Goal: Task Accomplishment & Management: Manage account settings

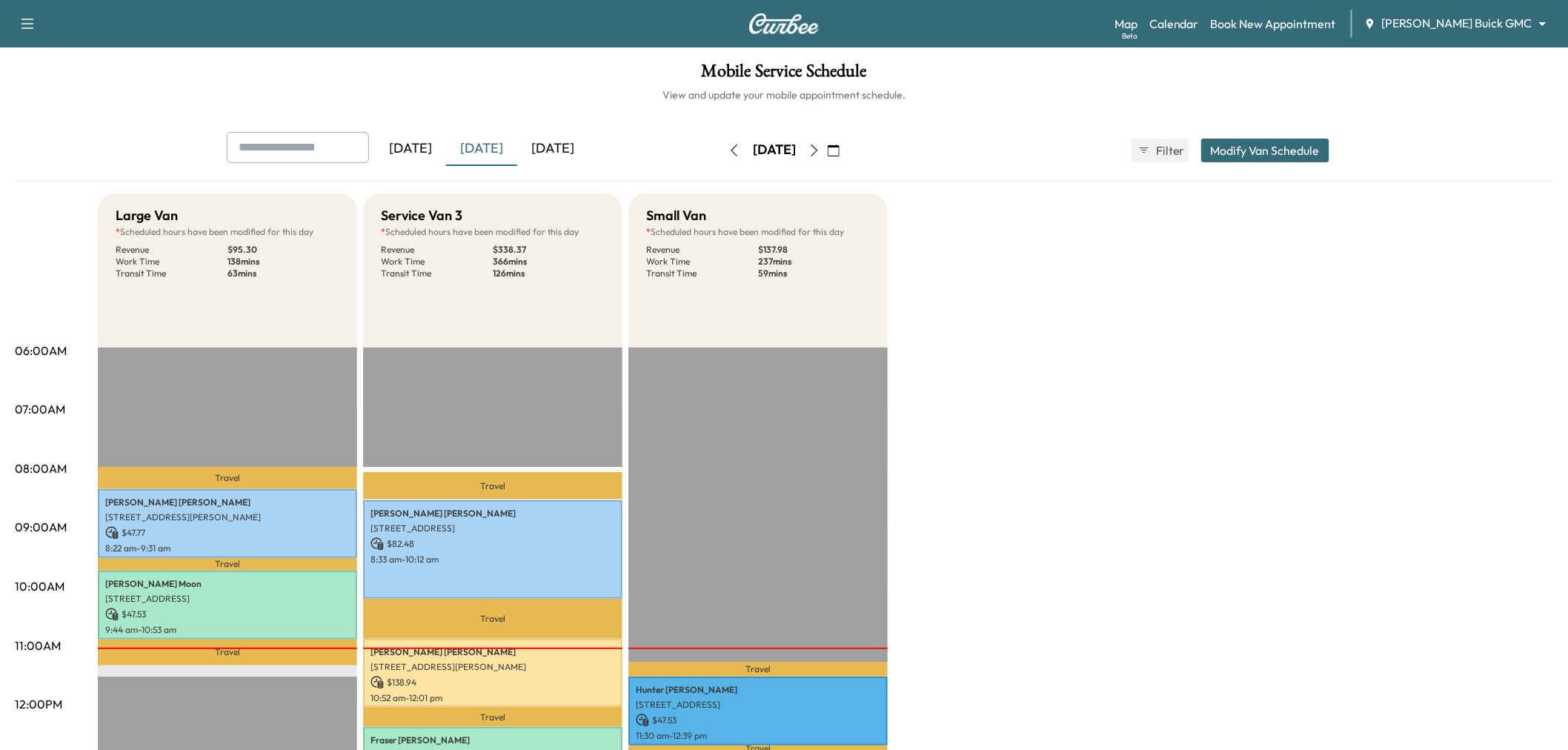
click at [487, 145] on div "[DATE]" at bounding box center [482, 149] width 71 height 34
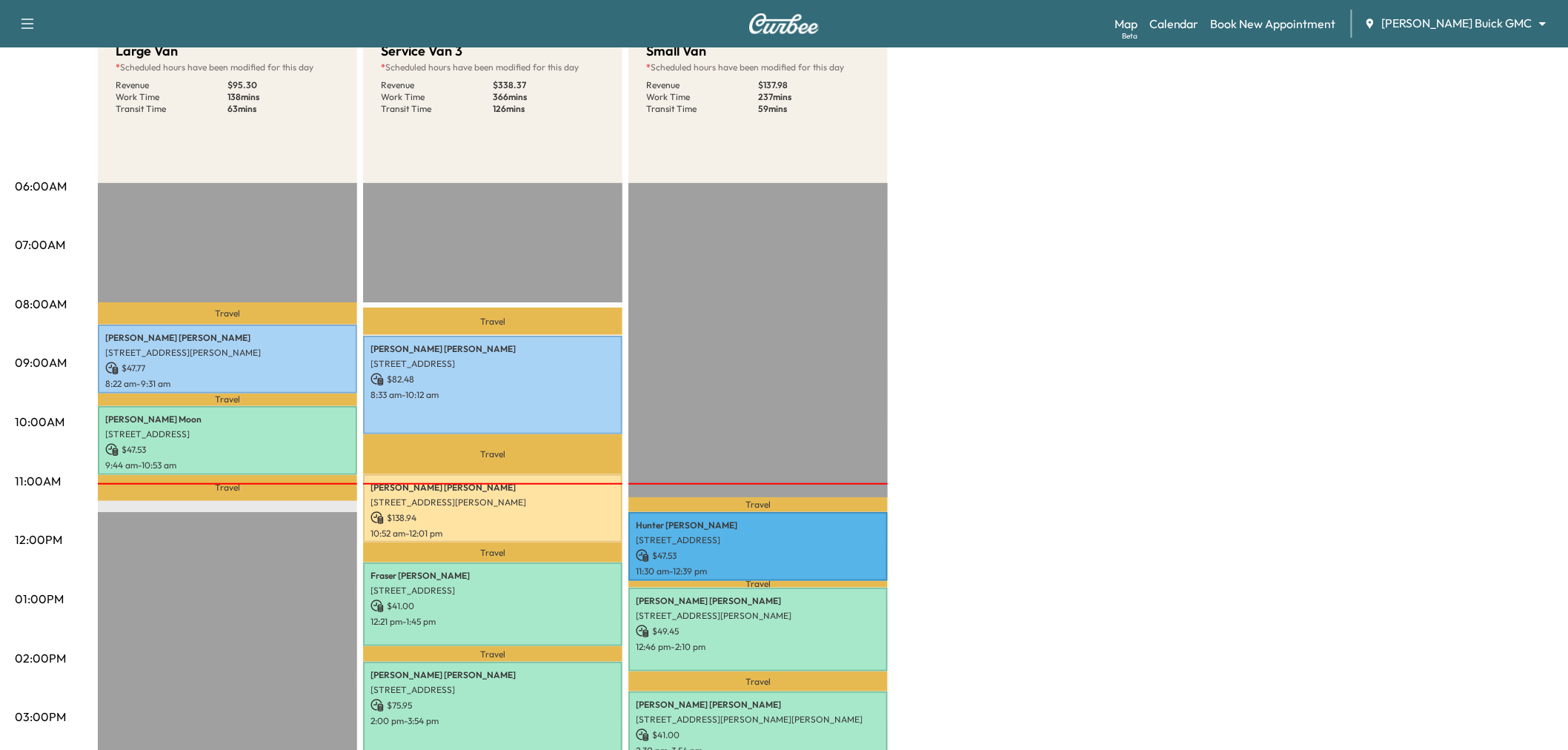
scroll to position [329, 0]
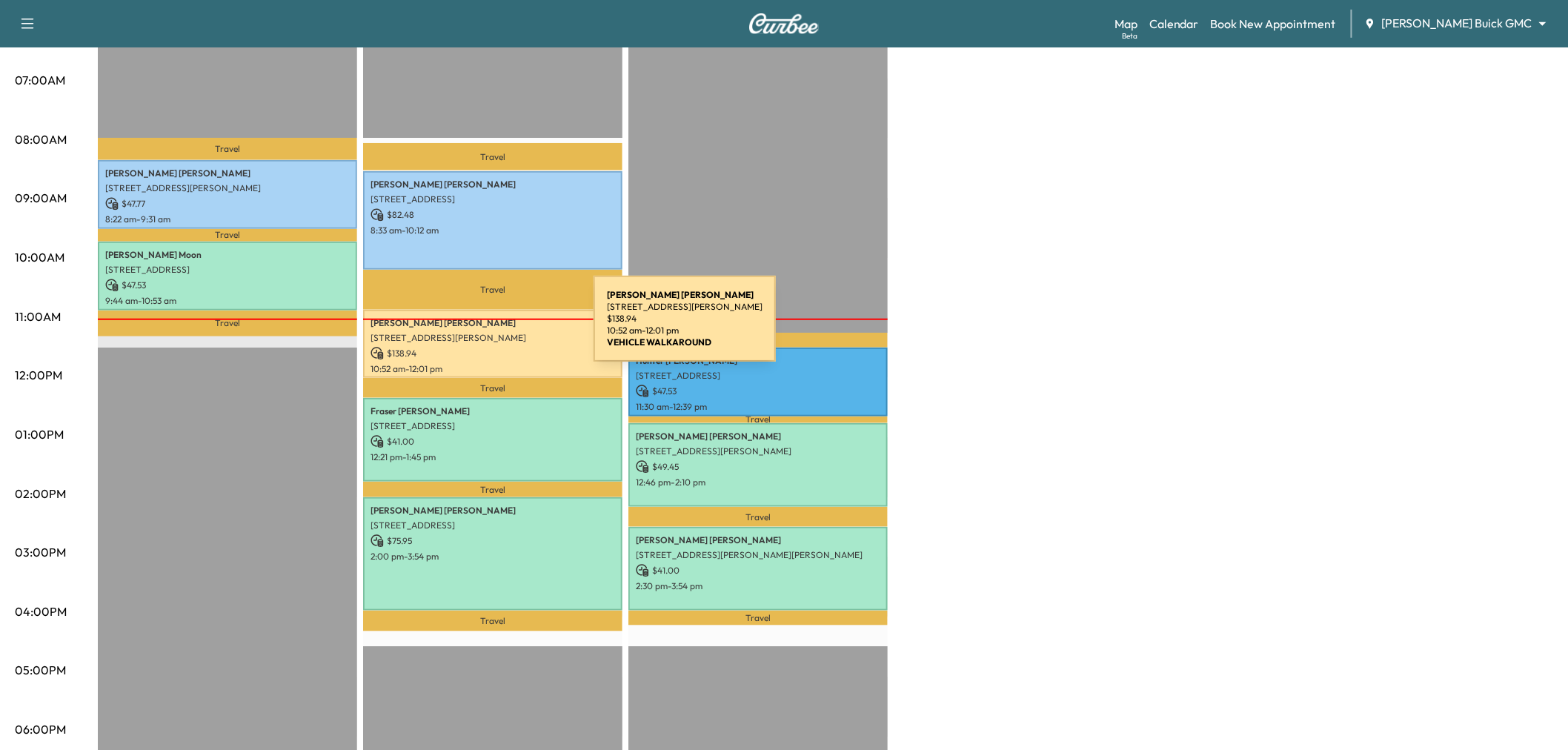
click at [480, 334] on p "[STREET_ADDRESS][PERSON_NAME]" at bounding box center [492, 338] width 245 height 12
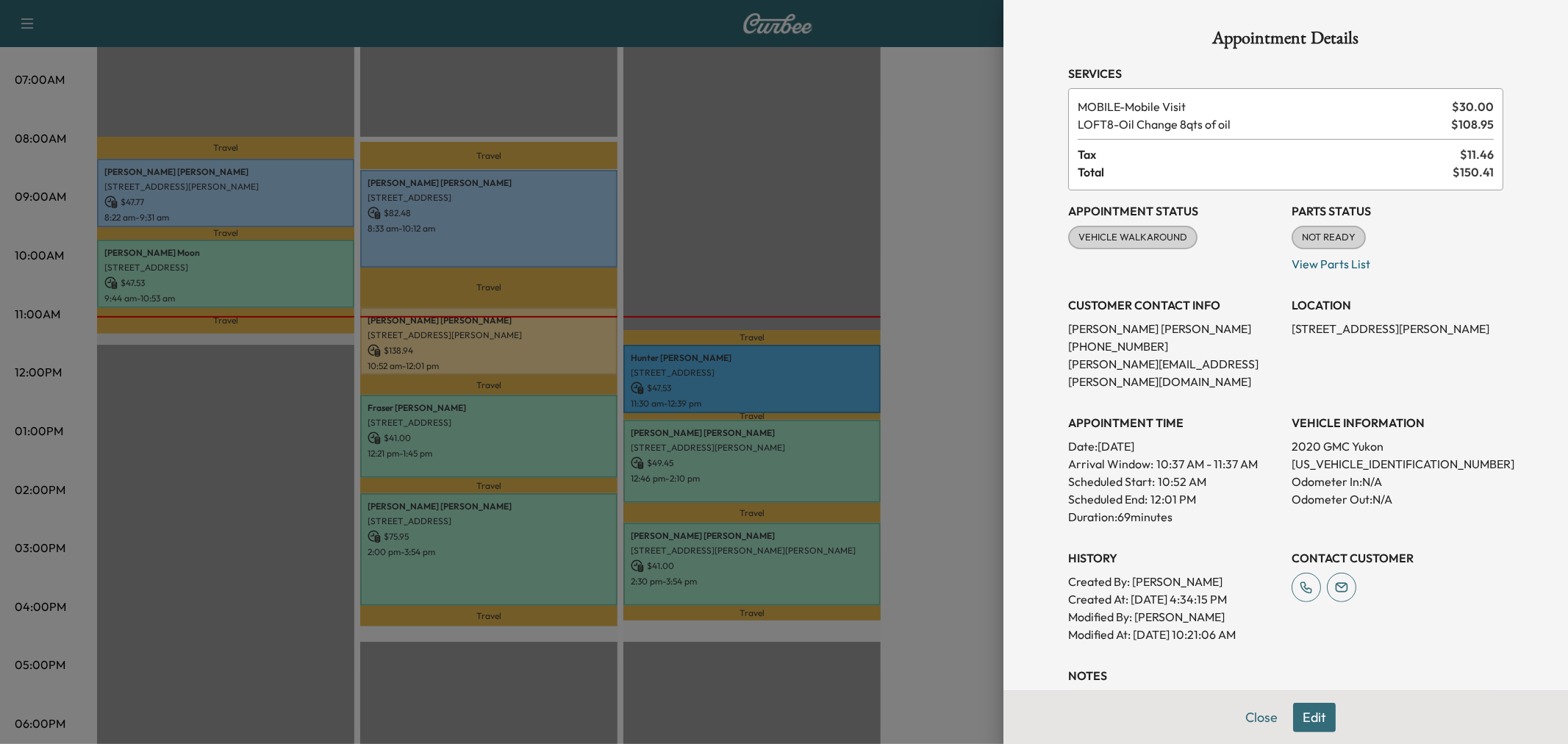
click at [476, 341] on div at bounding box center [784, 372] width 1568 height 744
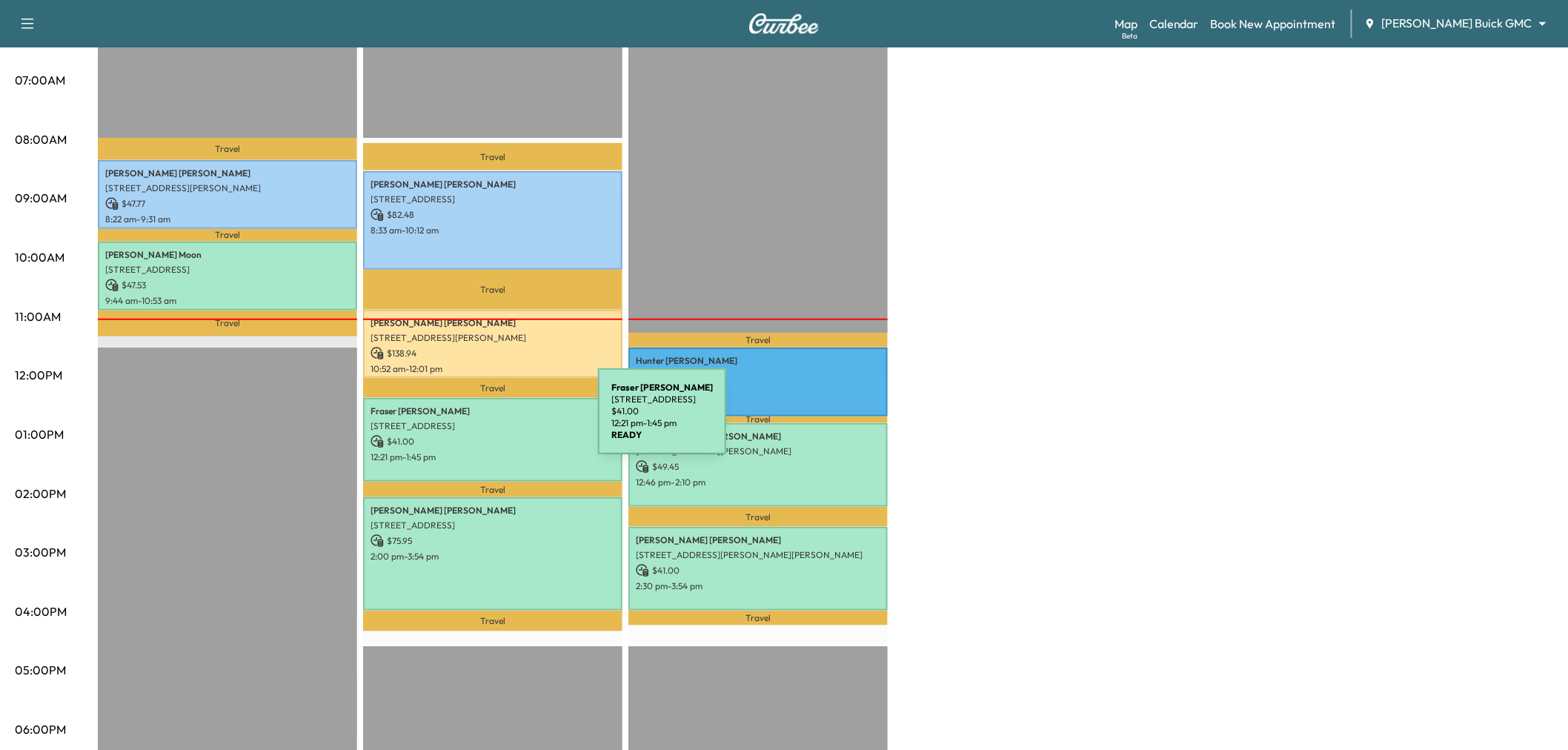
click at [487, 420] on p "[STREET_ADDRESS]" at bounding box center [492, 426] width 245 height 12
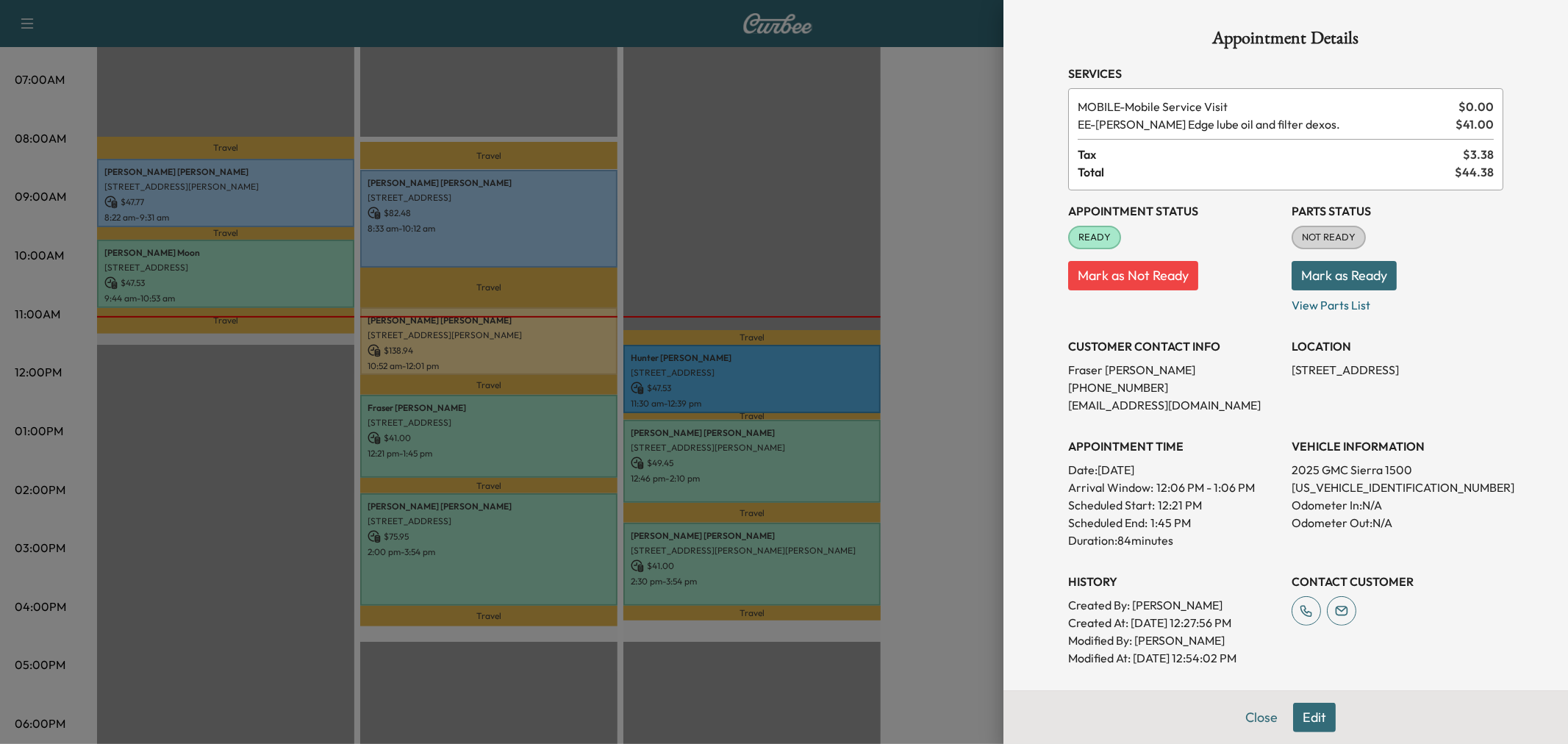
click at [483, 417] on div at bounding box center [784, 372] width 1568 height 744
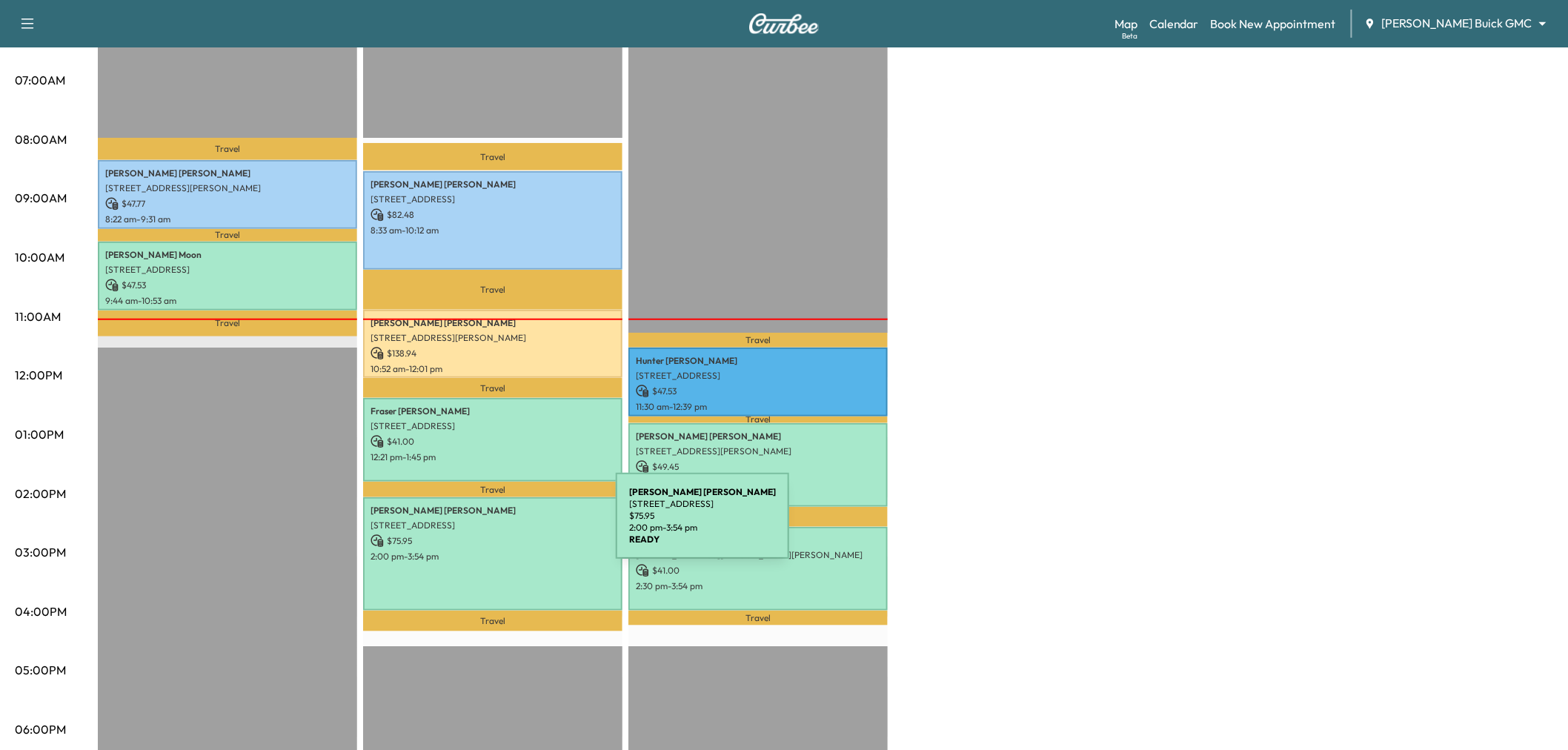
click at [504, 525] on div "[PERSON_NAME] [STREET_ADDRESS][PERSON_NAME] $ 75.95 2:00 pm - 3:54 pm" at bounding box center [492, 554] width 259 height 113
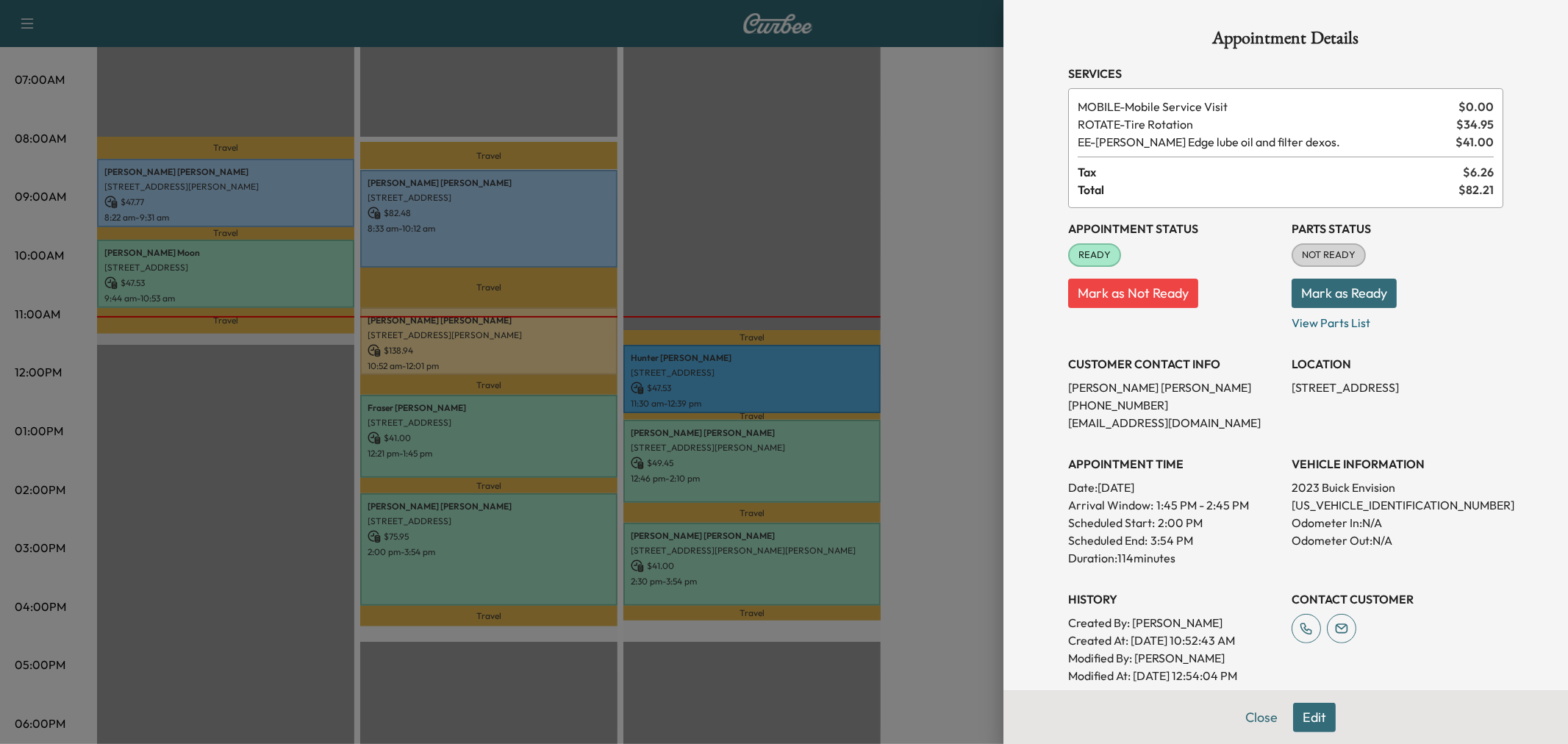
click at [500, 520] on div at bounding box center [784, 372] width 1568 height 744
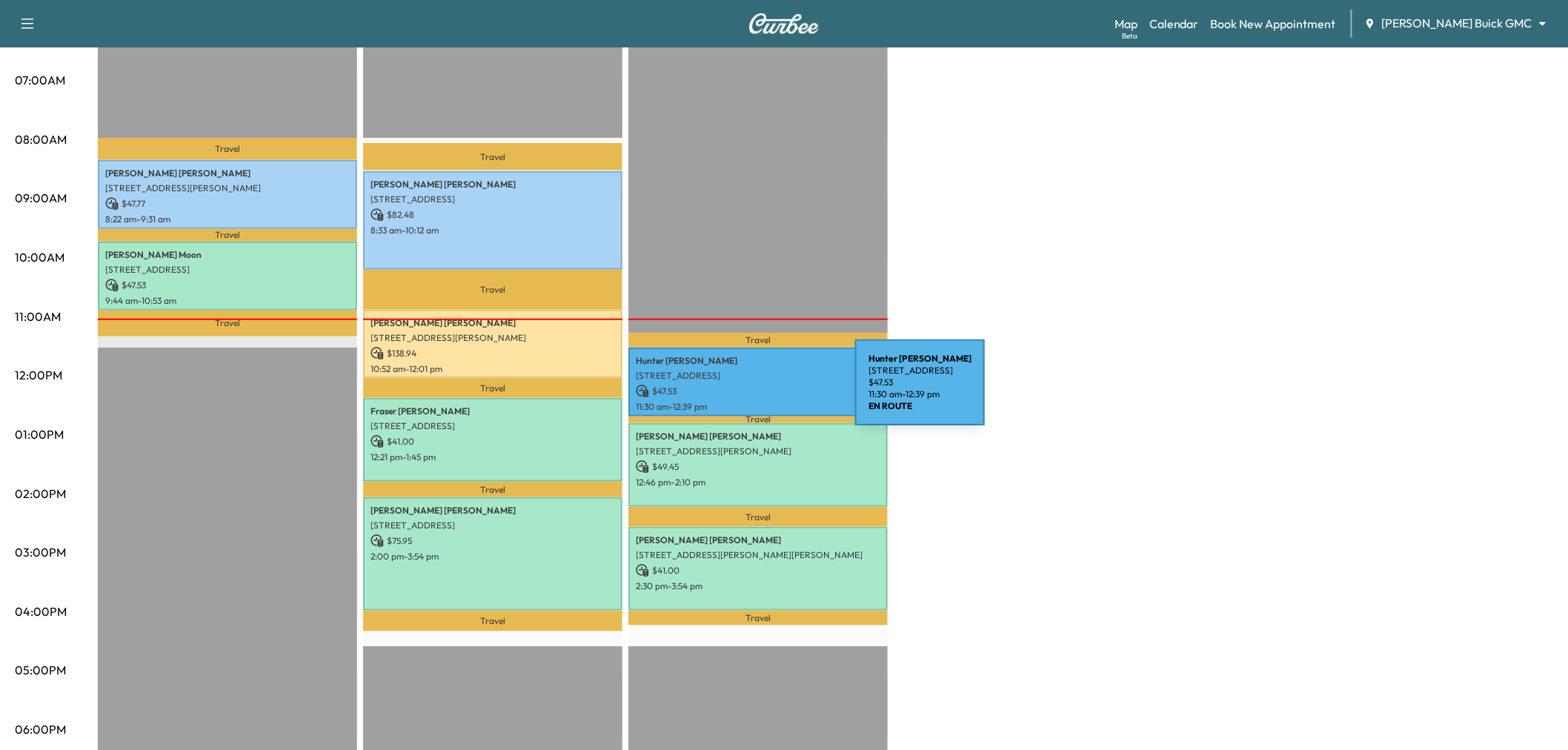
click at [744, 391] on p "$ 47.53" at bounding box center [758, 391] width 245 height 14
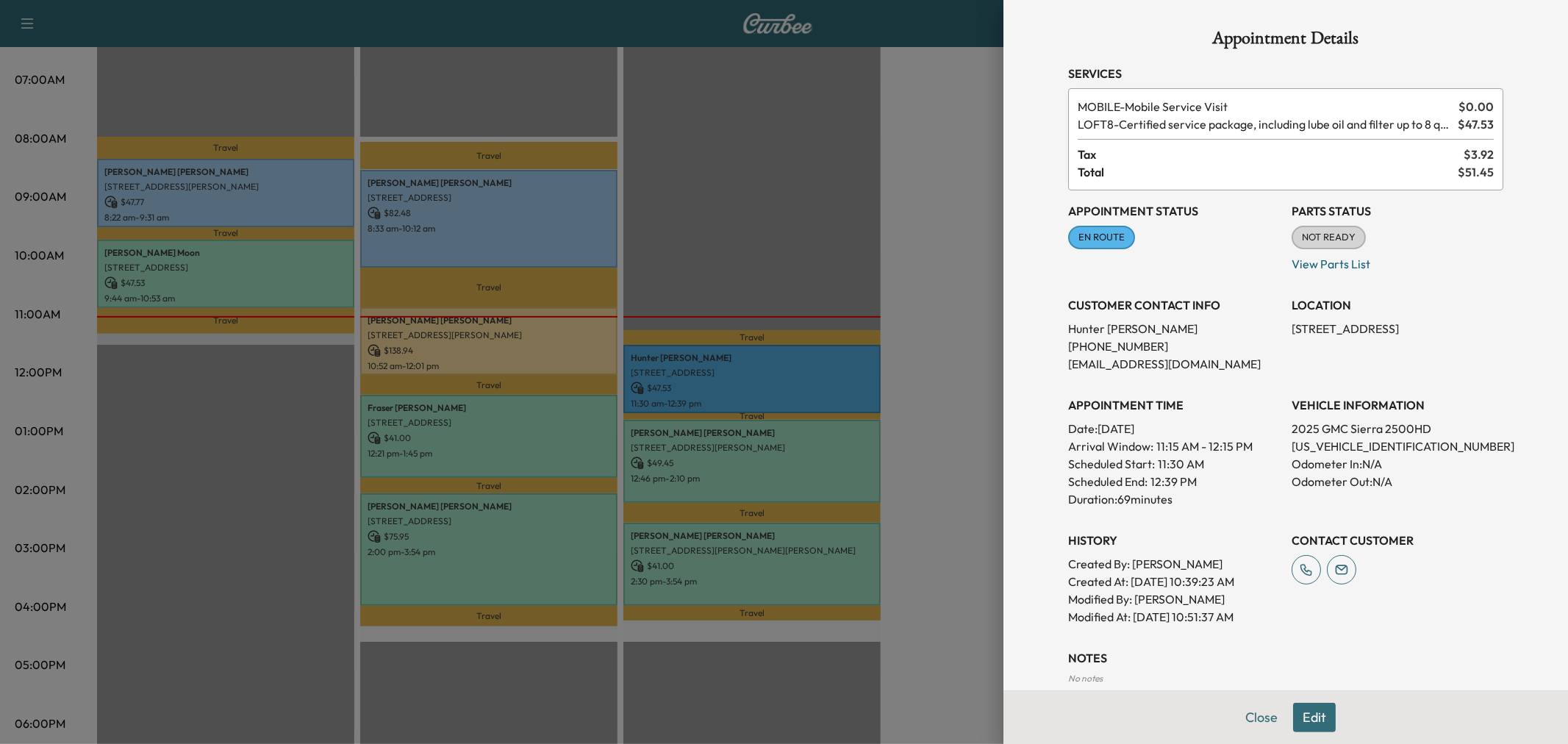
click at [738, 388] on div at bounding box center [784, 372] width 1568 height 744
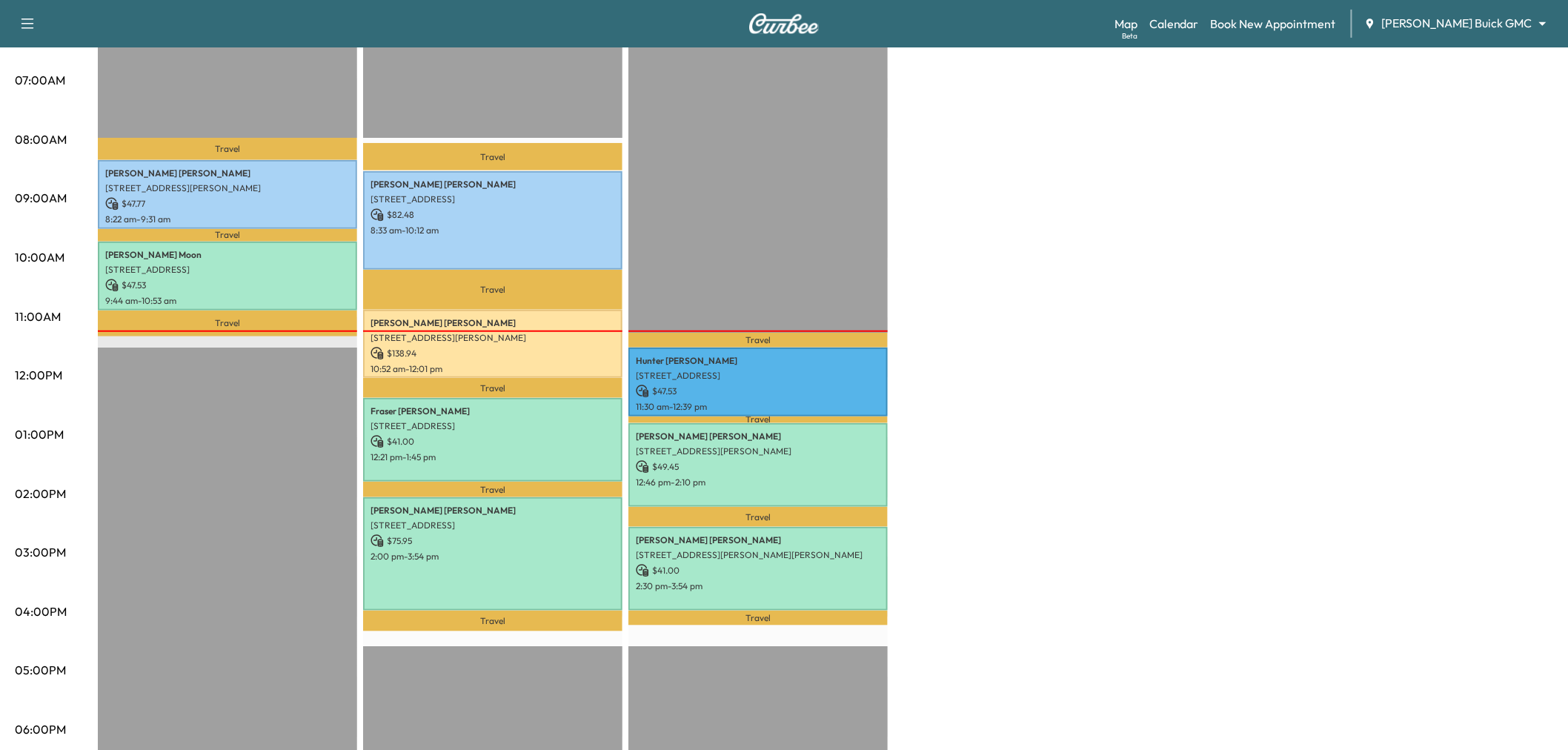
scroll to position [0, 0]
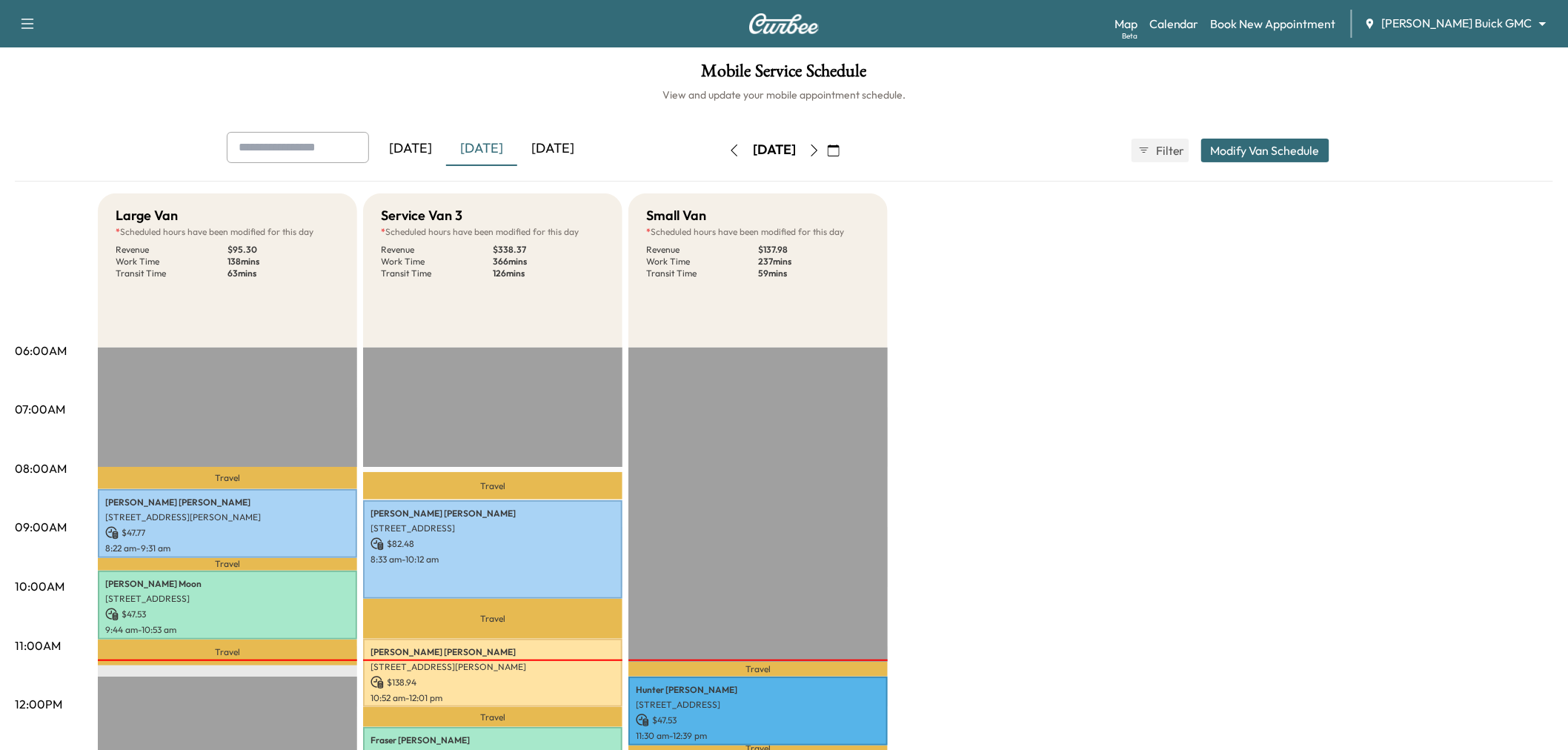
click at [840, 148] on icon "button" at bounding box center [833, 150] width 12 height 12
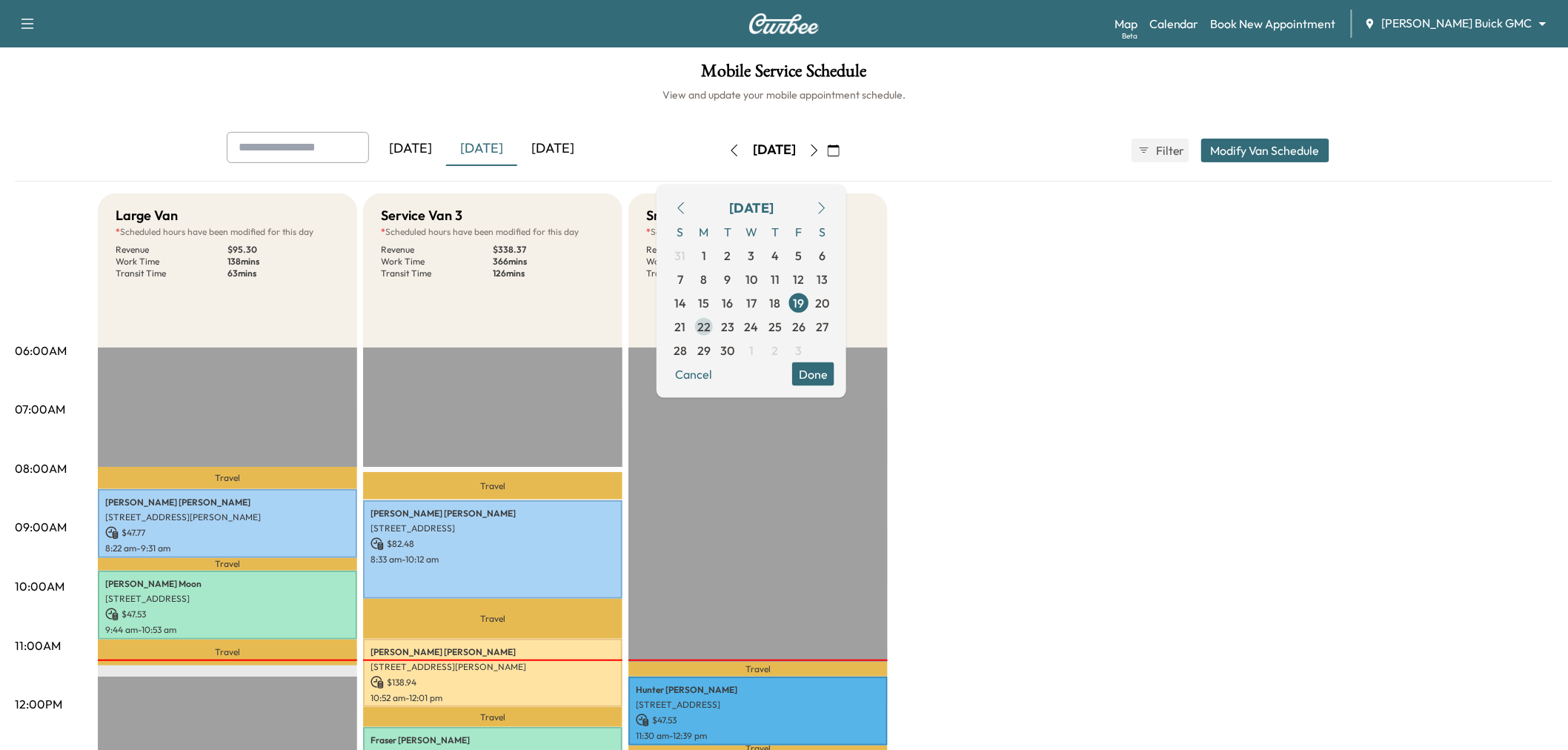
click at [716, 327] on span "22" at bounding box center [703, 326] width 23 height 23
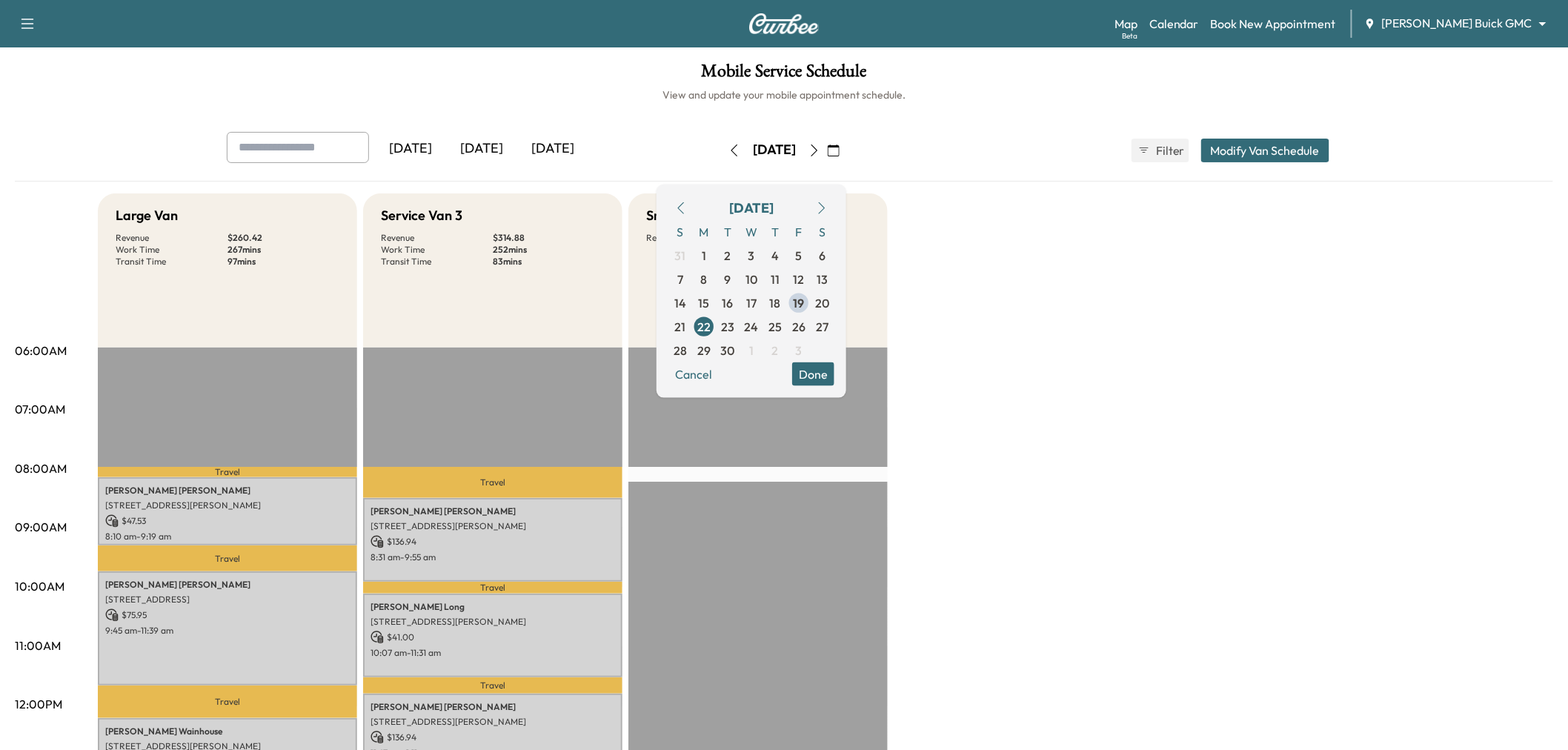
click at [834, 372] on button "Done" at bounding box center [813, 373] width 42 height 23
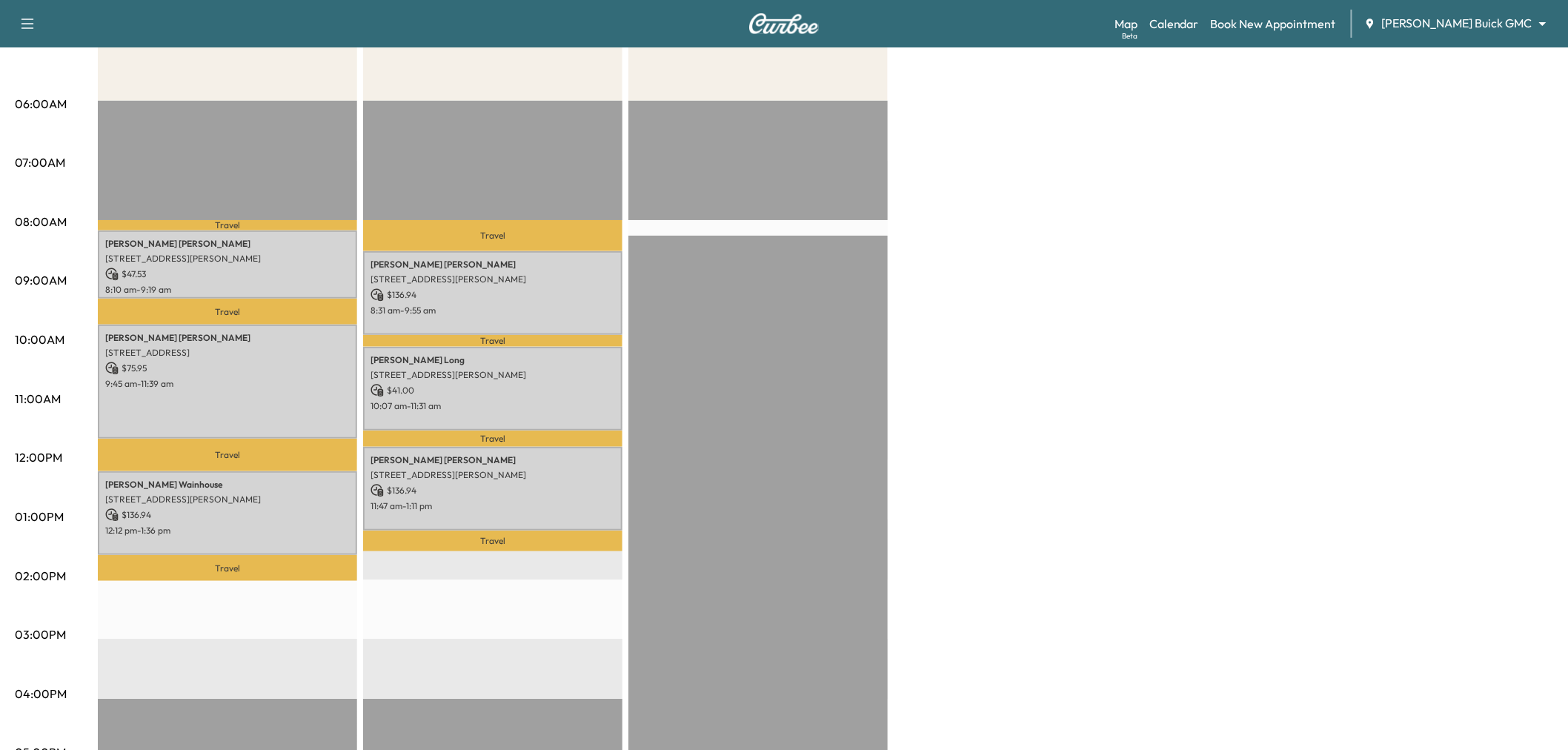
scroll to position [82, 0]
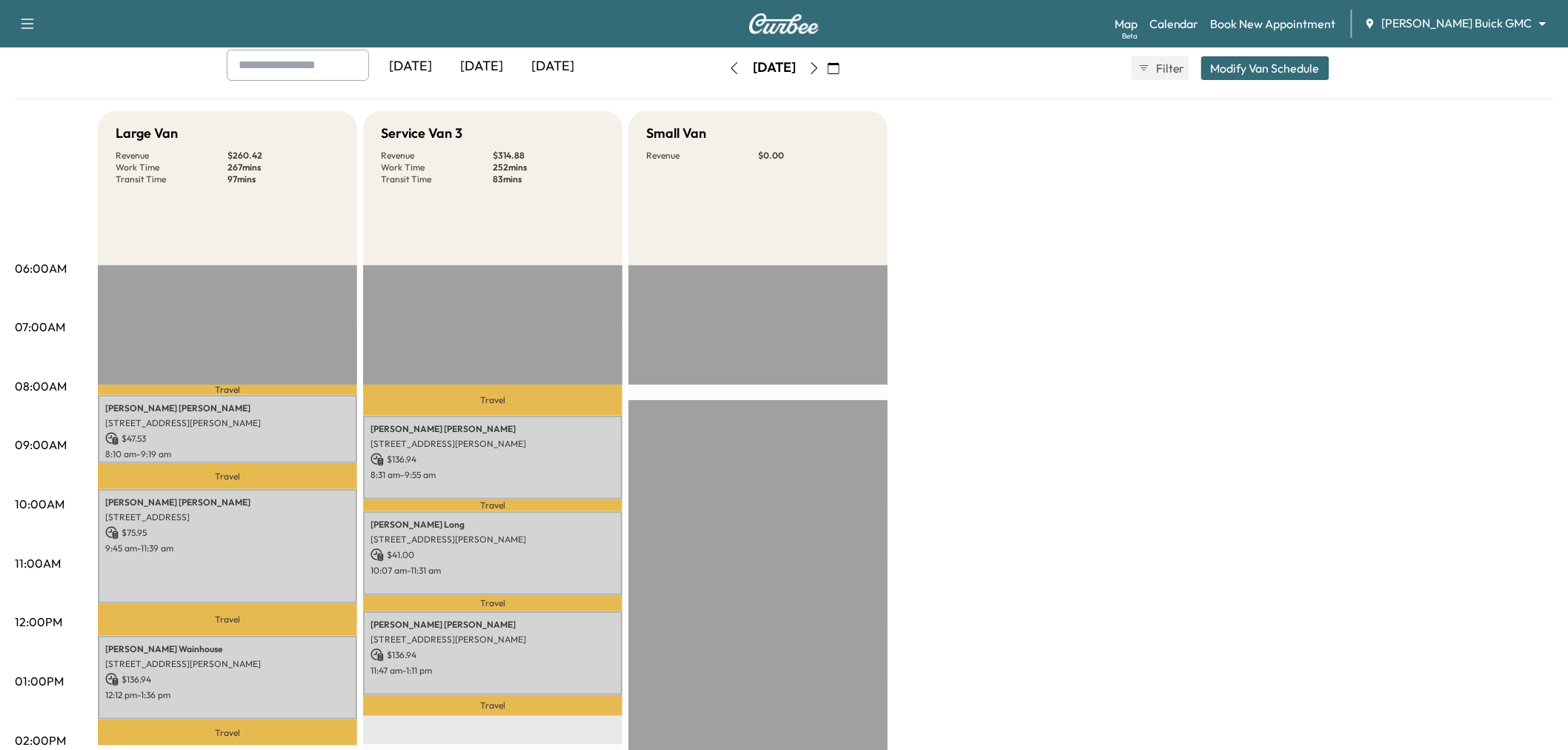
click at [820, 67] on icon "button" at bounding box center [814, 68] width 12 height 12
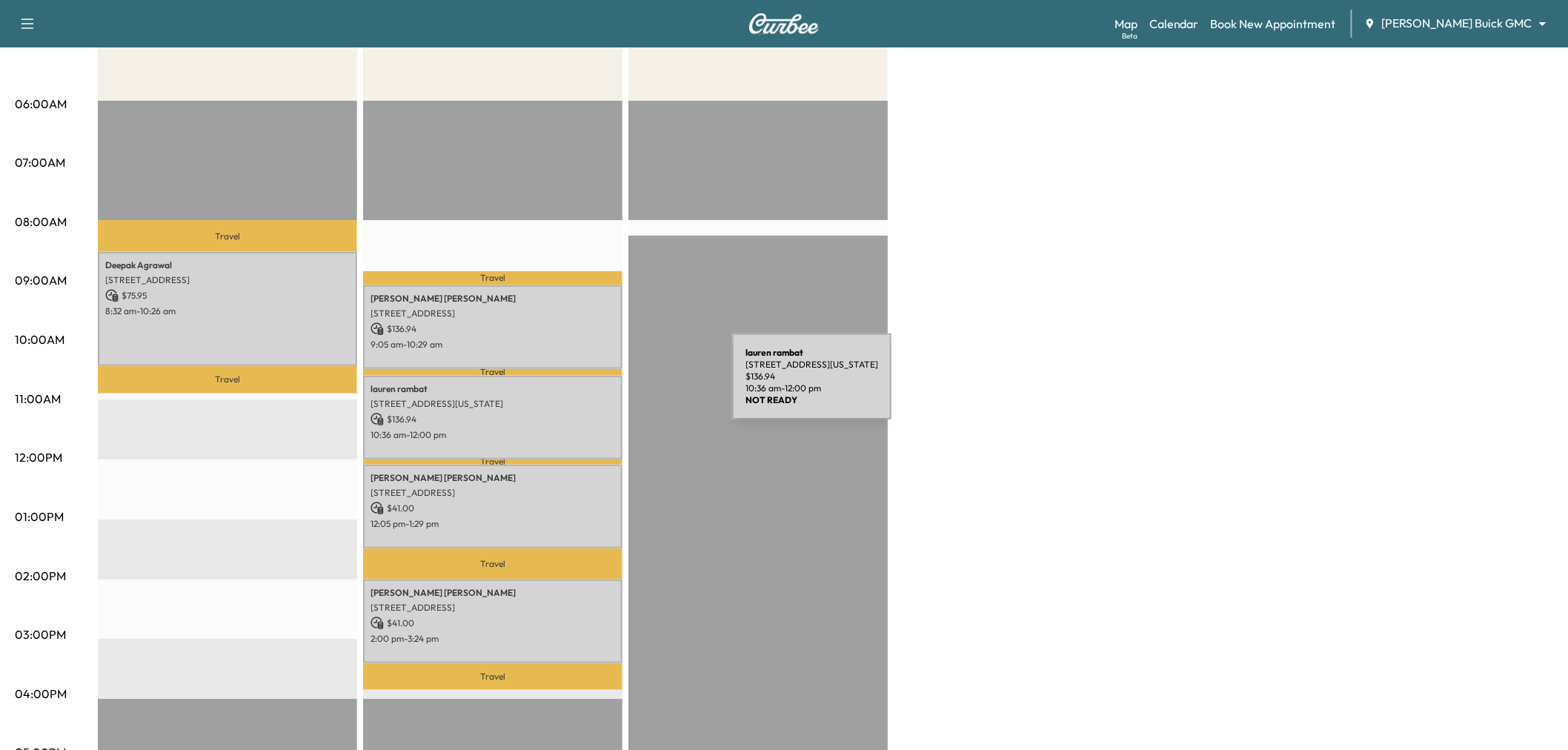
scroll to position [329, 0]
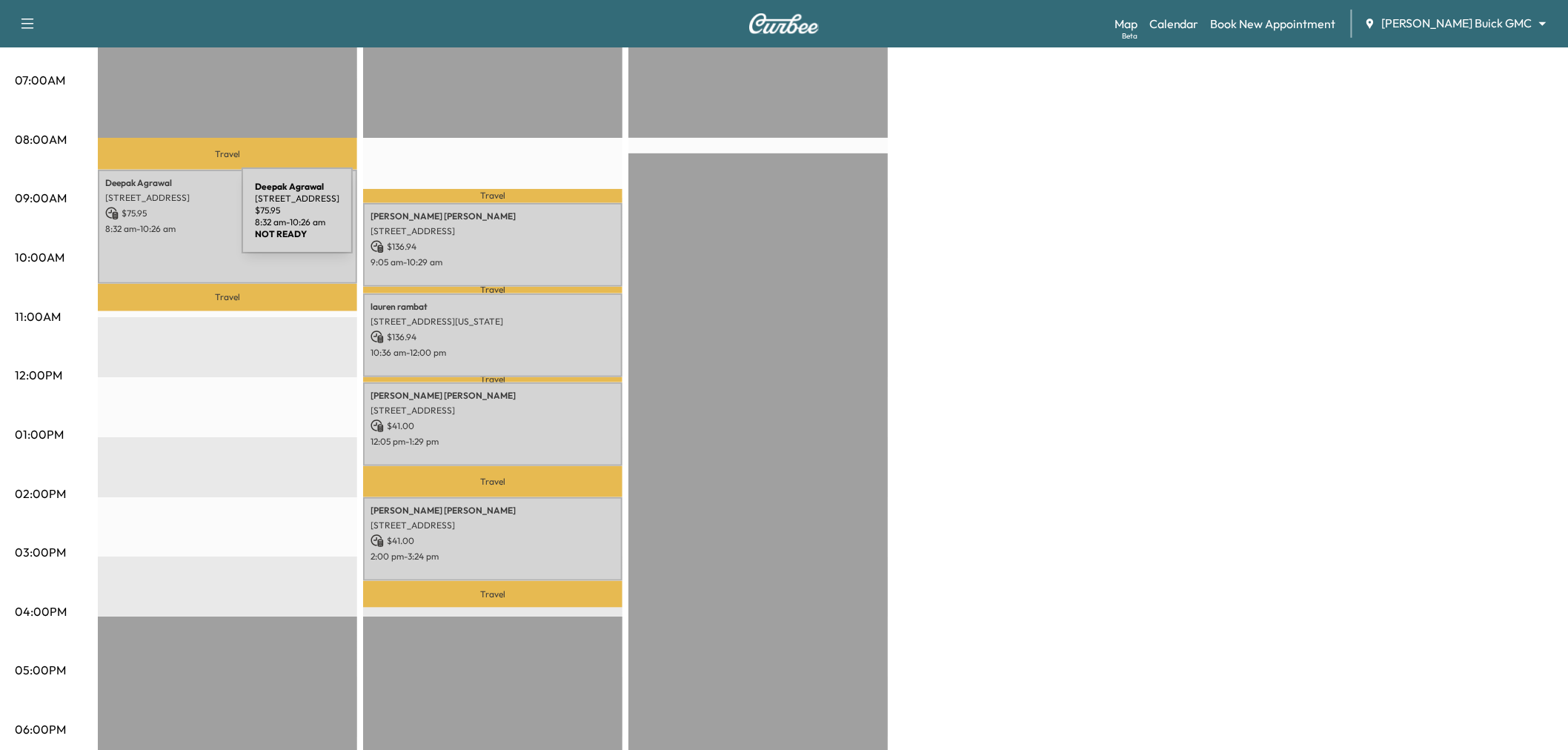
click at [137, 217] on p "$ 75.95" at bounding box center [227, 213] width 245 height 14
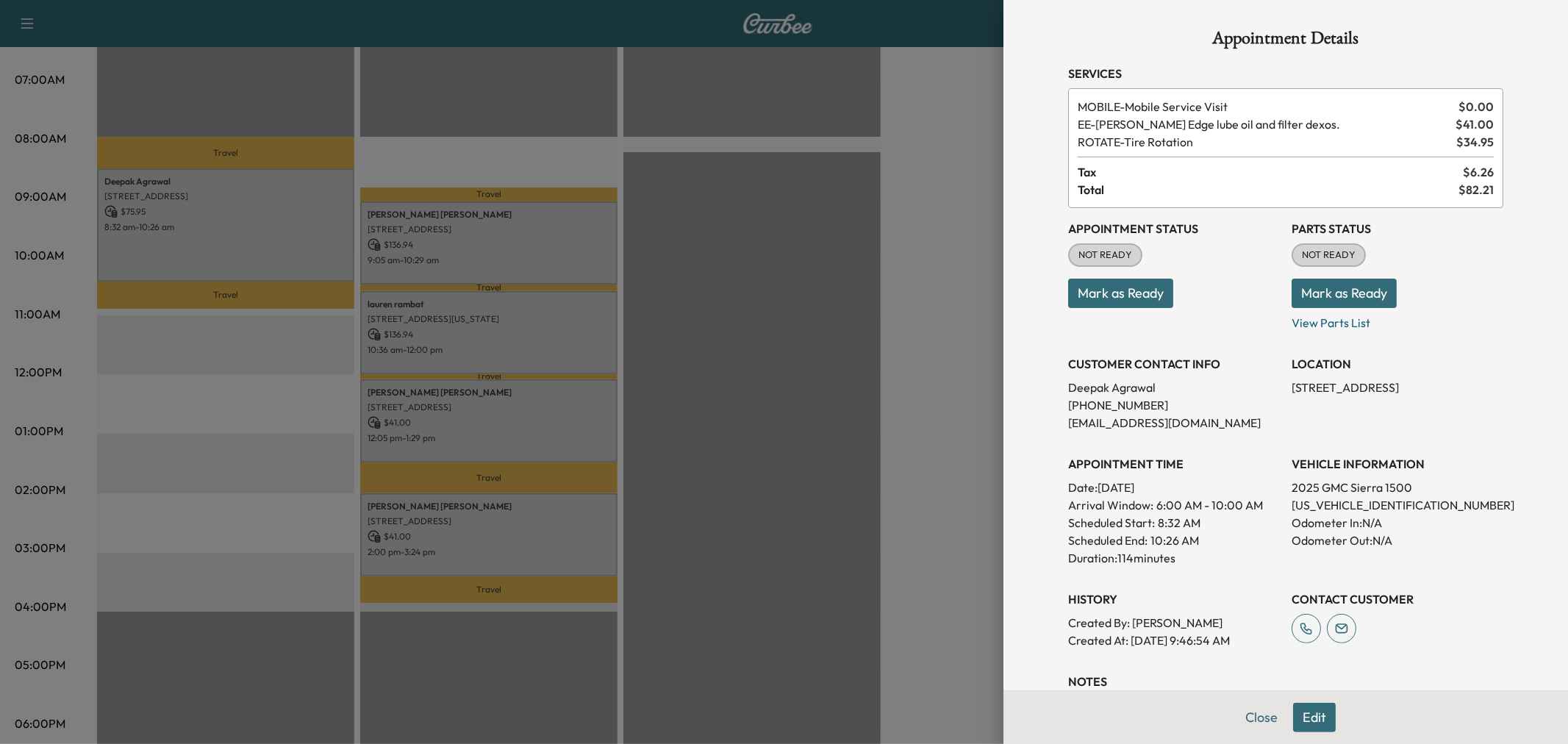
click at [538, 256] on div at bounding box center [784, 372] width 1568 height 744
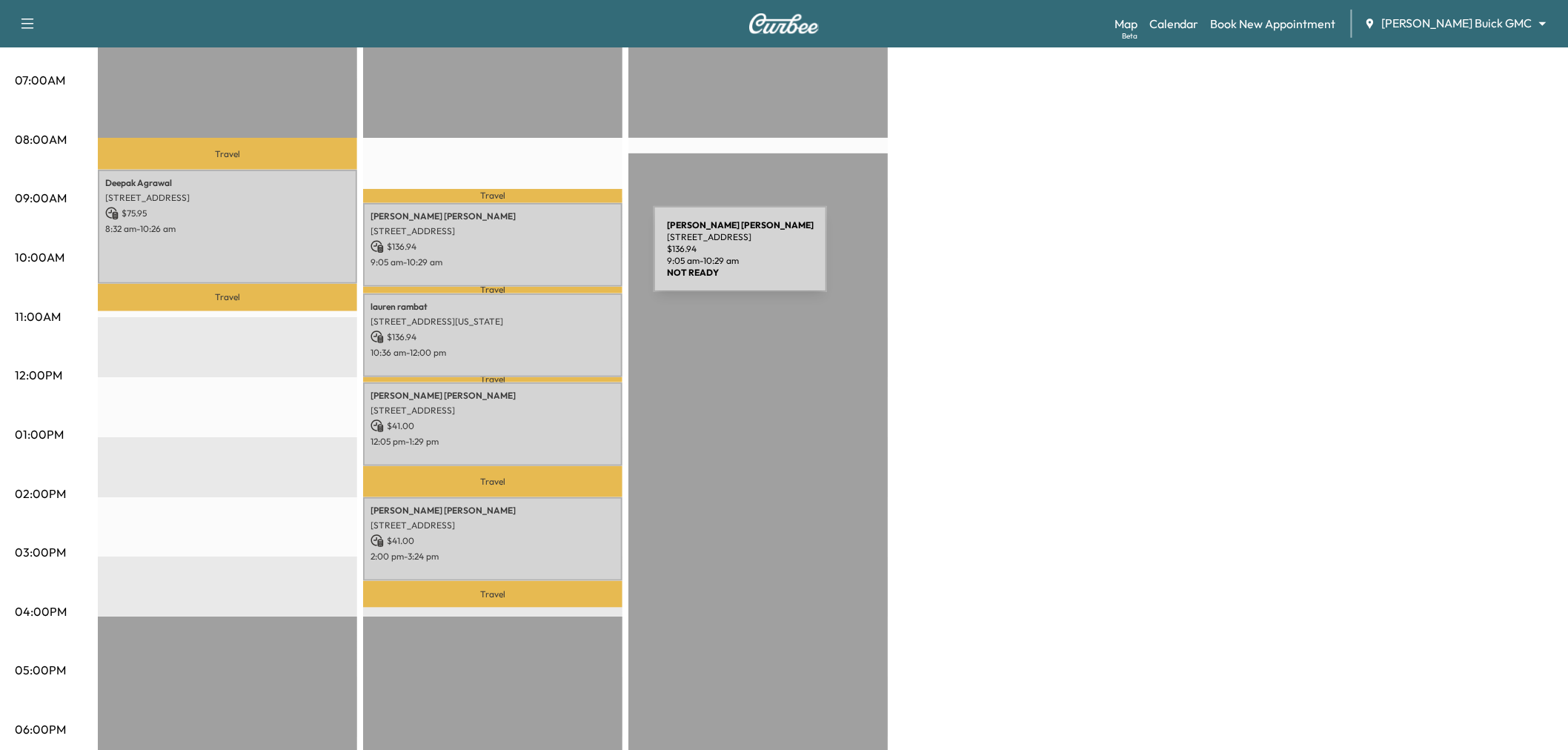
click at [542, 258] on p "9:05 am - 10:29 am" at bounding box center [492, 262] width 245 height 12
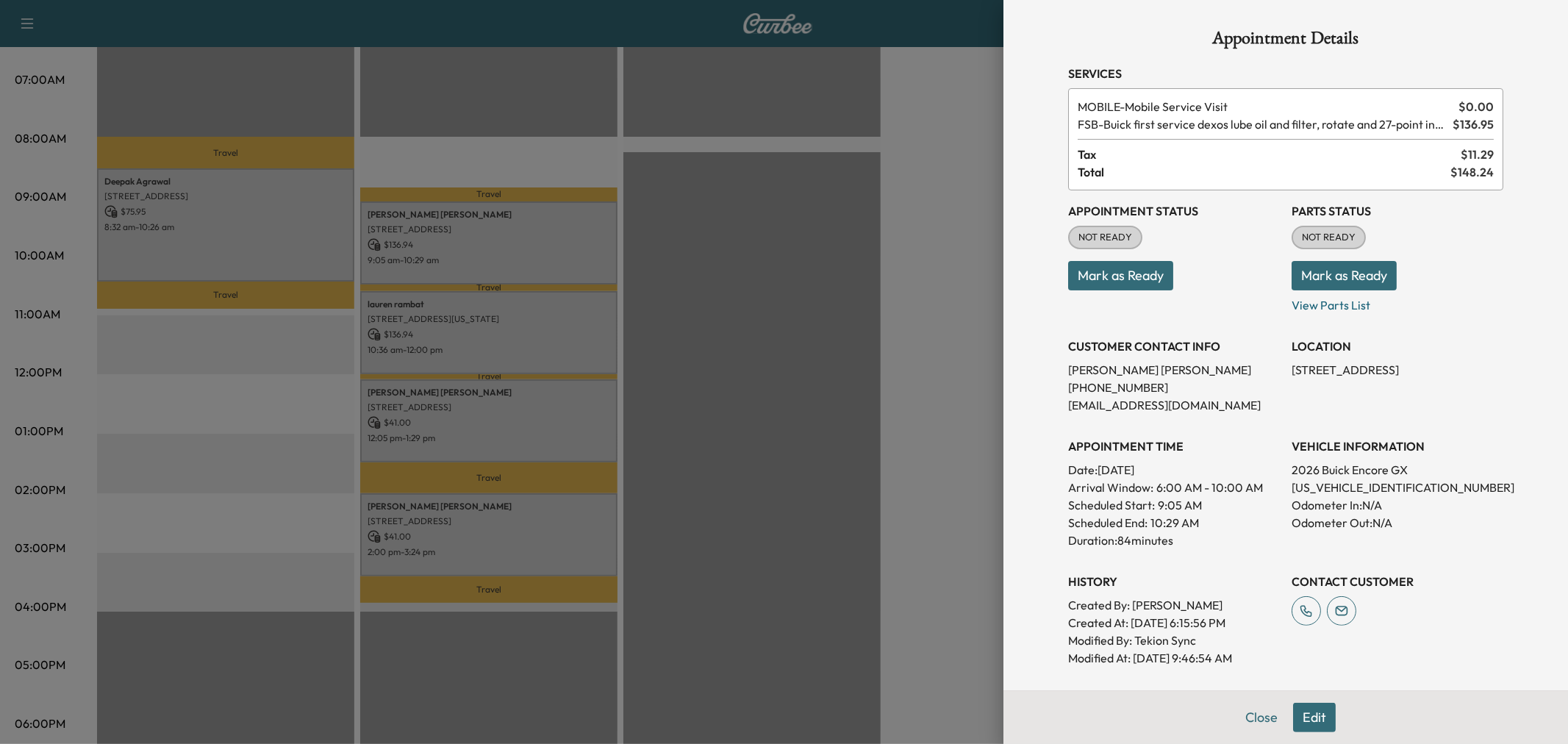
click at [529, 355] on div at bounding box center [784, 372] width 1568 height 744
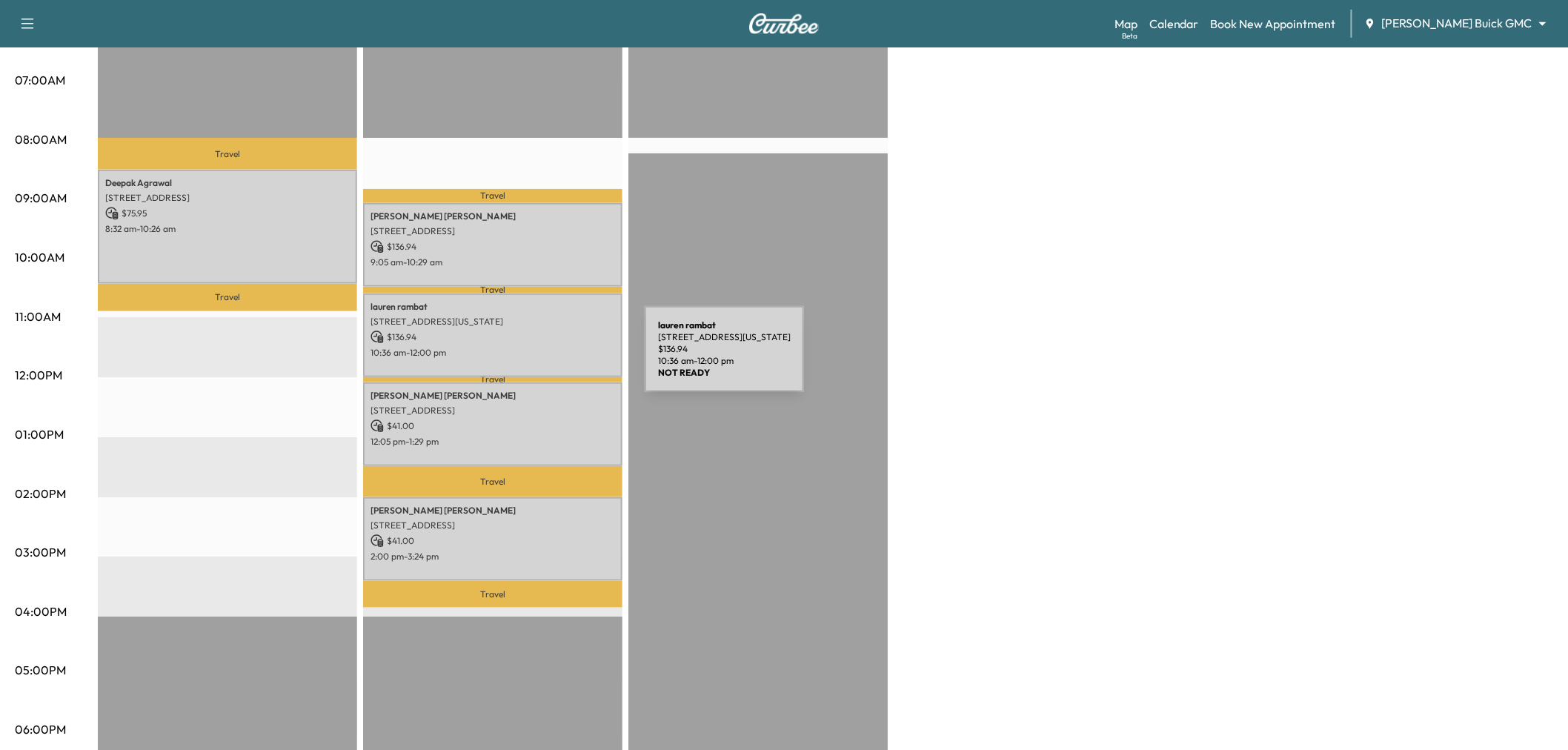
click at [533, 358] on div "[PERSON_NAME] [STREET_ADDRESS][US_STATE] $ 136.94 10:36 am - 12:00 pm" at bounding box center [492, 335] width 259 height 84
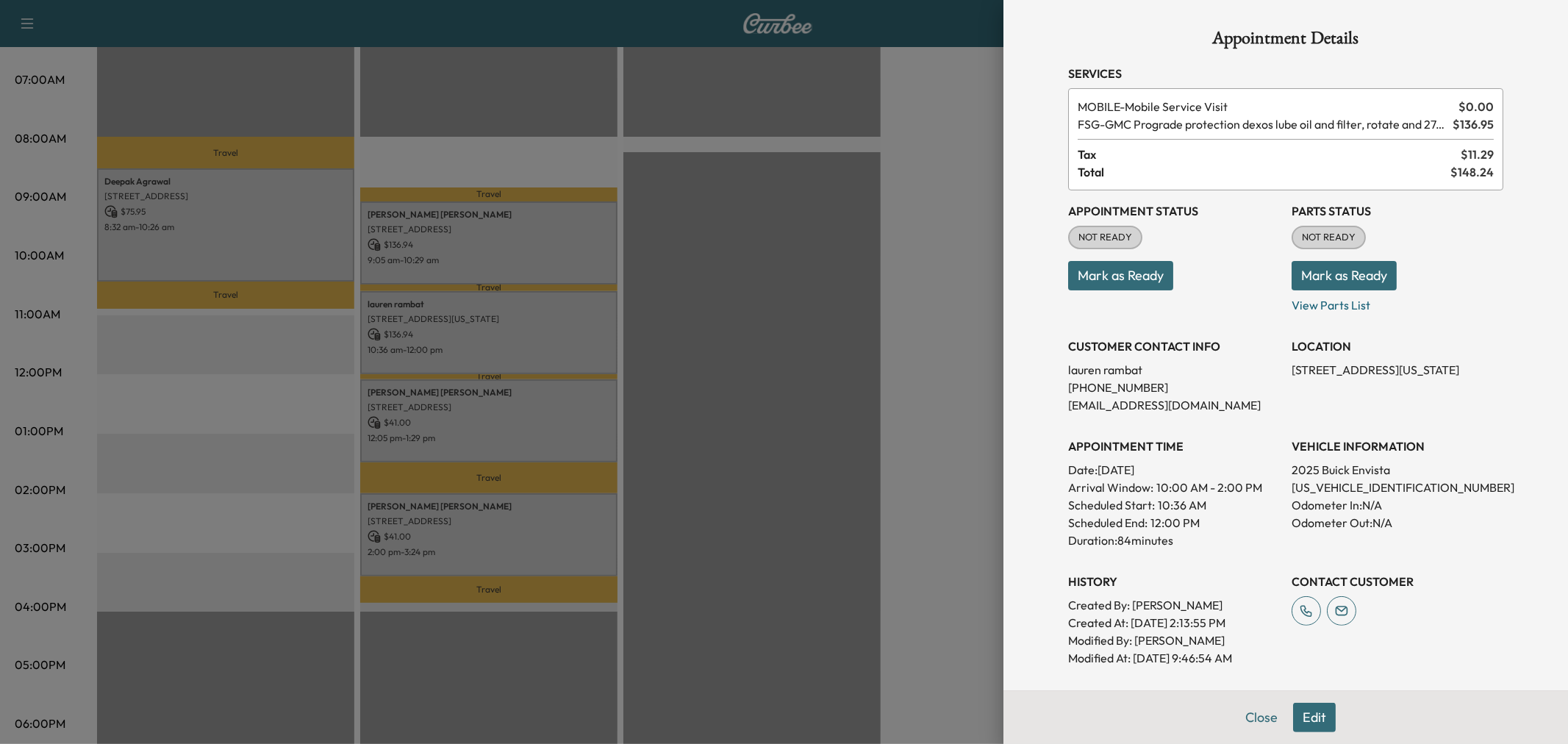
click at [529, 355] on div at bounding box center [784, 372] width 1568 height 744
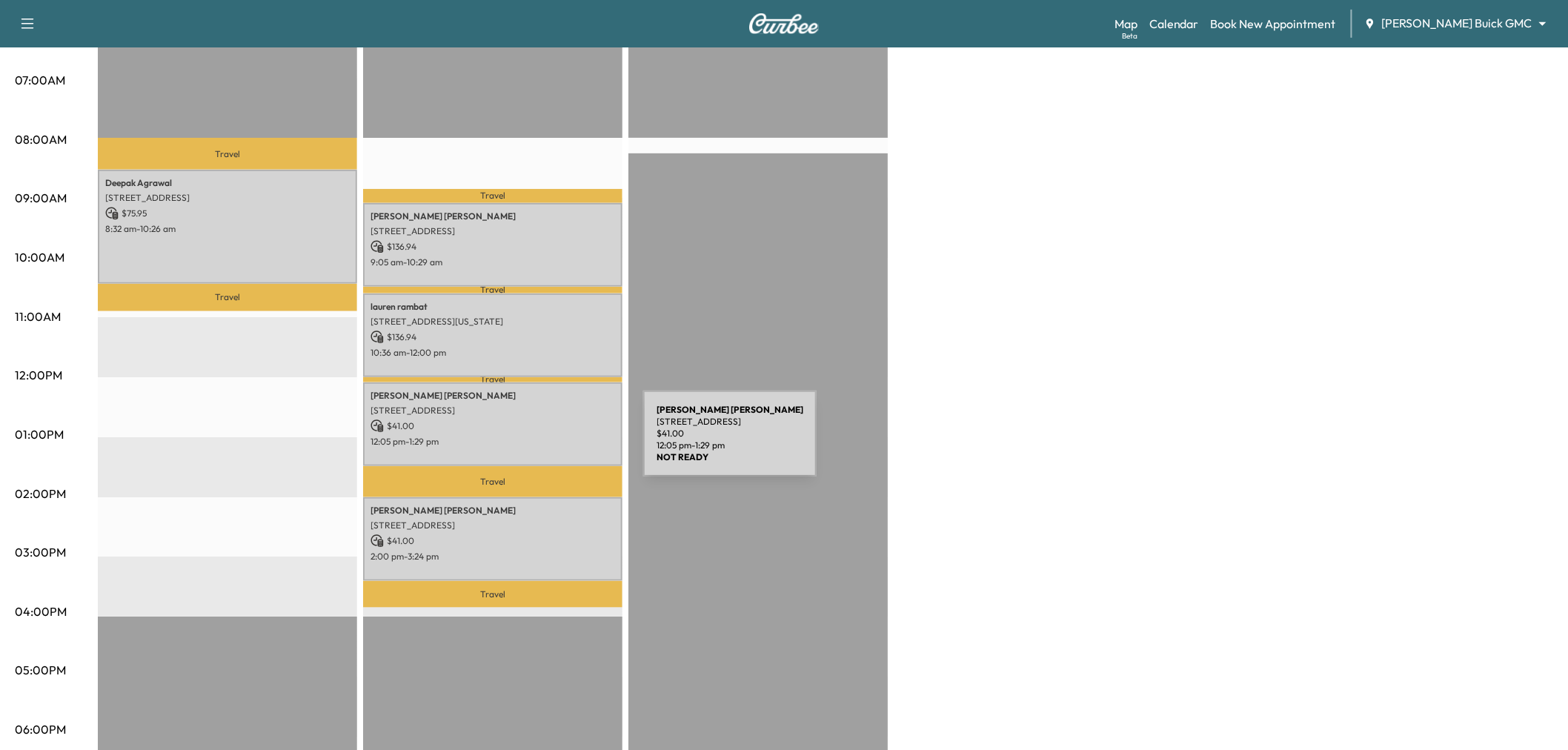
click at [532, 442] on div "[PERSON_NAME] [STREET_ADDRESS] $ 41.00 12:05 pm - 1:29 pm" at bounding box center [492, 424] width 259 height 84
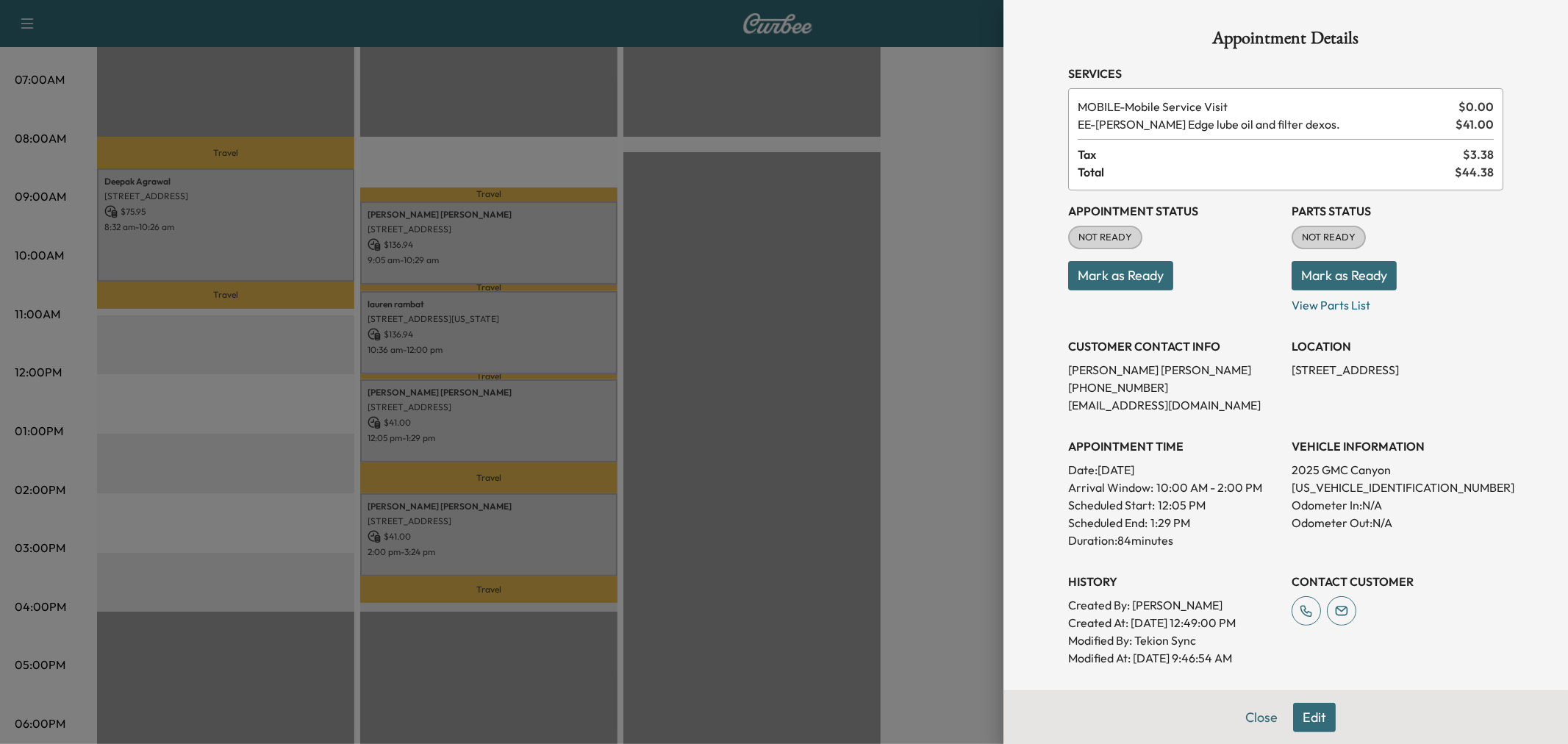
click at [528, 439] on div at bounding box center [784, 372] width 1568 height 744
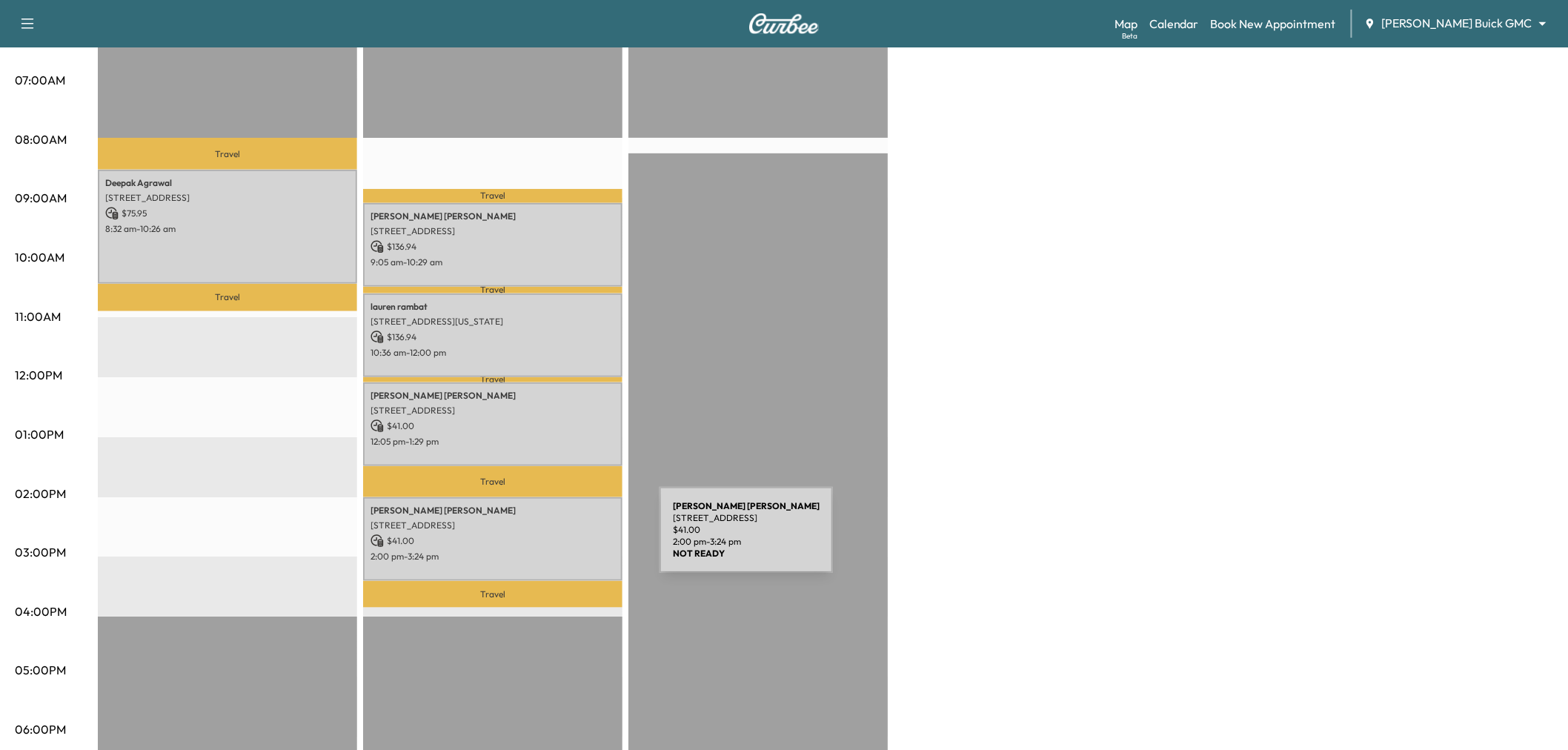
click at [549, 541] on div "[PERSON_NAME] [STREET_ADDRESS] $ 41.00 2:00 pm - 3:24 pm" at bounding box center [492, 539] width 259 height 84
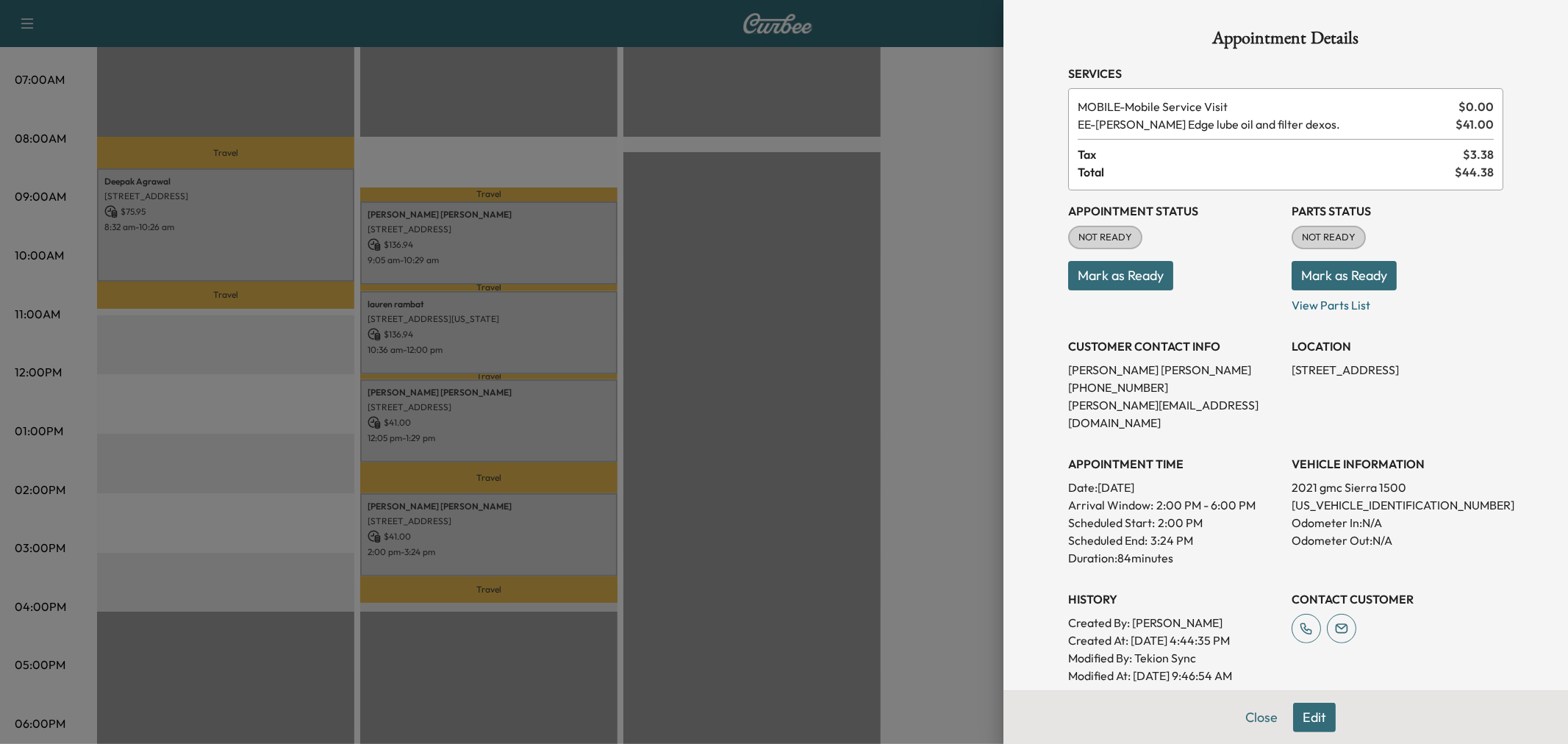
click at [545, 537] on div at bounding box center [784, 372] width 1568 height 744
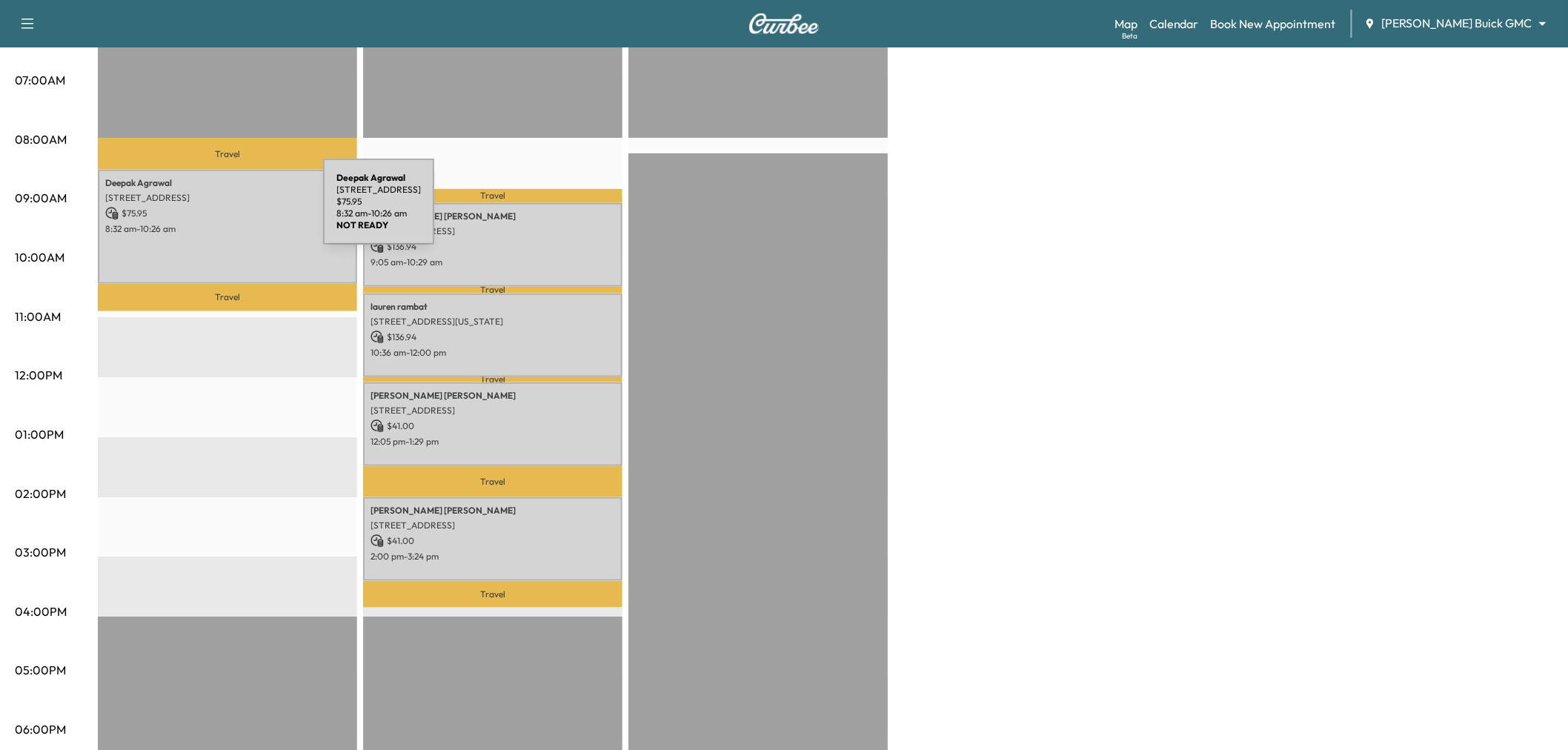
click at [212, 210] on p "$ 75.95" at bounding box center [227, 213] width 245 height 14
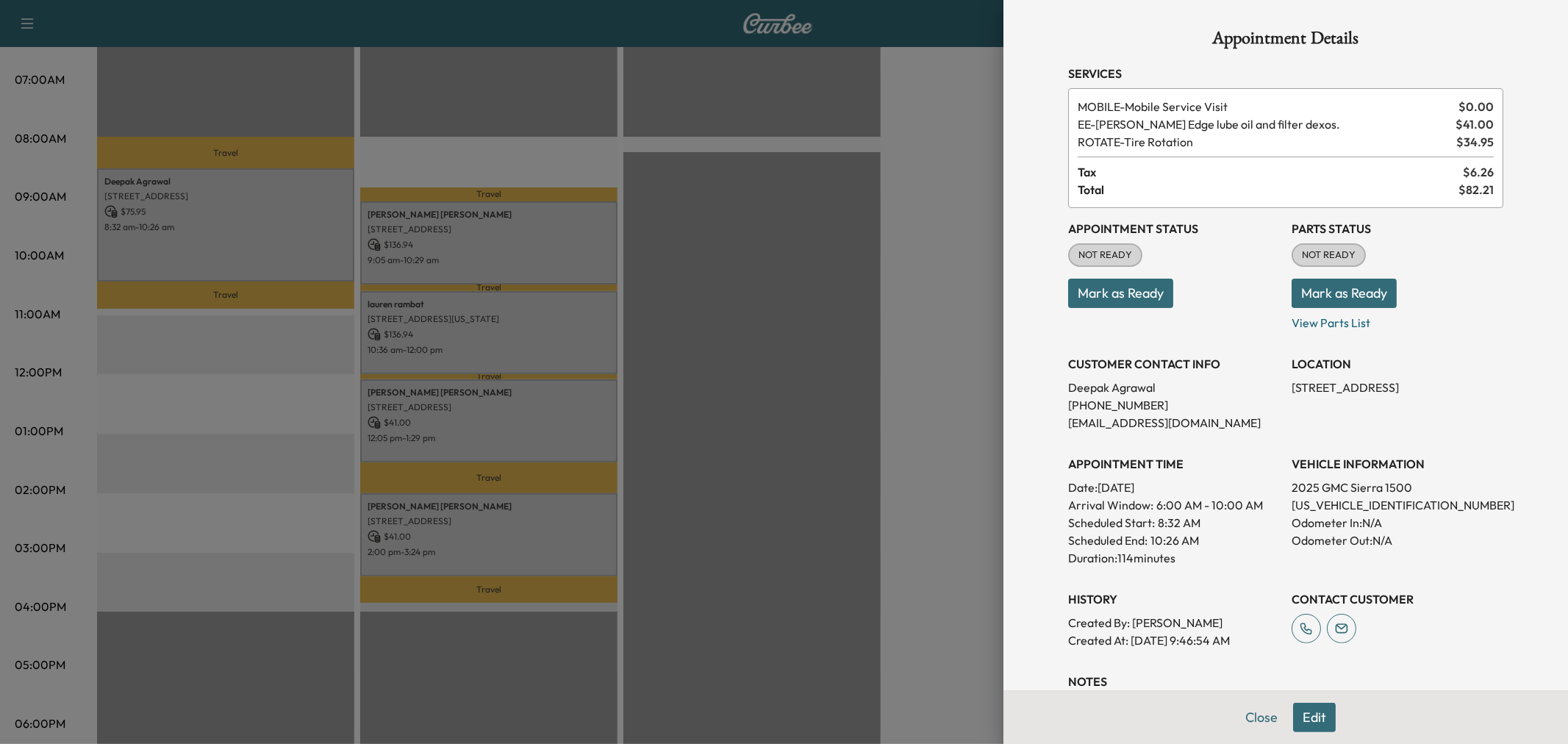
click at [1310, 718] on button "Edit" at bounding box center [1314, 717] width 43 height 30
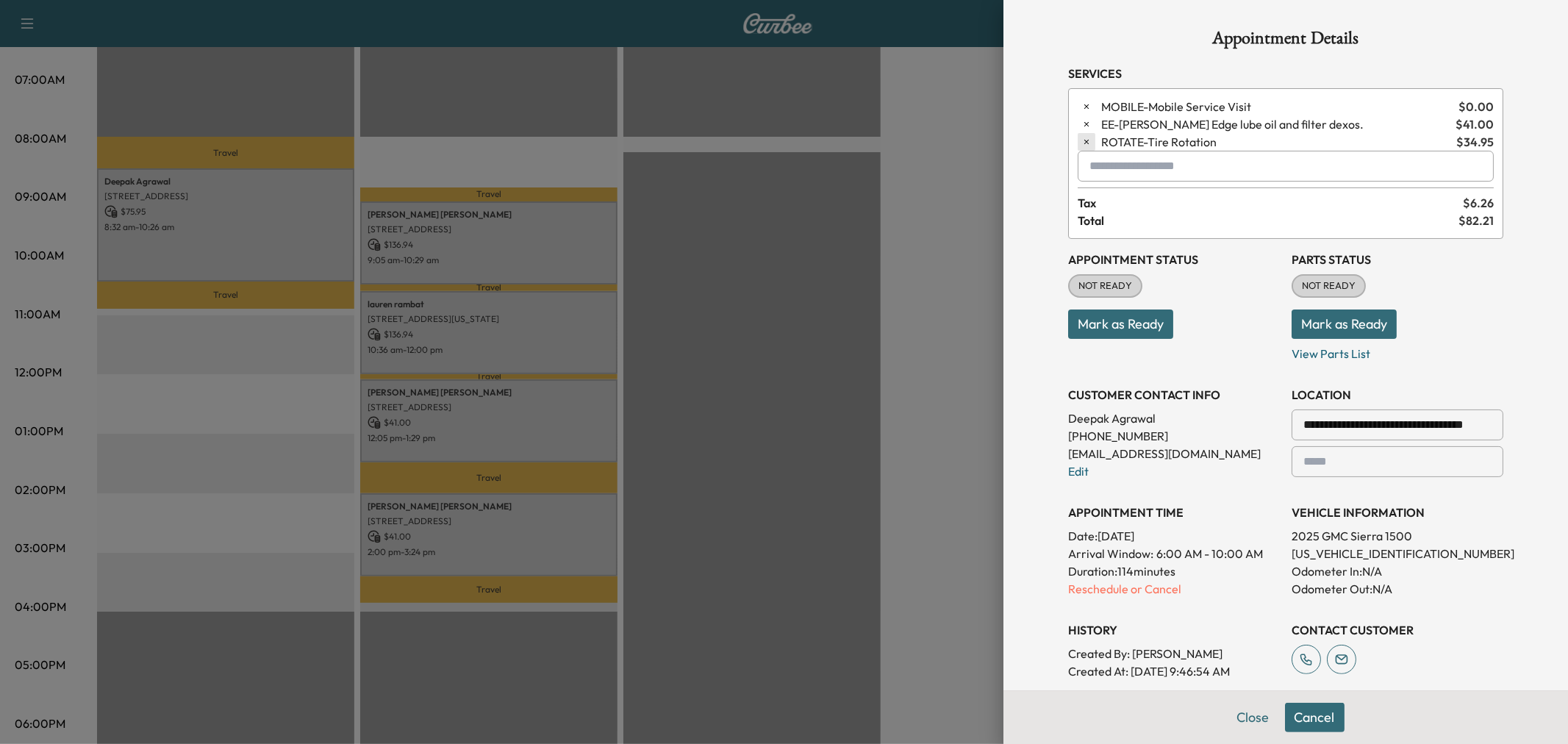
click at [1084, 144] on icon "button" at bounding box center [1087, 142] width 5 height 5
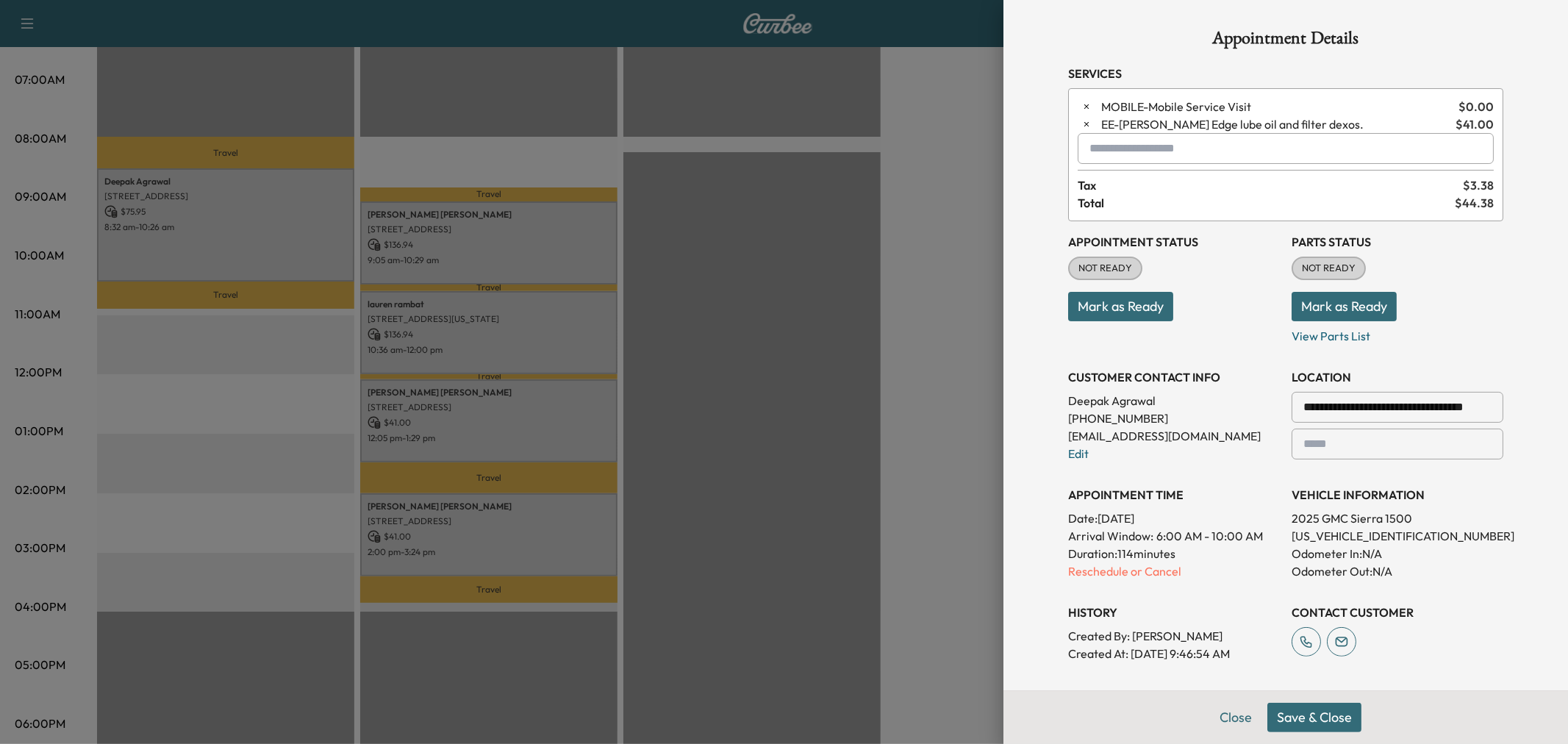
click at [1283, 722] on button "Save & Close" at bounding box center [1314, 717] width 94 height 30
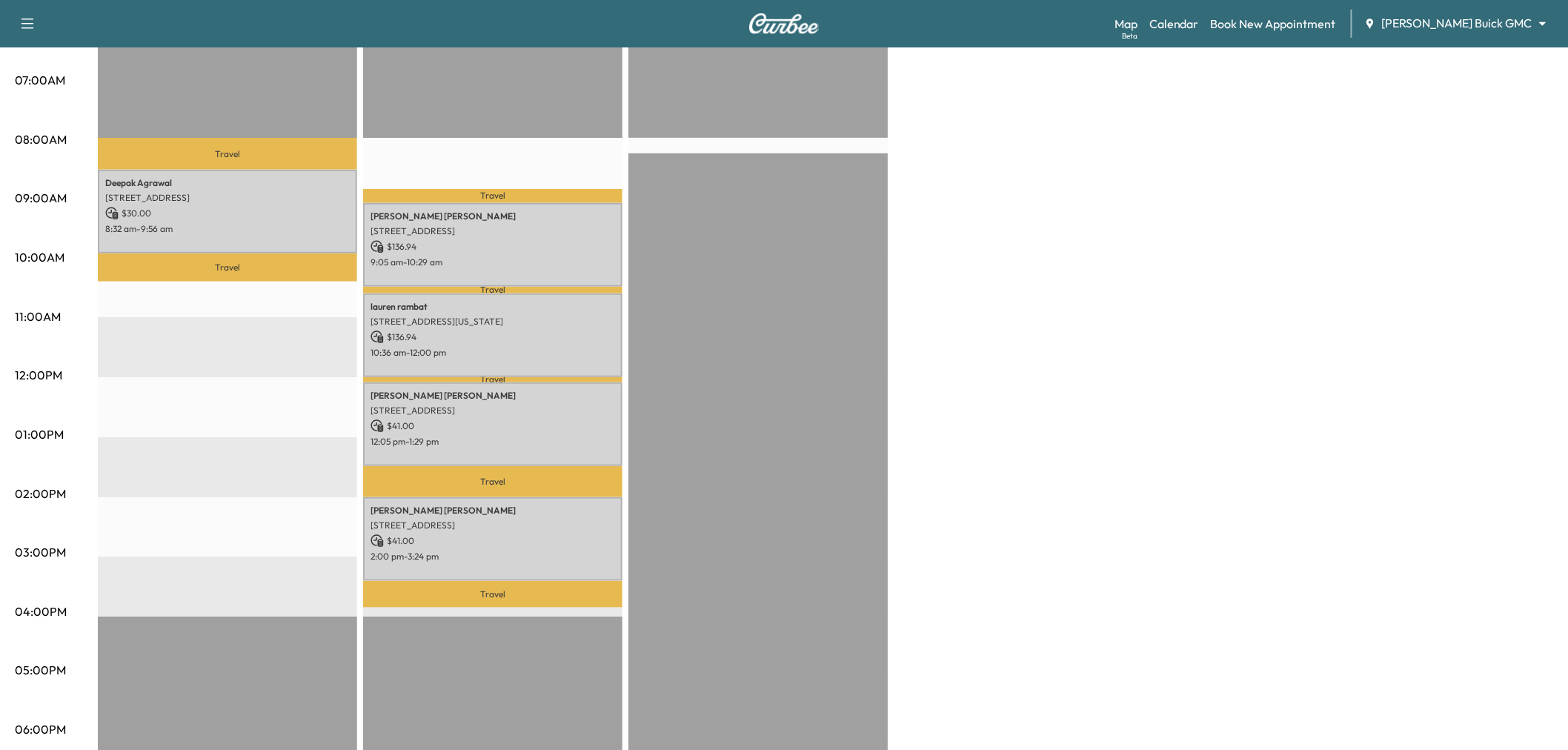
scroll to position [82, 0]
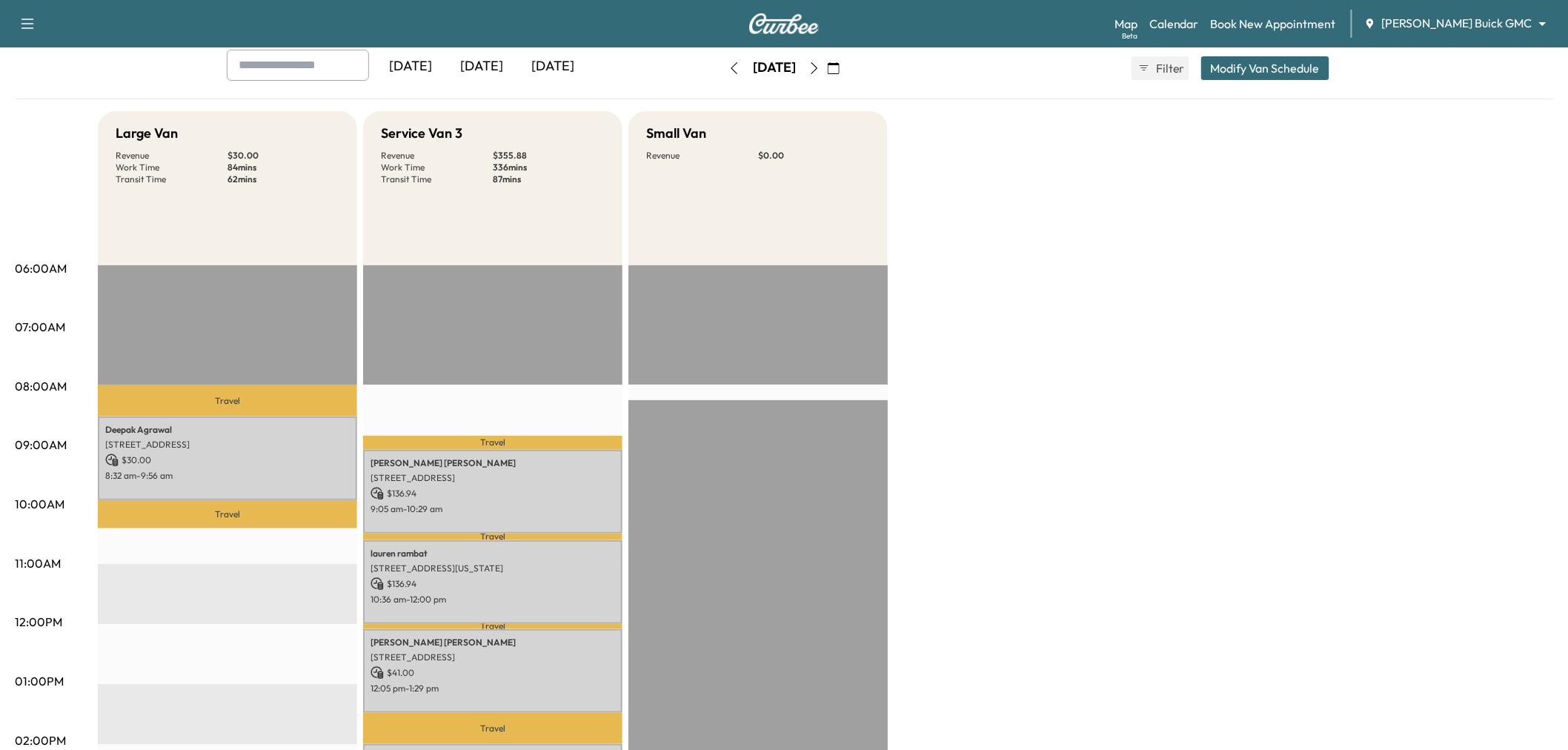
click at [480, 57] on div "[DATE]" at bounding box center [482, 66] width 71 height 34
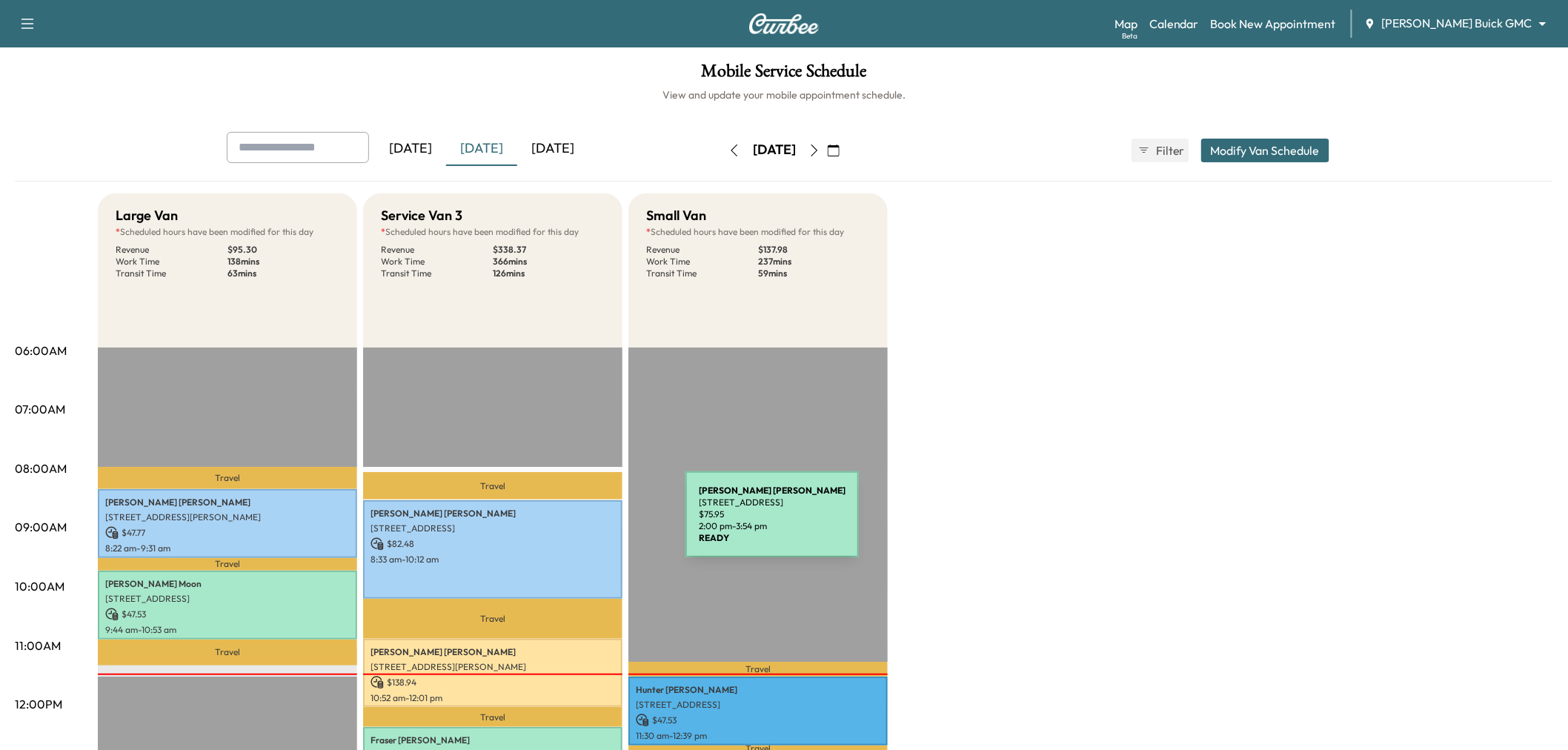
scroll to position [411, 0]
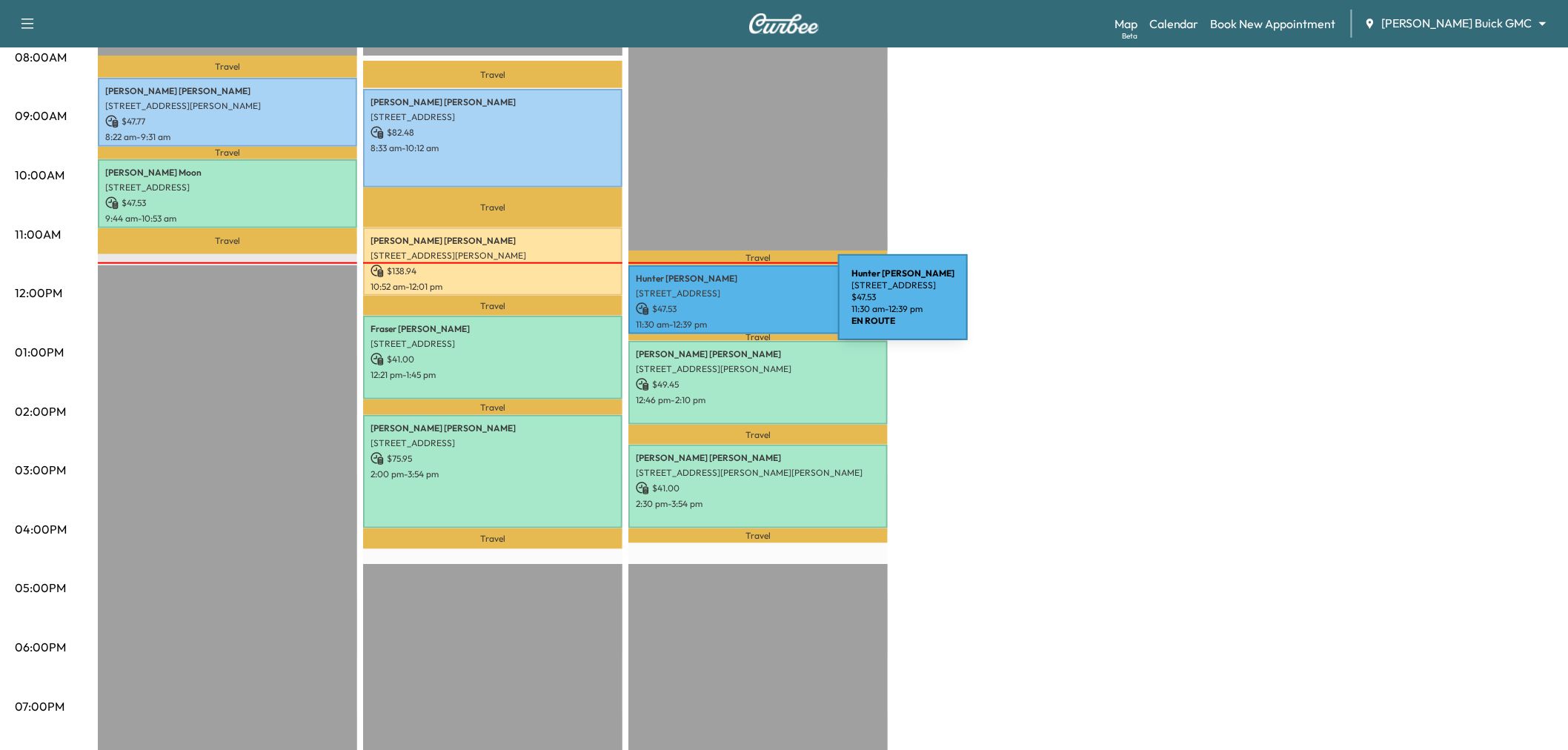
click at [727, 306] on p "$ 47.53" at bounding box center [758, 309] width 245 height 14
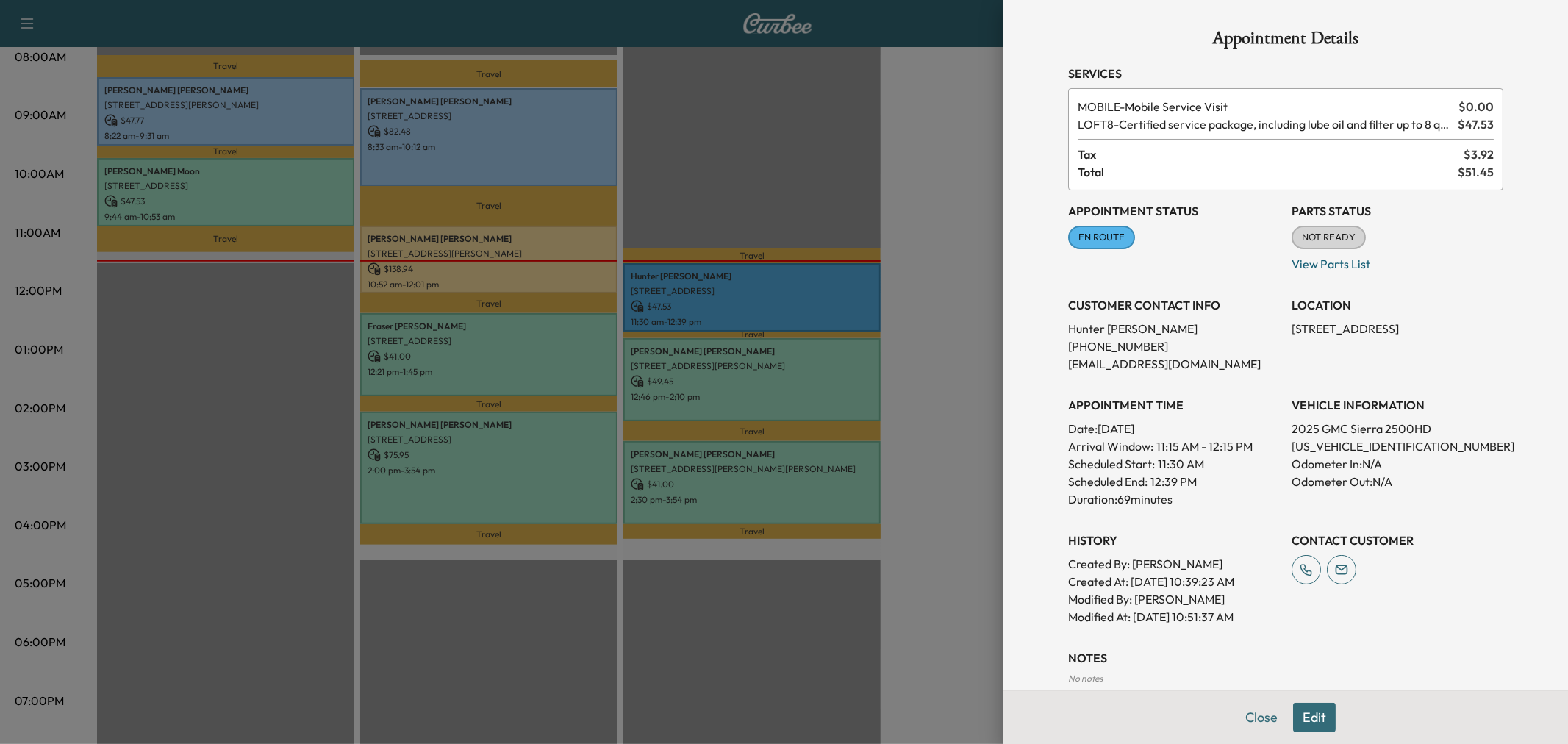
click at [1089, 346] on p "(469) 999-5117" at bounding box center [1174, 346] width 212 height 18
copy p "(469) 999-5117"
click at [891, 192] on div at bounding box center [784, 372] width 1568 height 744
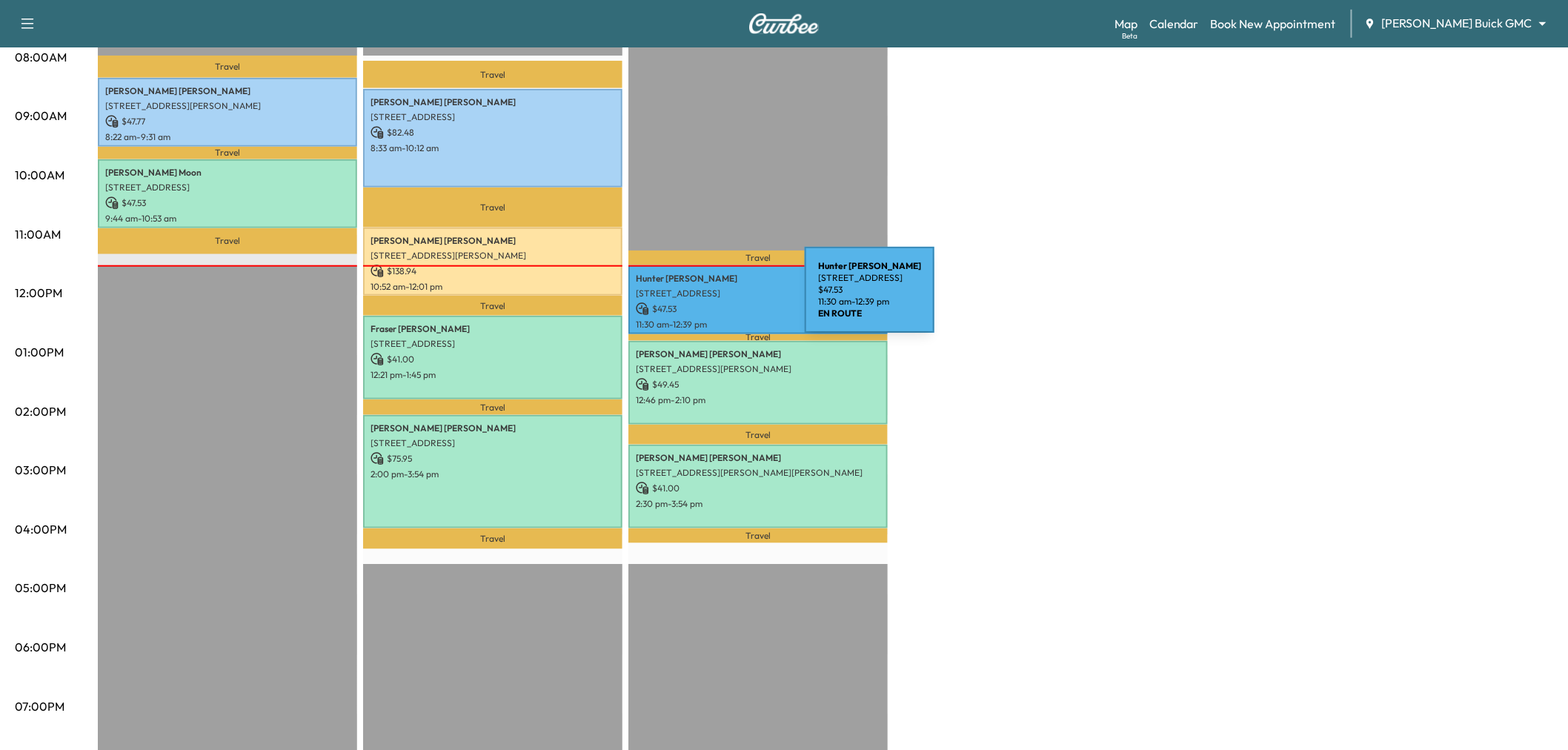
click at [698, 302] on p "$ 47.53" at bounding box center [758, 309] width 245 height 14
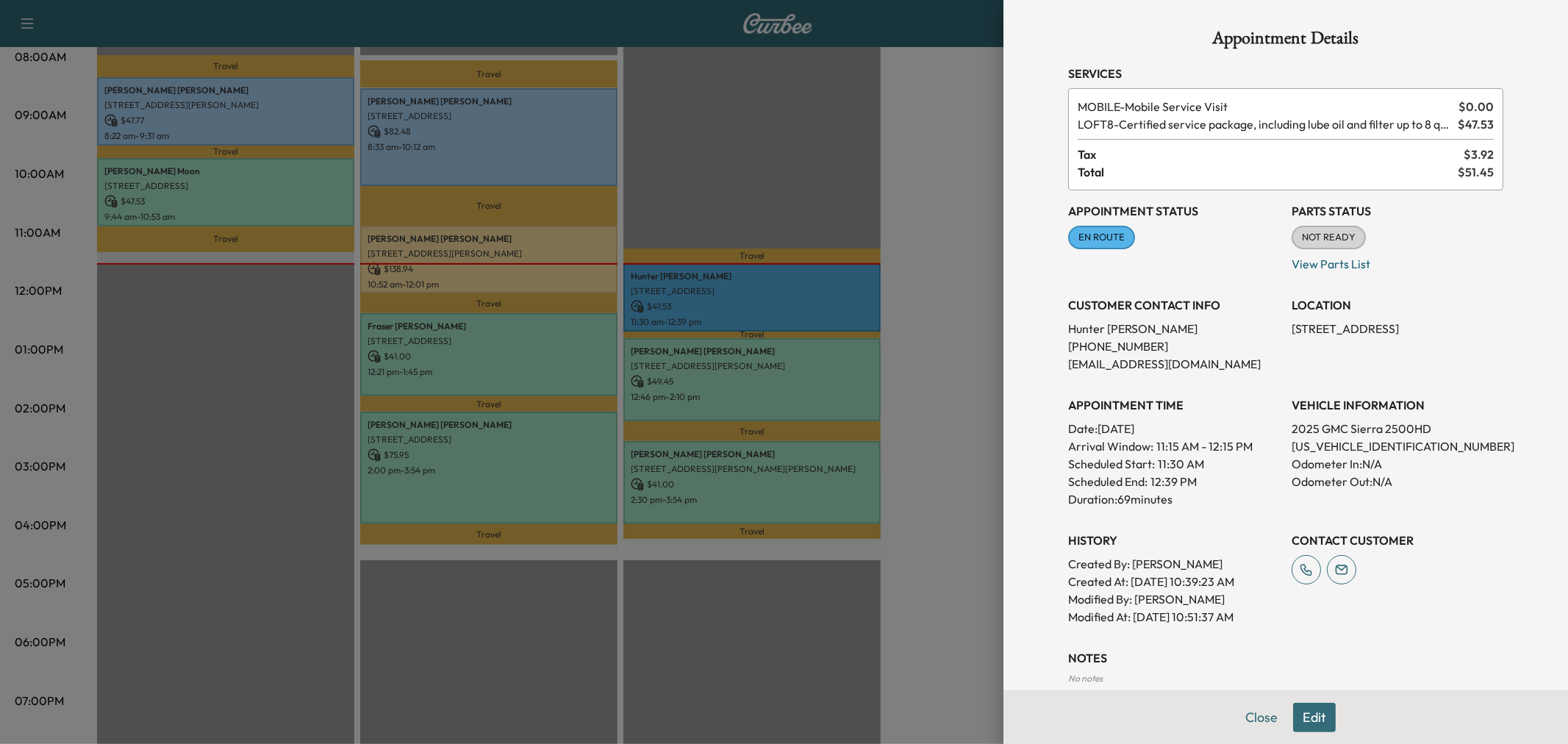
click at [1328, 444] on p "1GT4UPEYXSF202129" at bounding box center [1398, 446] width 212 height 18
copy p "1GT4UPEYXSF202129"
click at [1339, 443] on p "1GT4UPEYXSF202129" at bounding box center [1398, 446] width 212 height 18
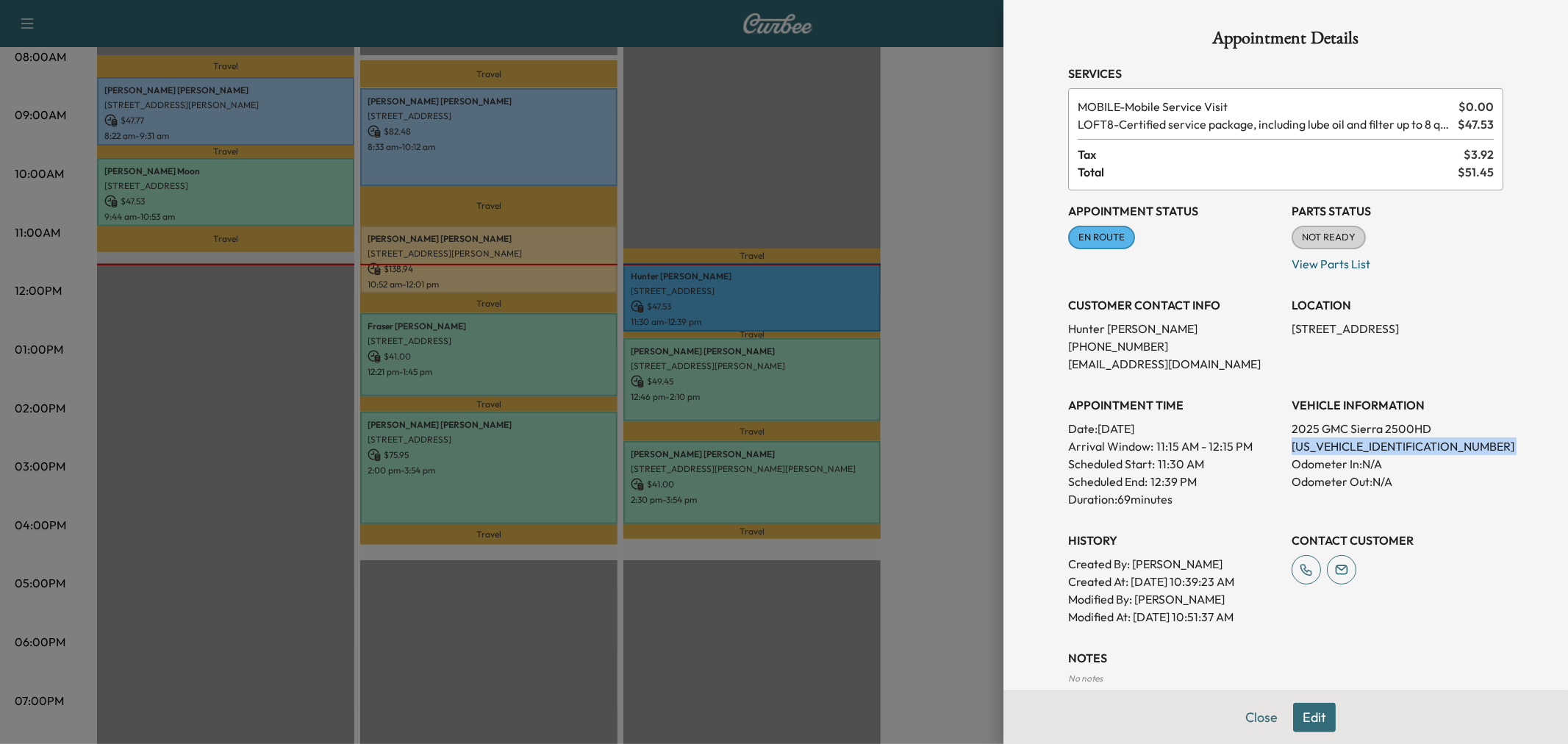
click at [1339, 443] on p "1GT4UPEYXSF202129" at bounding box center [1398, 446] width 212 height 18
copy p "1GT4UPEYXSF202129"
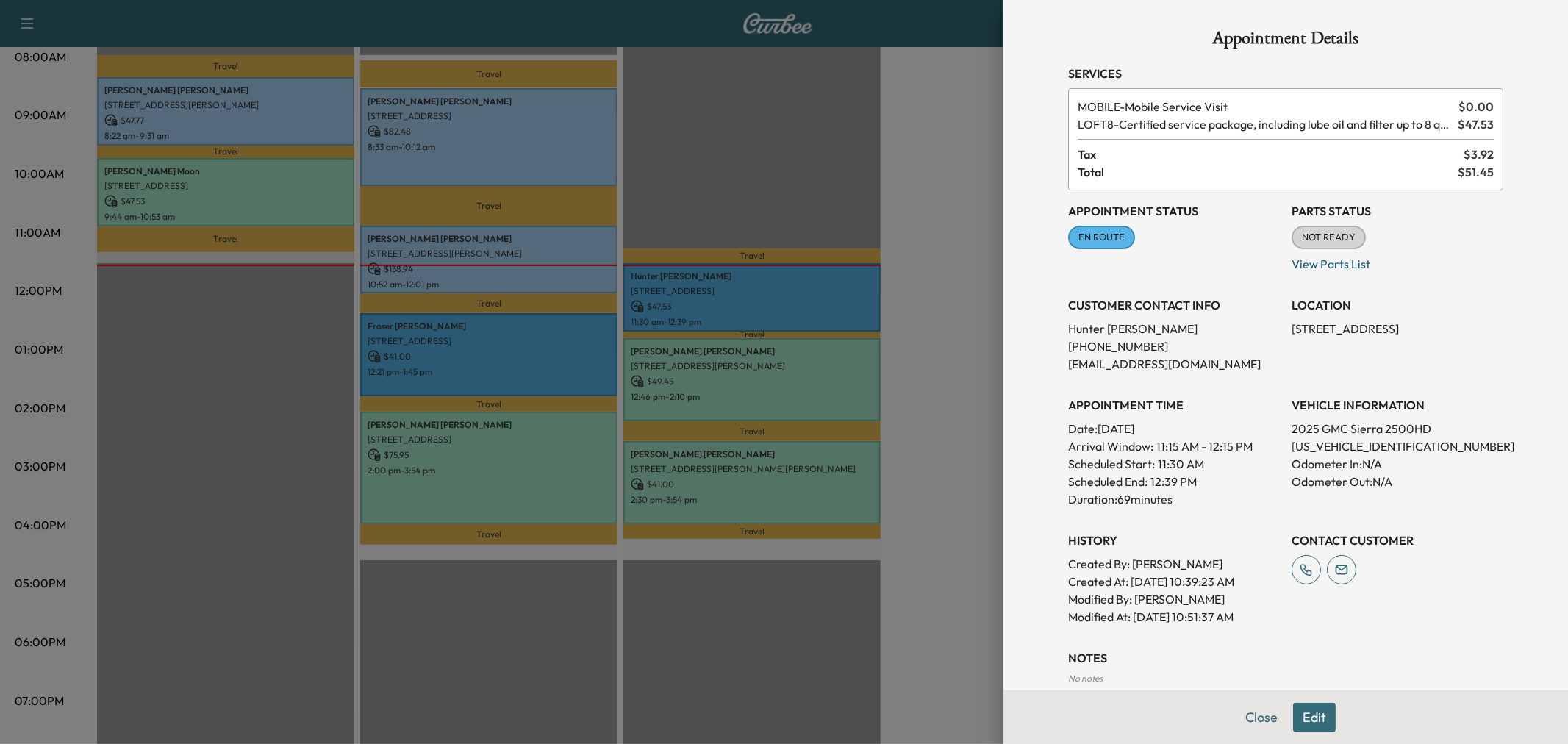
click at [938, 412] on div at bounding box center [784, 372] width 1568 height 744
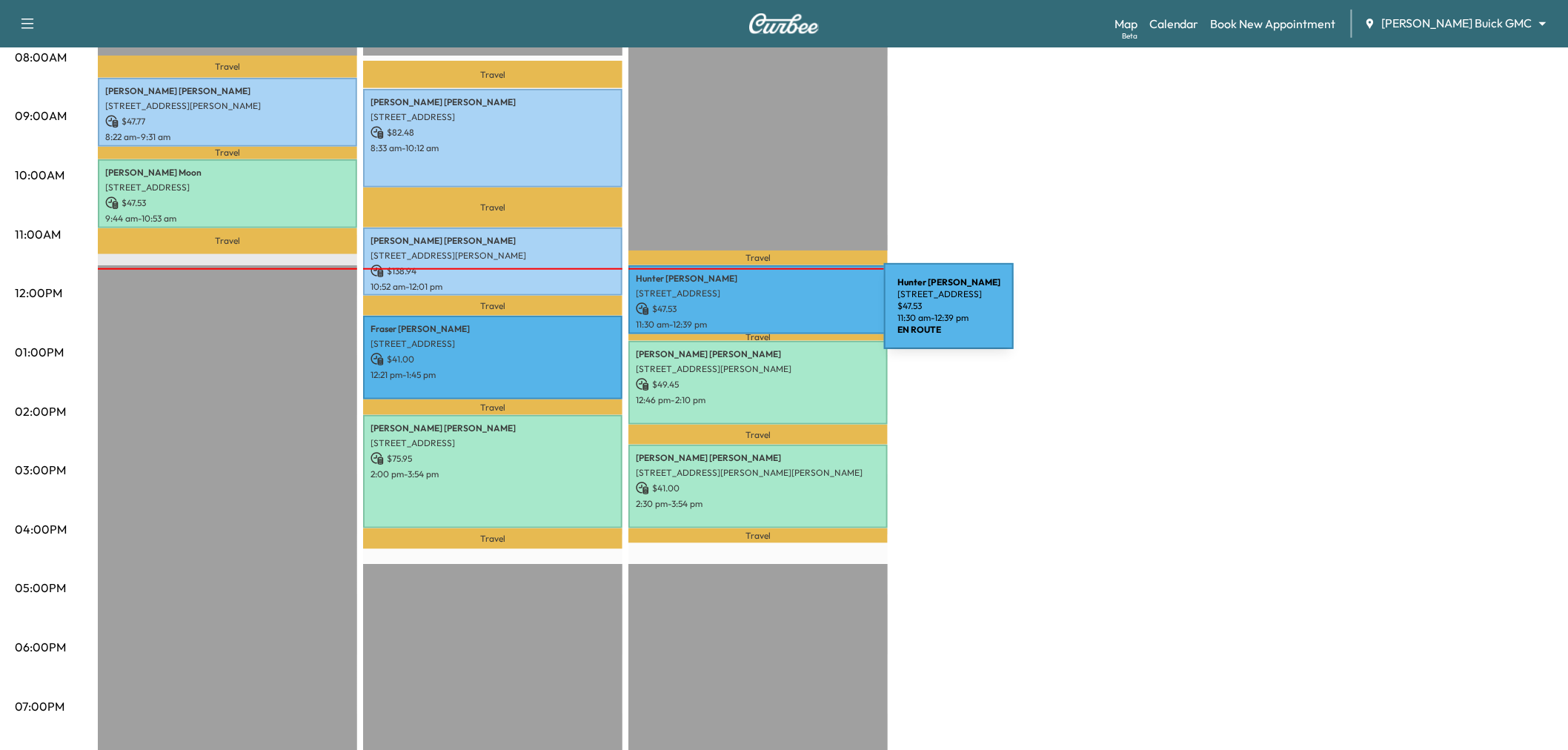
click at [773, 318] on p "11:30 am - 12:39 pm" at bounding box center [758, 324] width 245 height 12
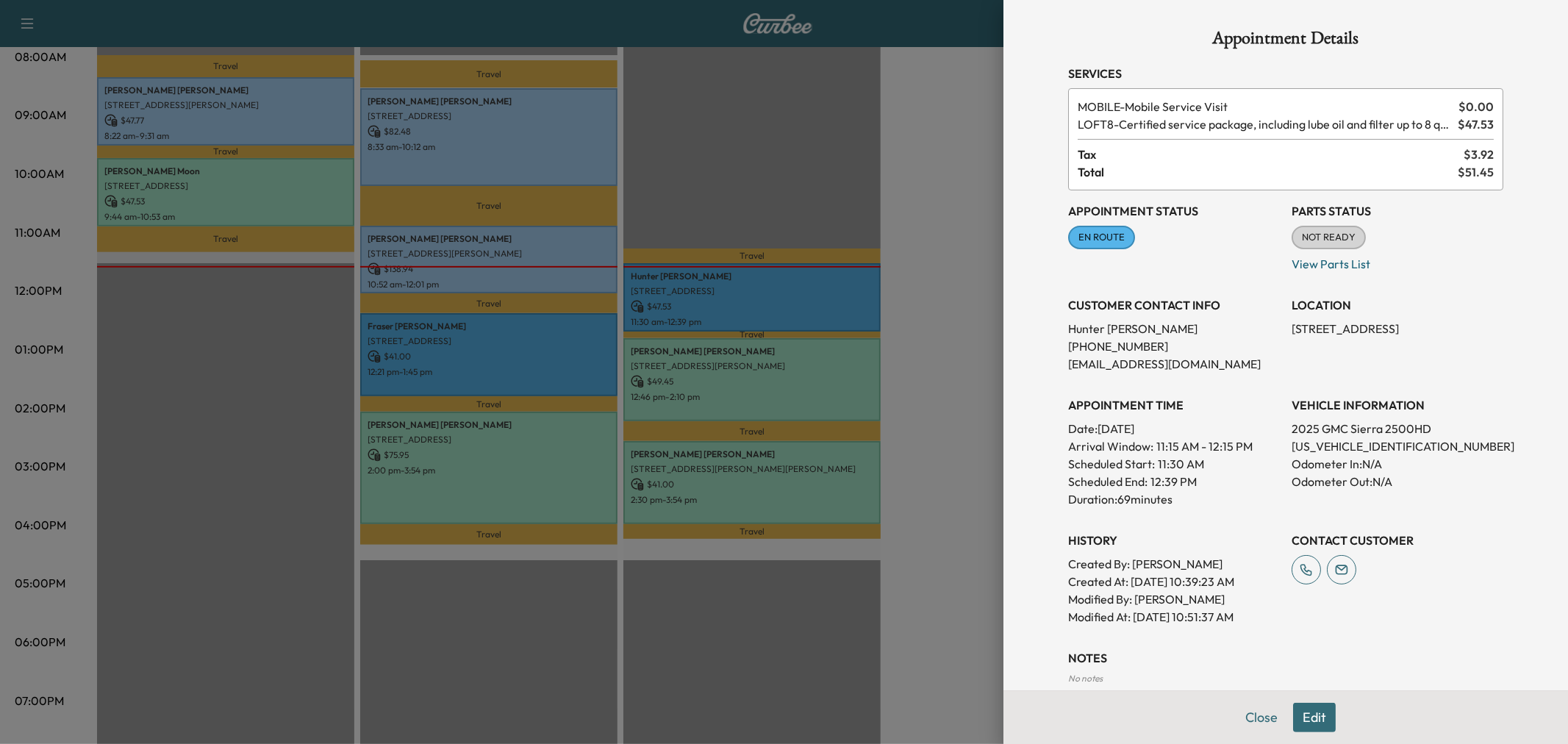
click at [1116, 344] on p "(469) 999-5117" at bounding box center [1174, 346] width 212 height 18
click at [1116, 344] on p "(469) 999-5117" at bounding box center [1174, 346] width 212 height 18
copy p "(469) 999-5117"
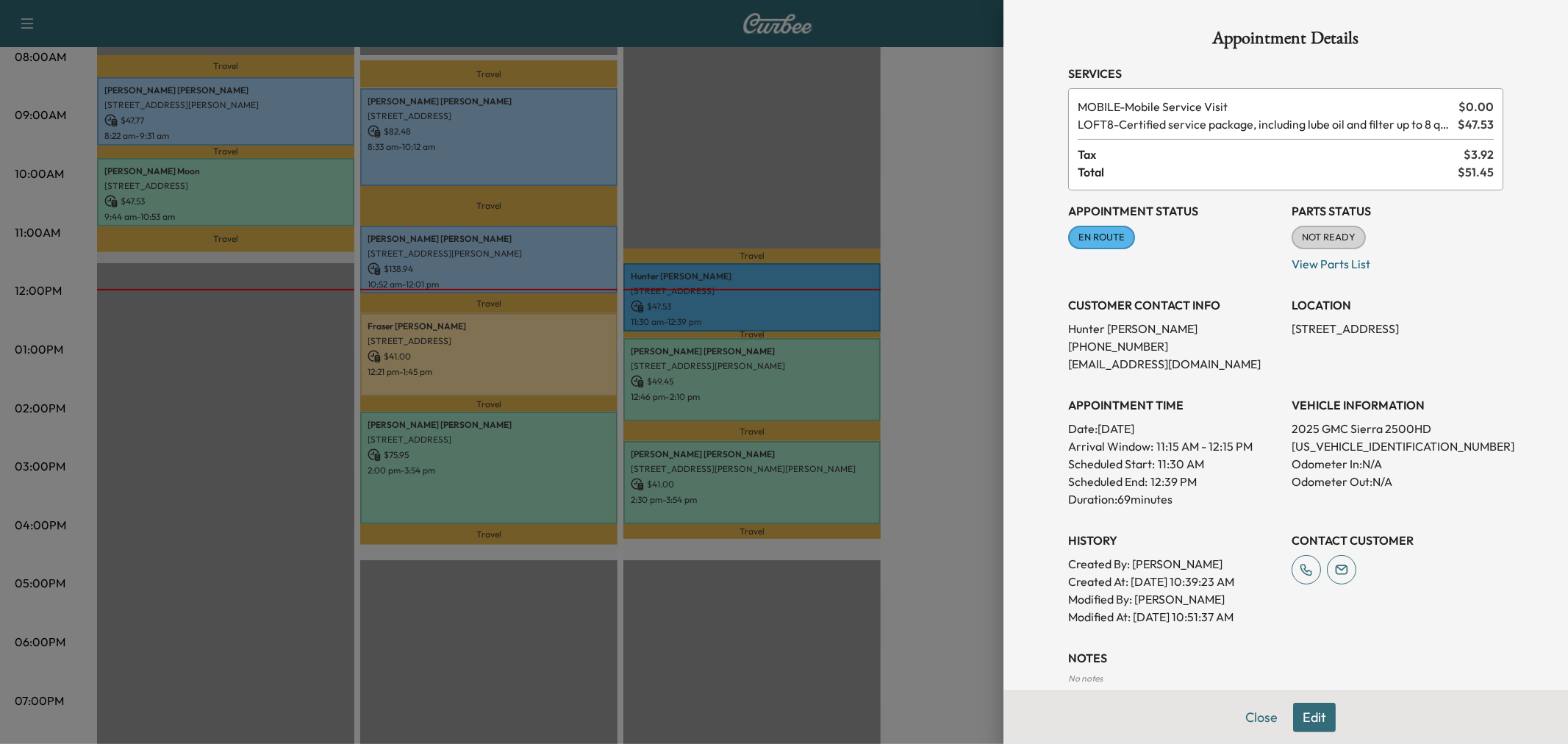
click at [782, 173] on div at bounding box center [784, 372] width 1568 height 744
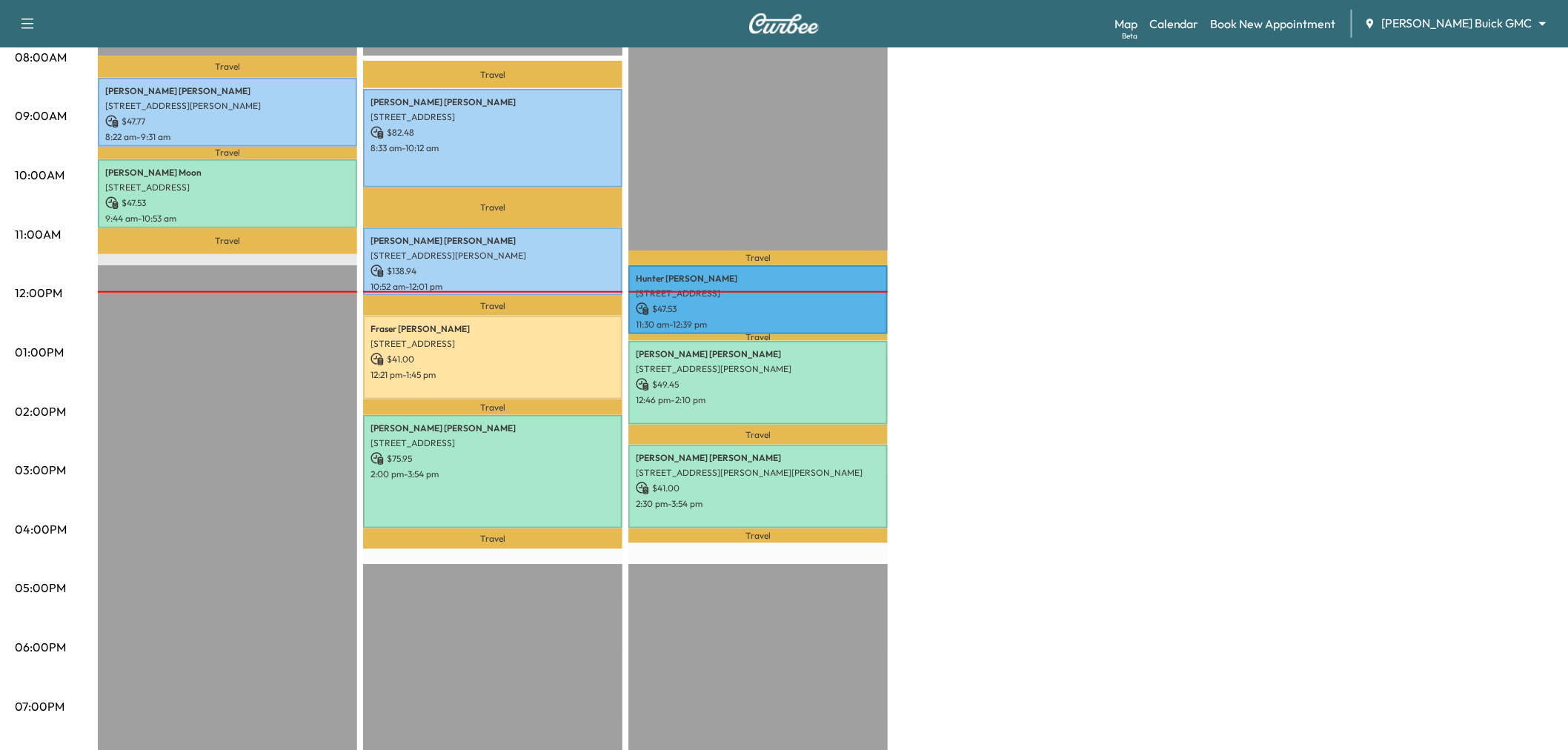
scroll to position [0, 0]
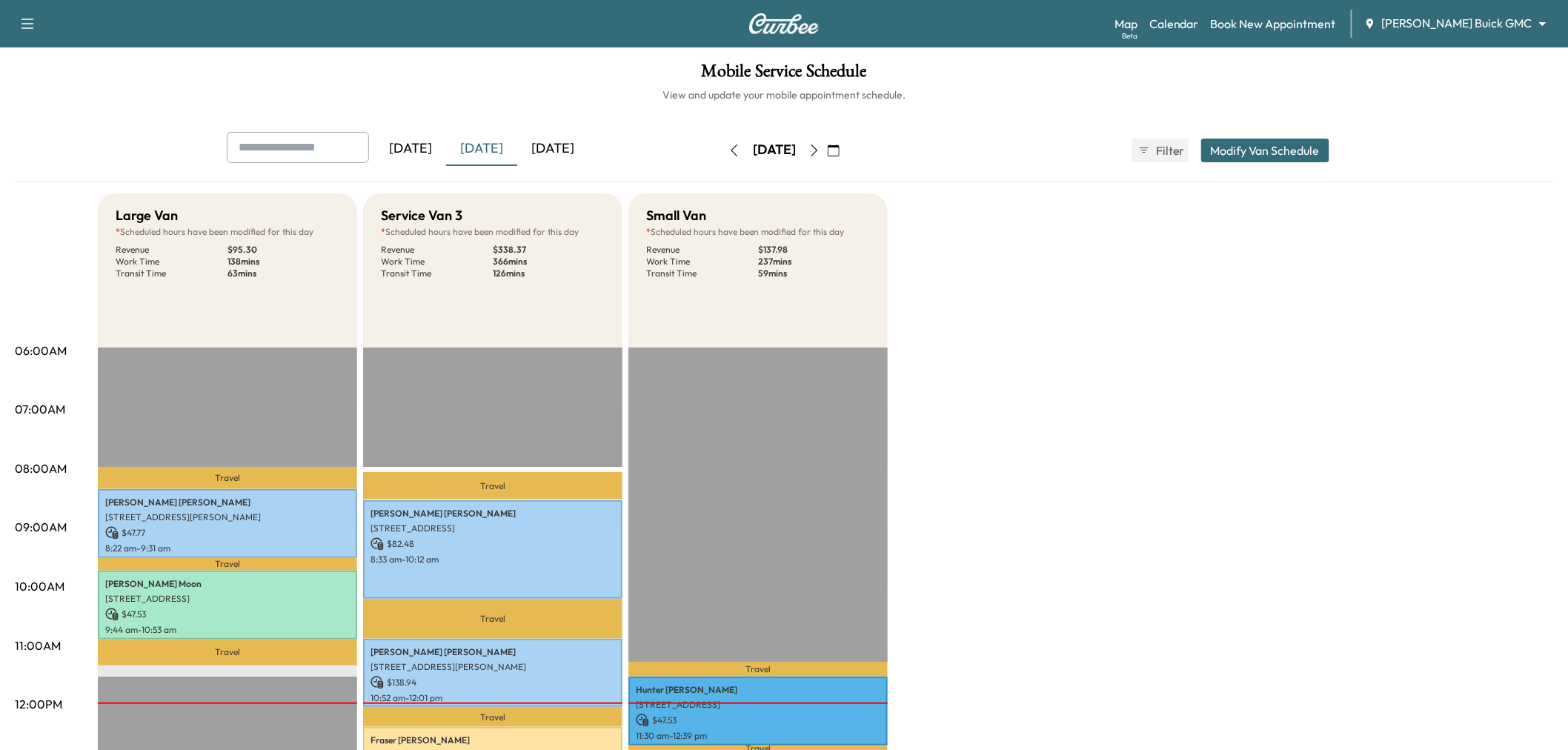
click at [840, 150] on icon "button" at bounding box center [833, 150] width 12 height 12
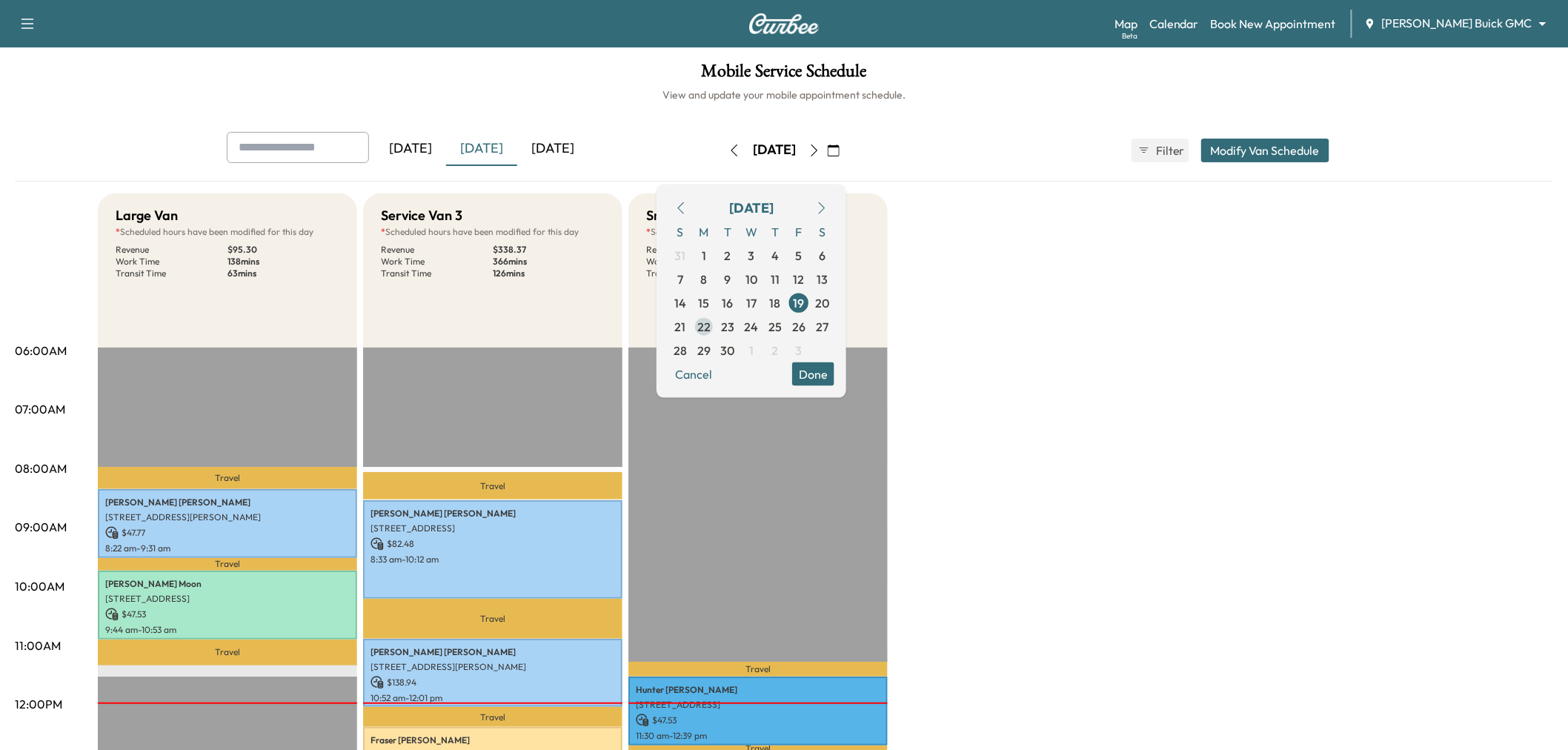
click at [710, 325] on span "22" at bounding box center [704, 326] width 14 height 18
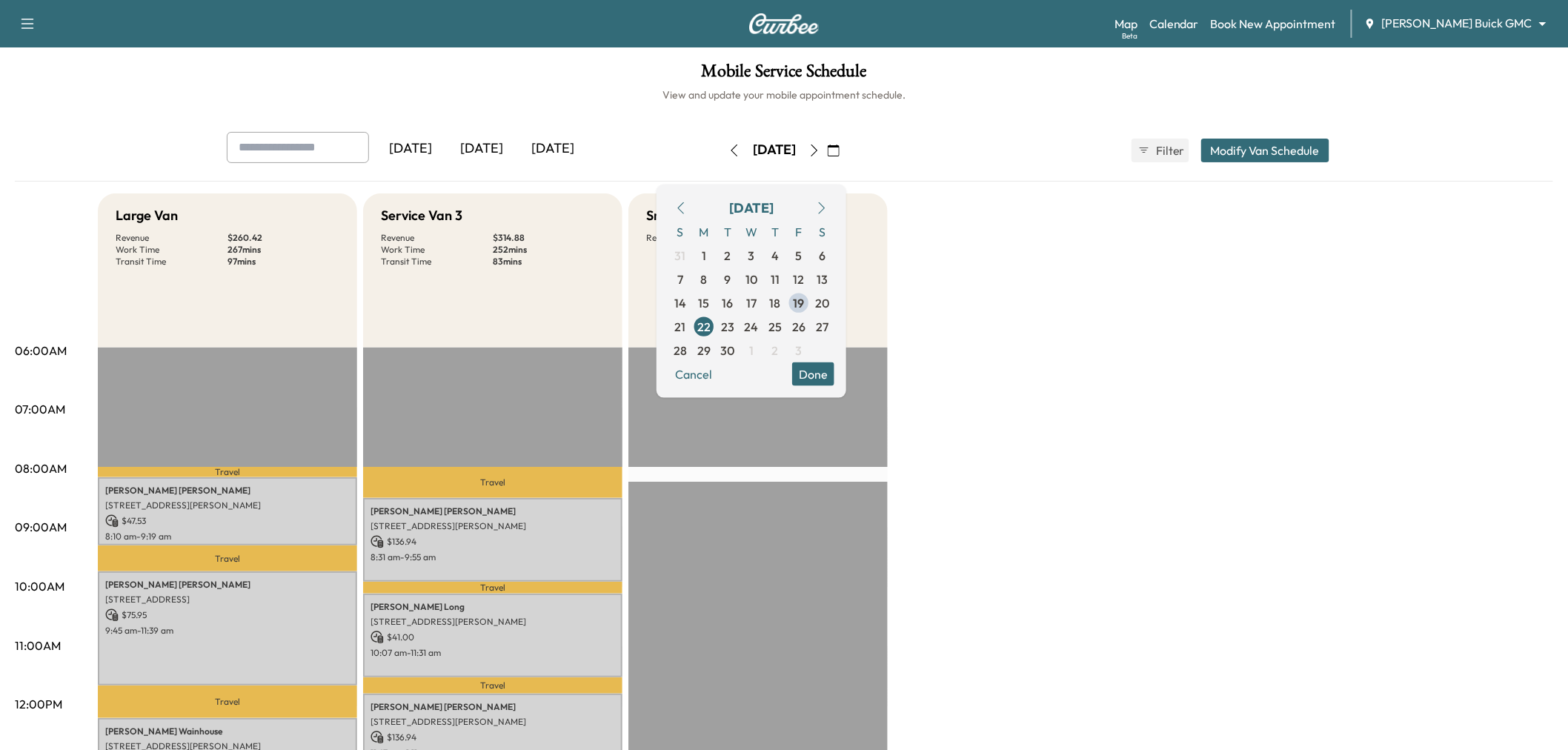
click at [834, 364] on button "Done" at bounding box center [813, 373] width 42 height 23
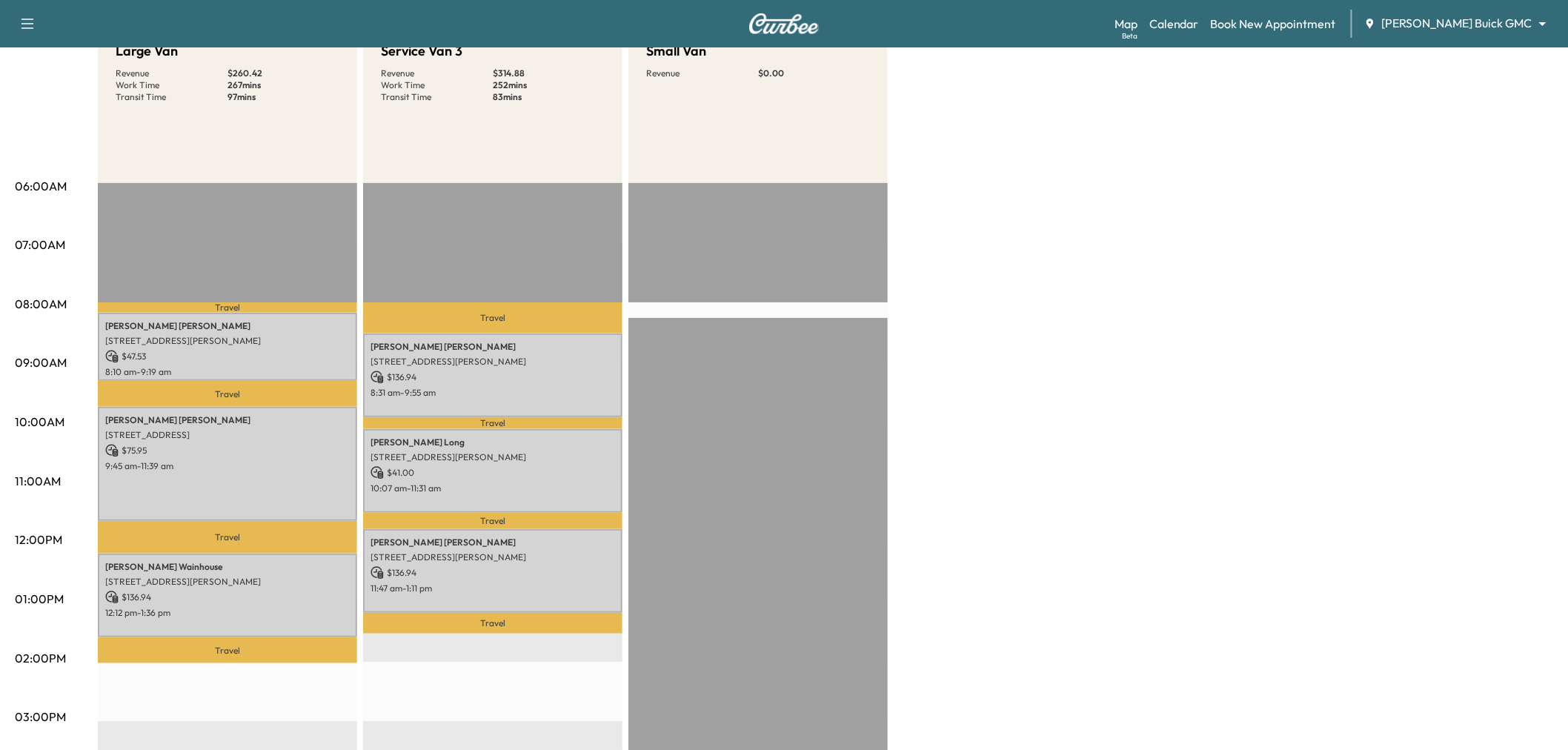
scroll to position [82, 0]
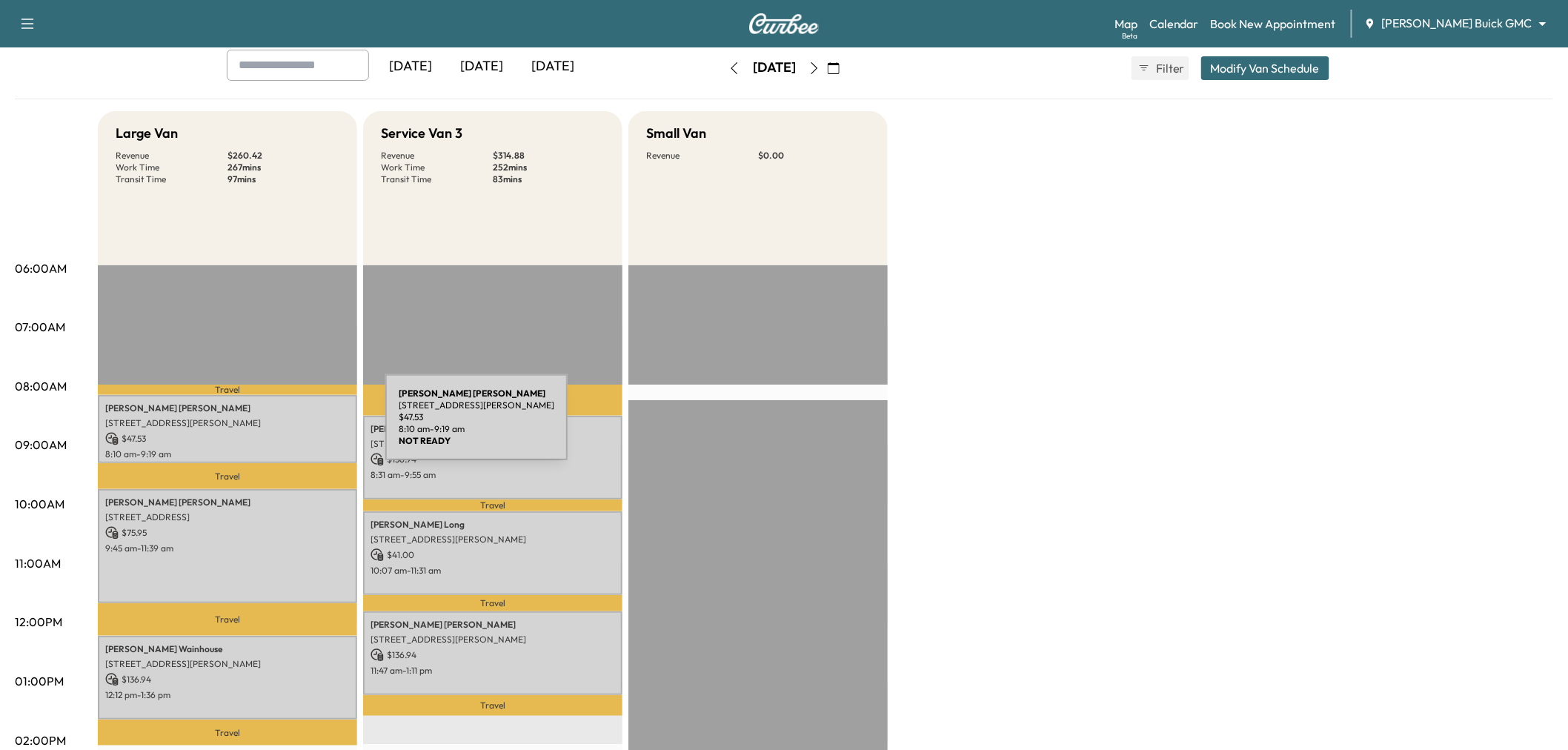
click at [274, 426] on div "Brian Roberts 3536 Damsel Brooke St., LEWISVILLE, TX 75056, United States of Am…" at bounding box center [227, 429] width 259 height 69
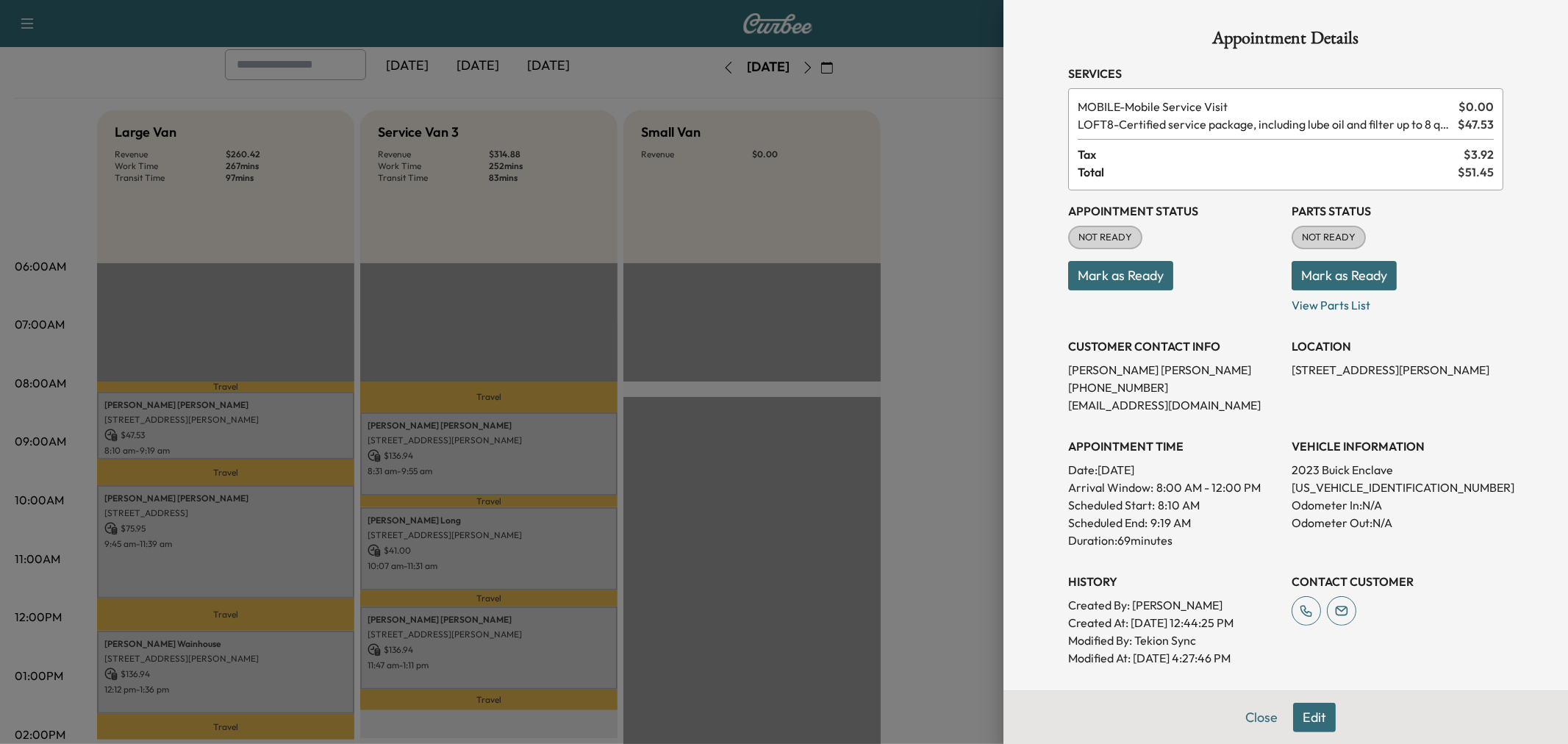
click at [265, 527] on div at bounding box center [784, 372] width 1568 height 744
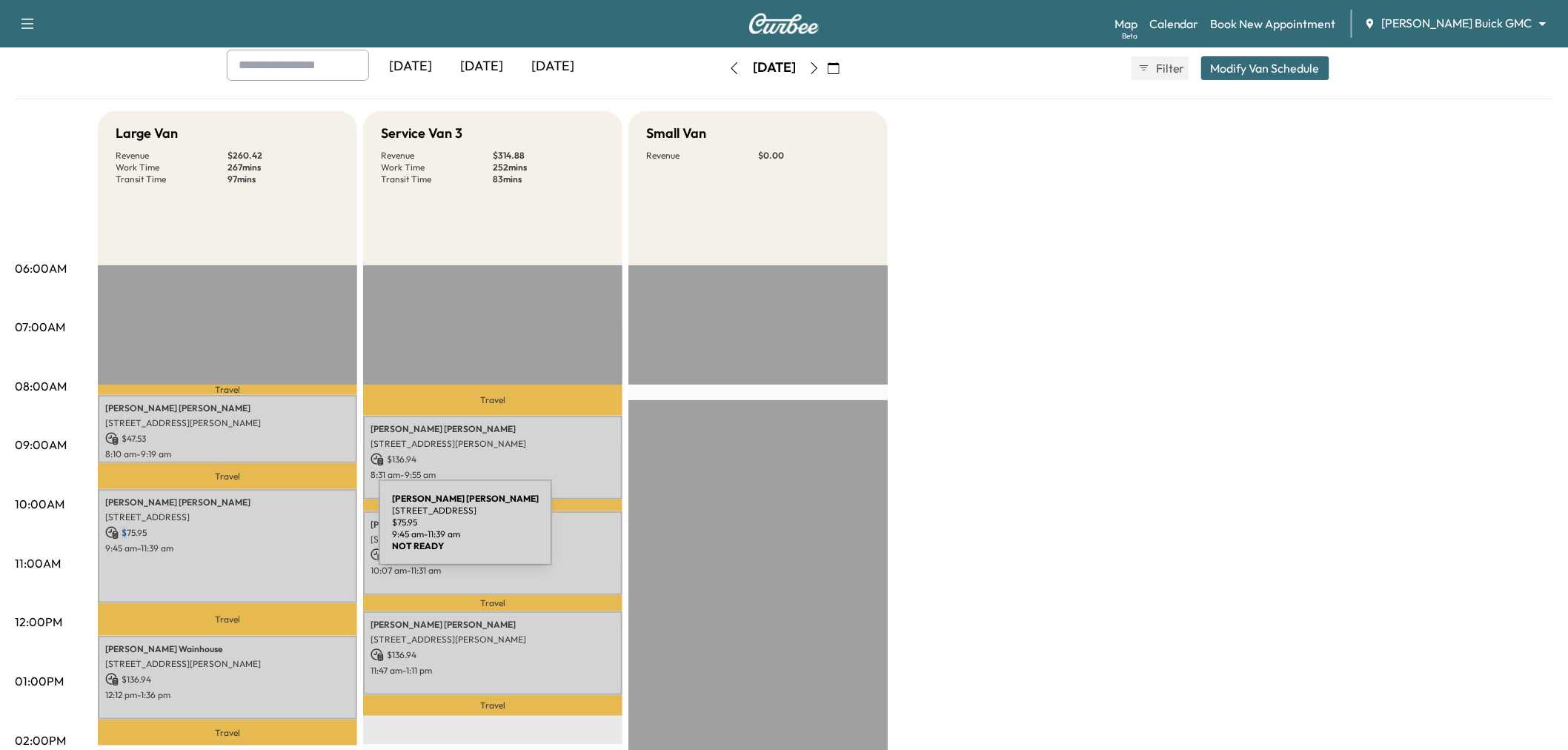
click at [268, 531] on p "$ 75.95" at bounding box center [227, 533] width 245 height 14
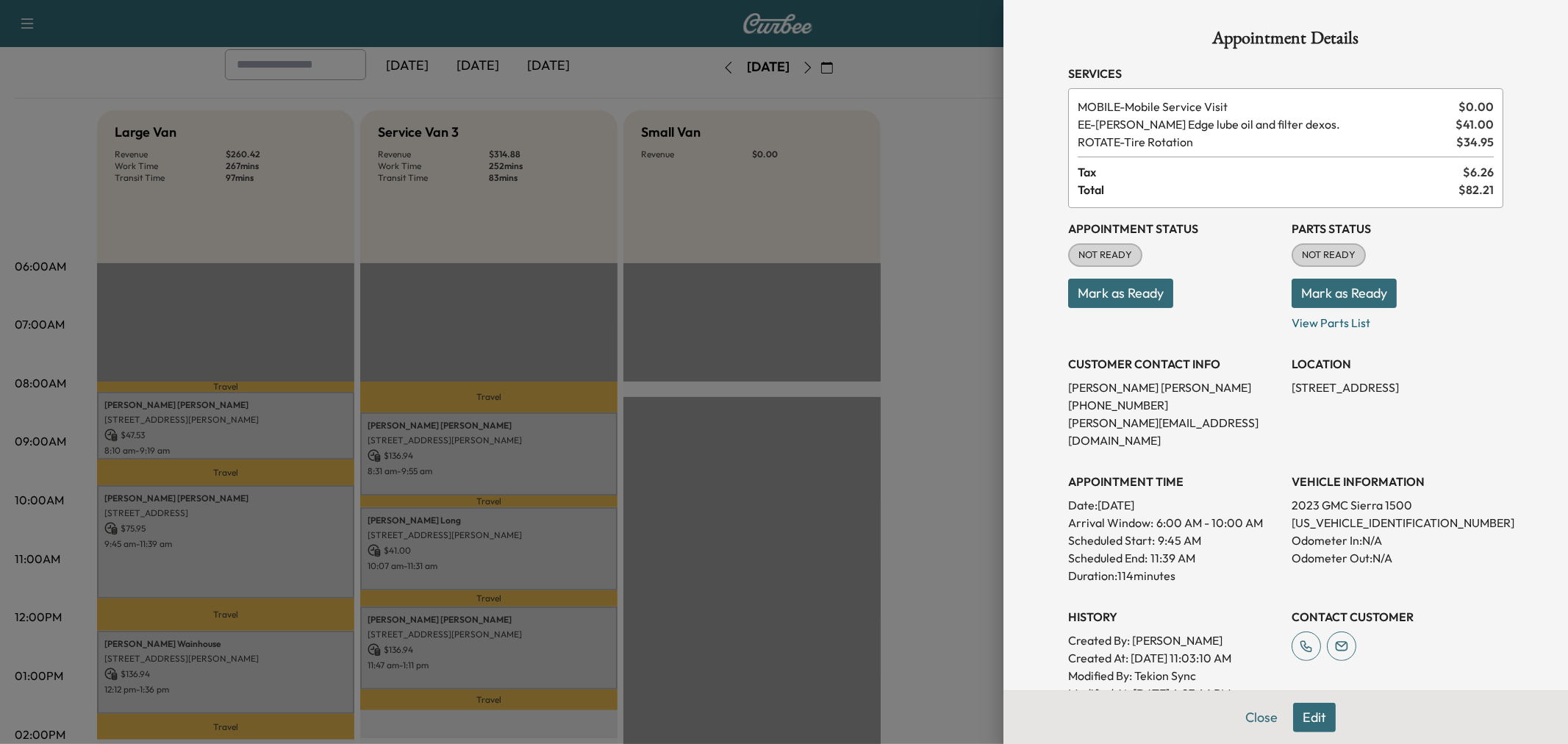
click at [304, 661] on div at bounding box center [784, 372] width 1568 height 744
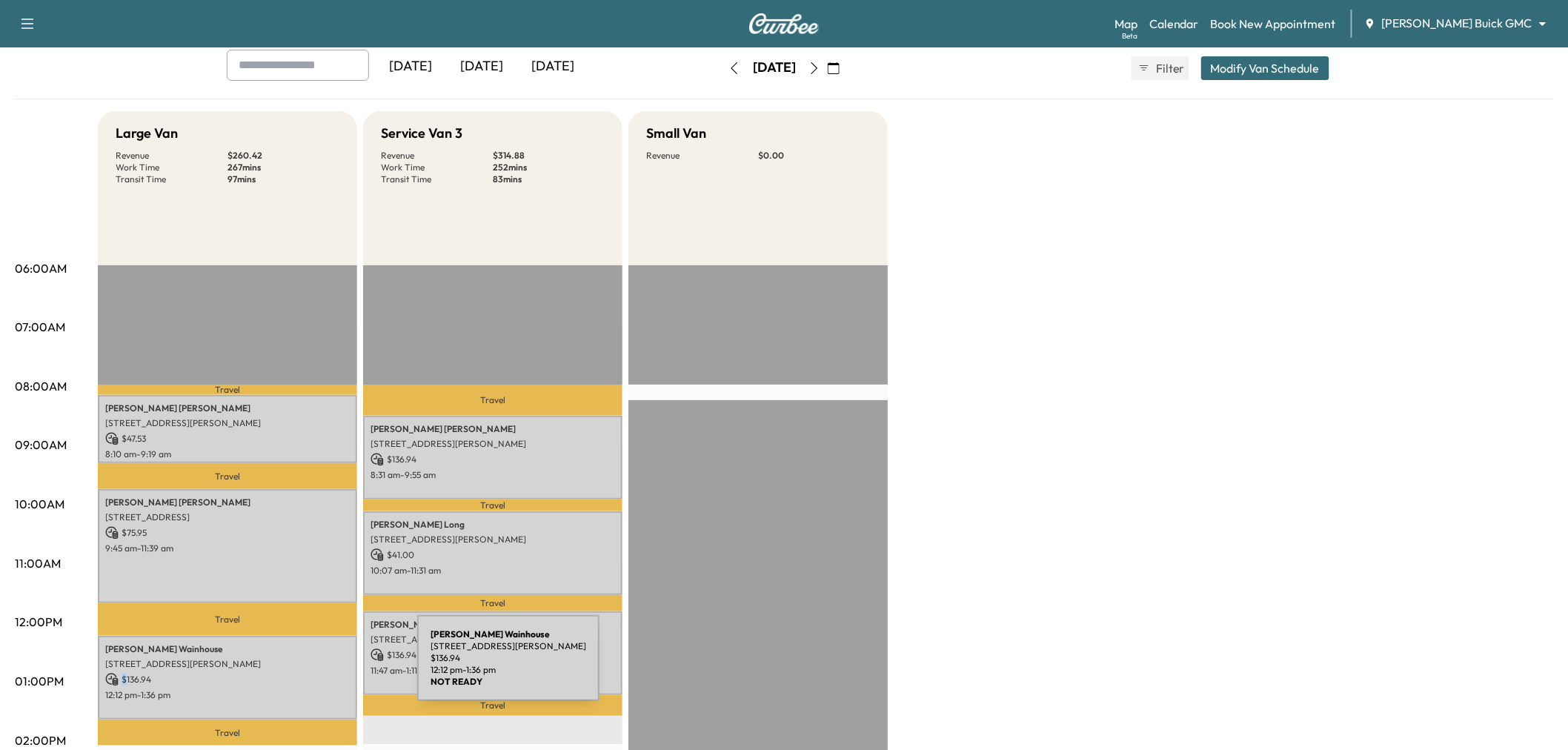
click at [306, 672] on p "$ 136.94" at bounding box center [227, 679] width 245 height 14
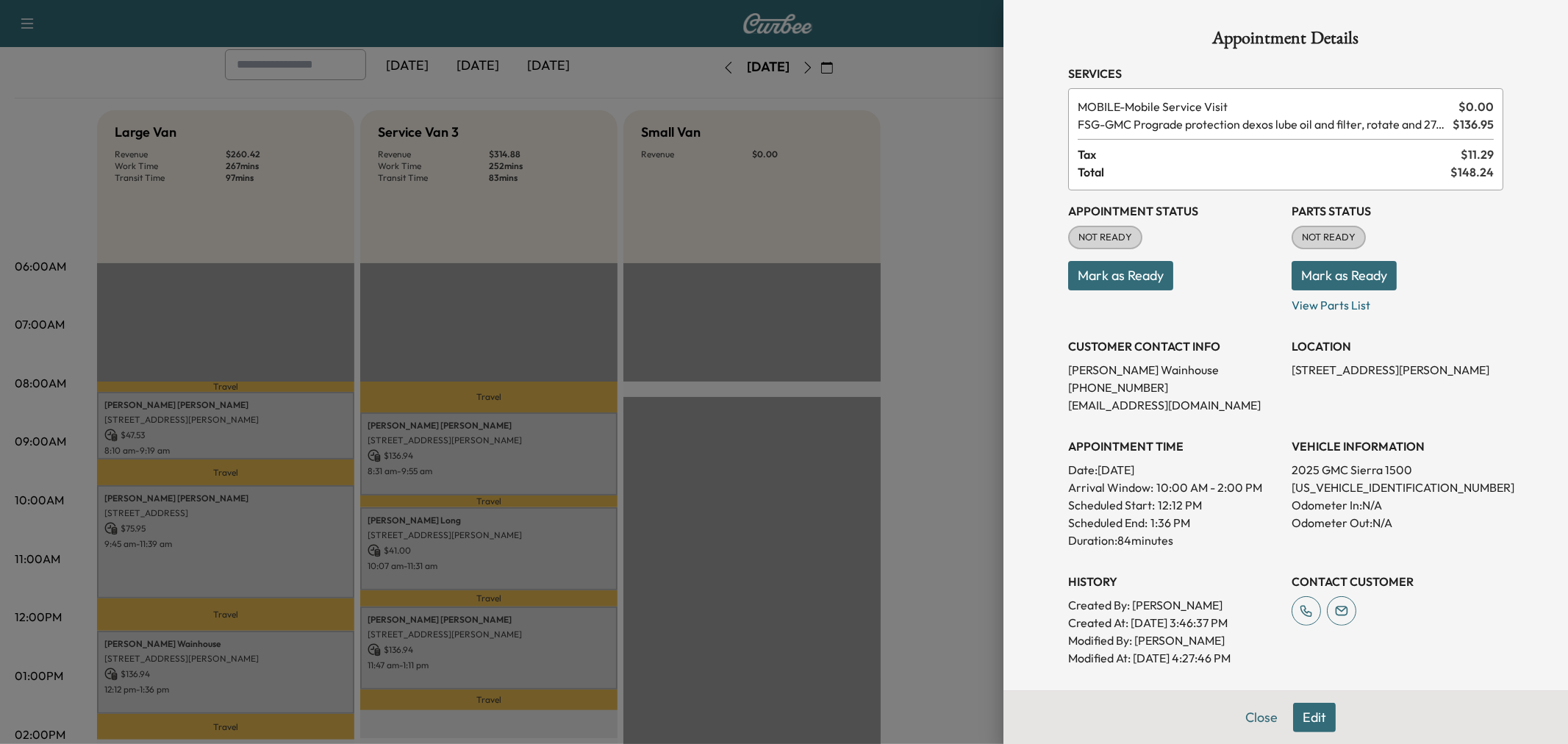
click at [304, 661] on div at bounding box center [784, 372] width 1568 height 744
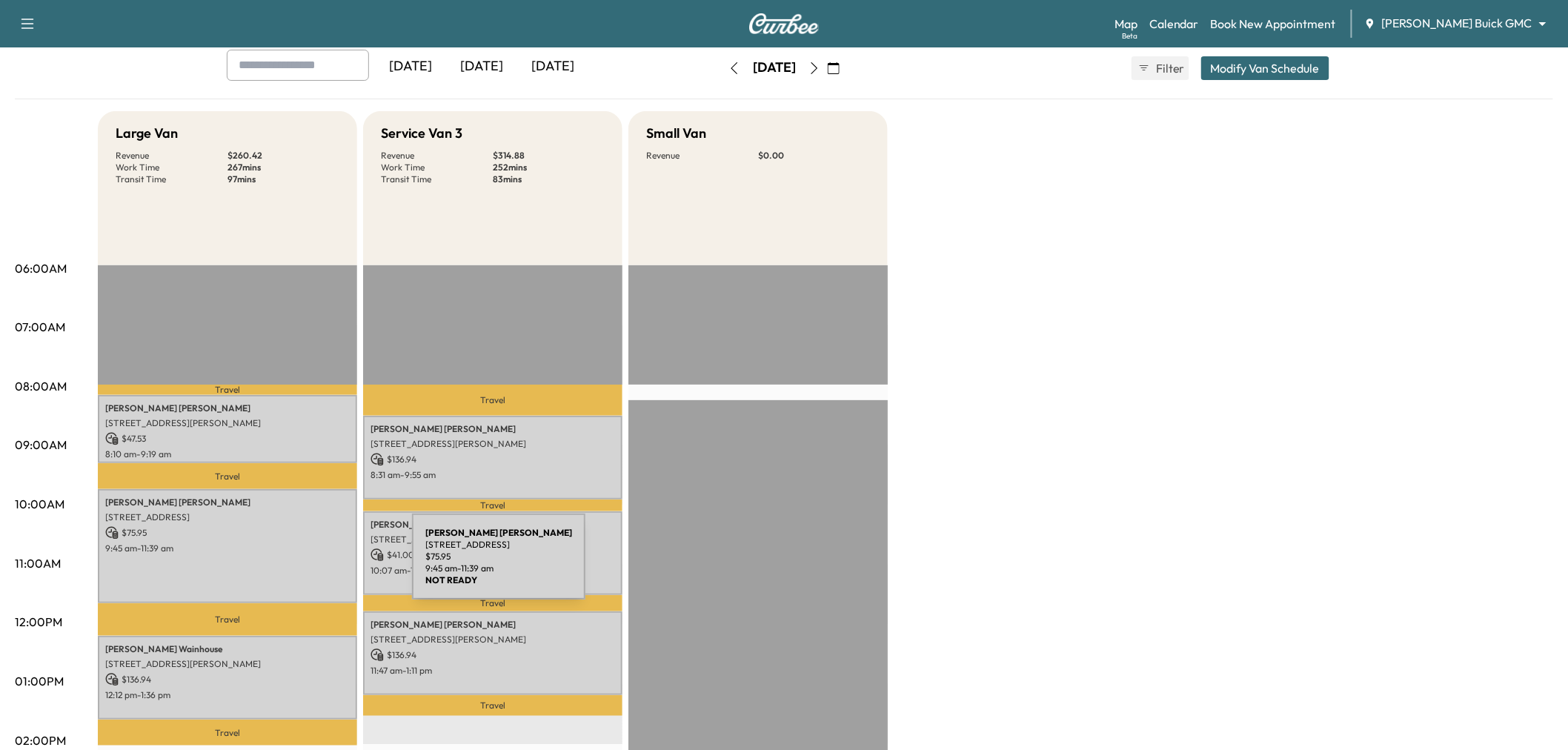
click at [282, 556] on div "Randy Cooper 711 Maple Creek Drive, Fairview, TX 75069, United States of Americ…" at bounding box center [227, 546] width 259 height 113
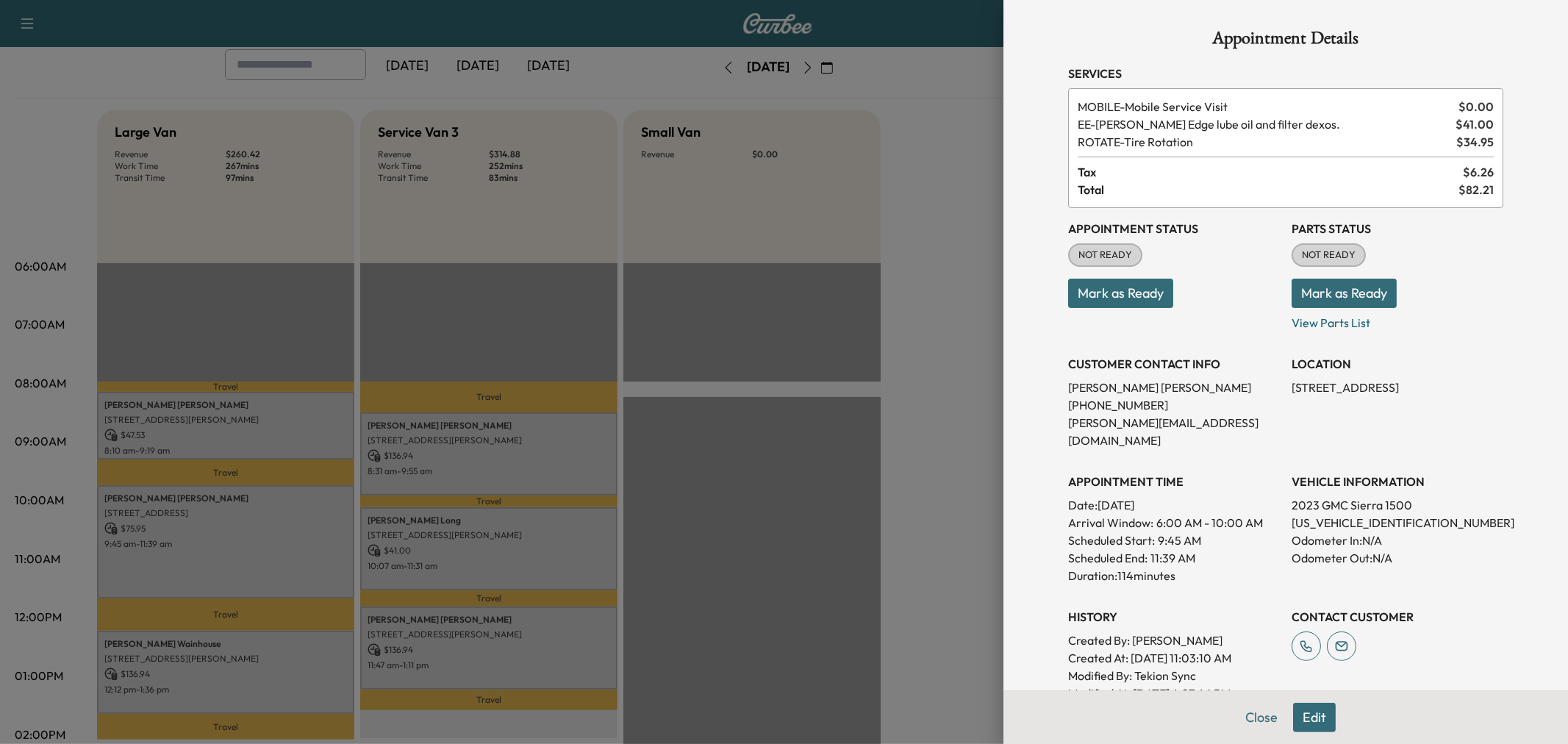
click at [277, 554] on div at bounding box center [784, 372] width 1568 height 744
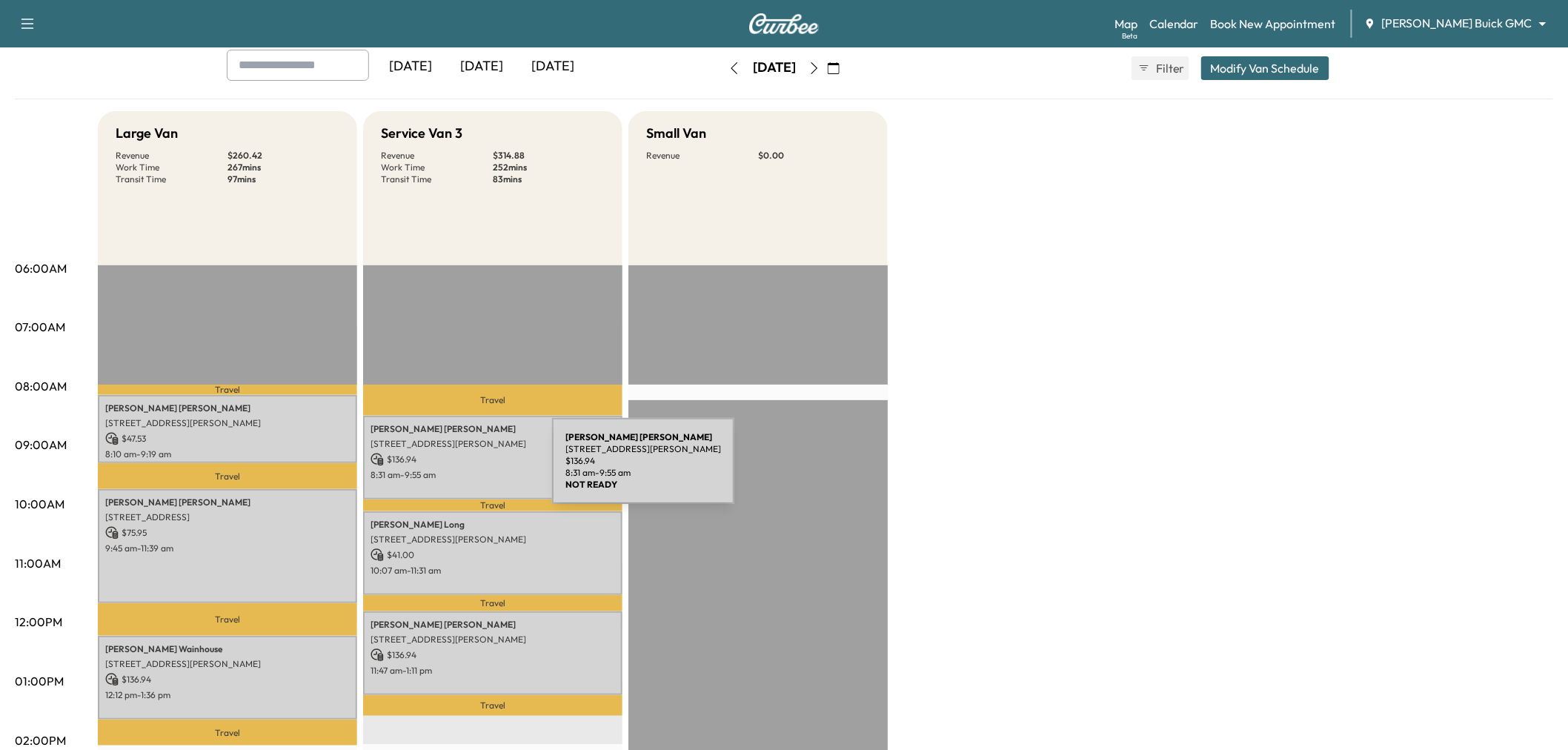
click at [452, 461] on p "$ 136.94" at bounding box center [492, 459] width 245 height 14
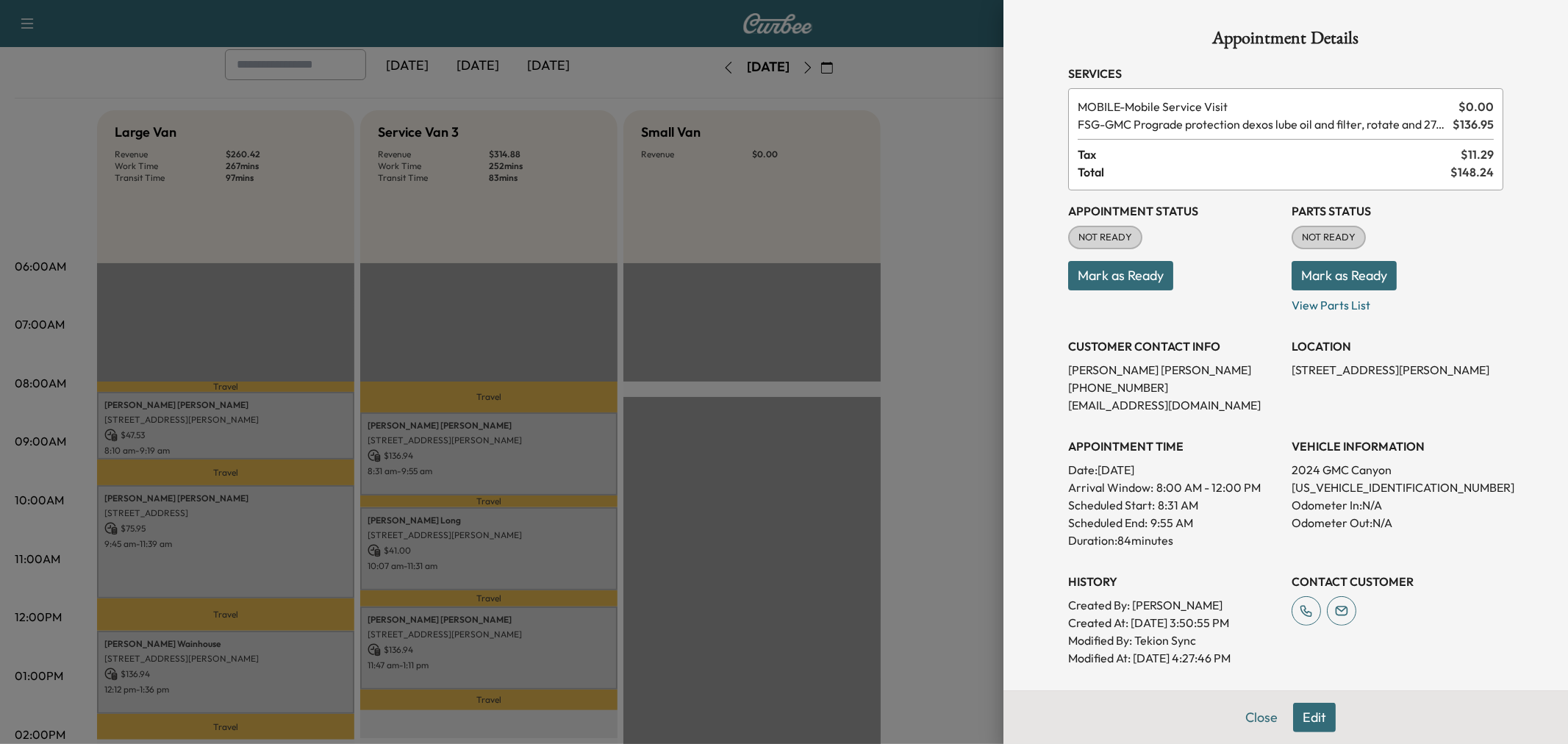
click at [448, 458] on div at bounding box center [784, 372] width 1568 height 744
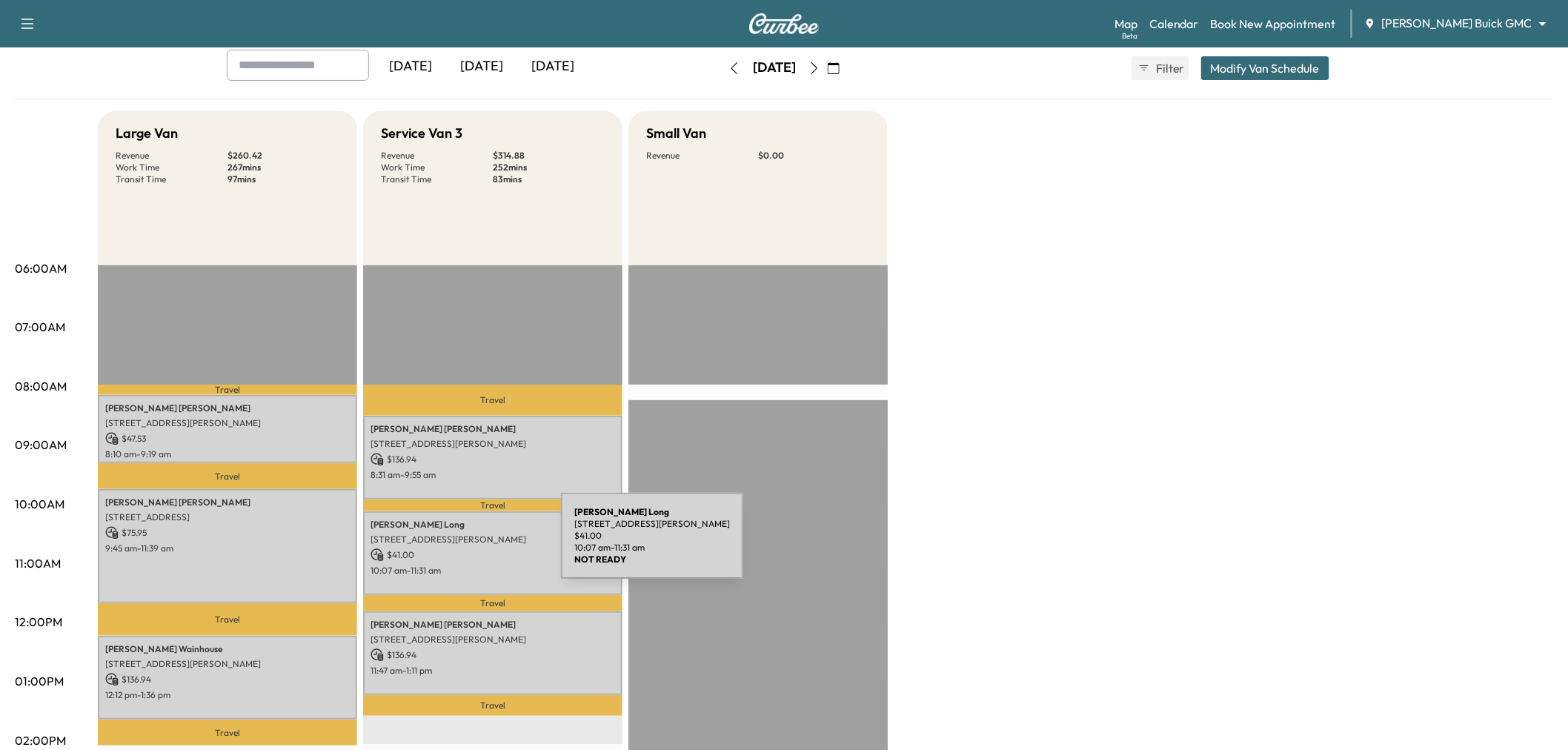
click at [449, 548] on p "$ 41.00" at bounding box center [492, 554] width 245 height 14
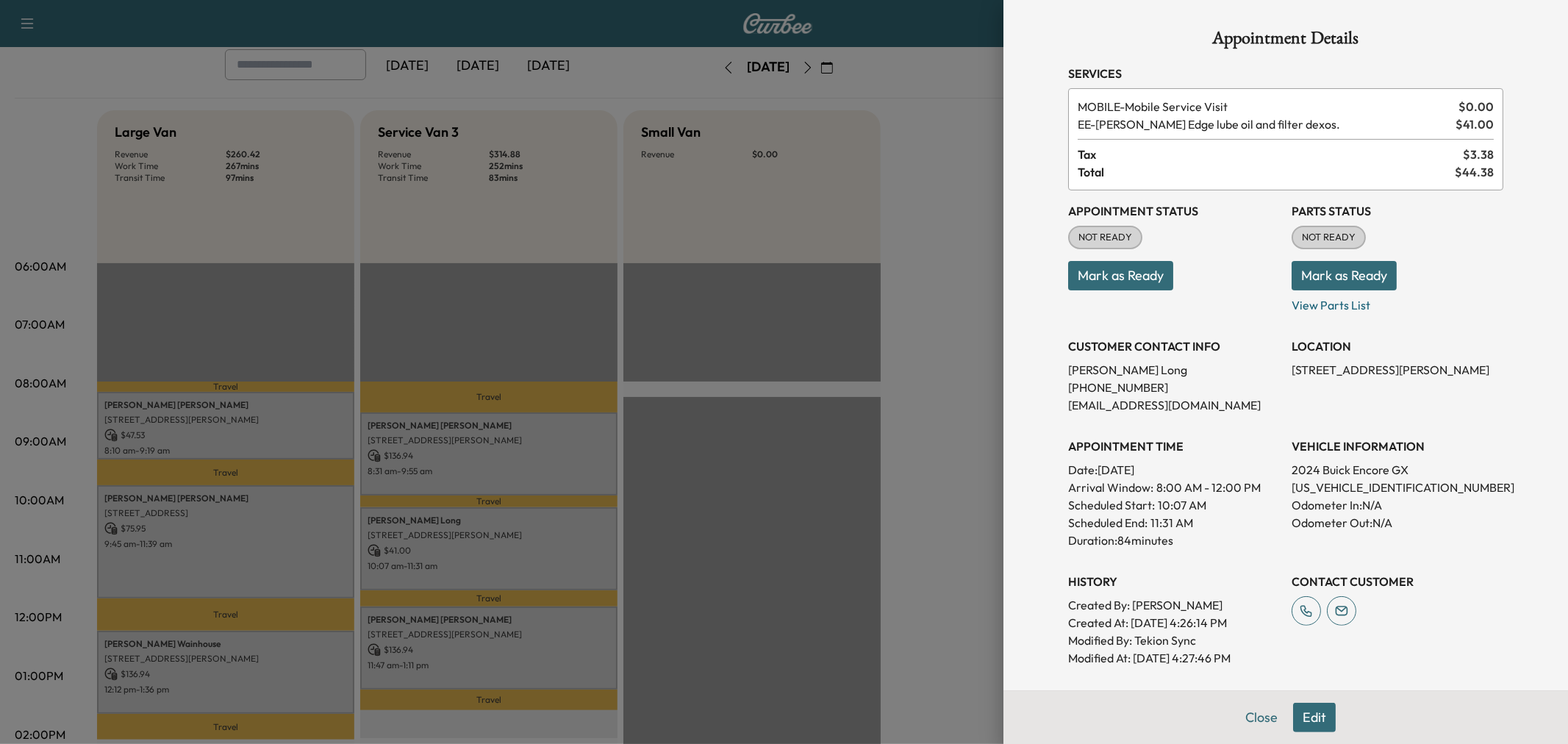
click at [446, 540] on div at bounding box center [784, 372] width 1568 height 744
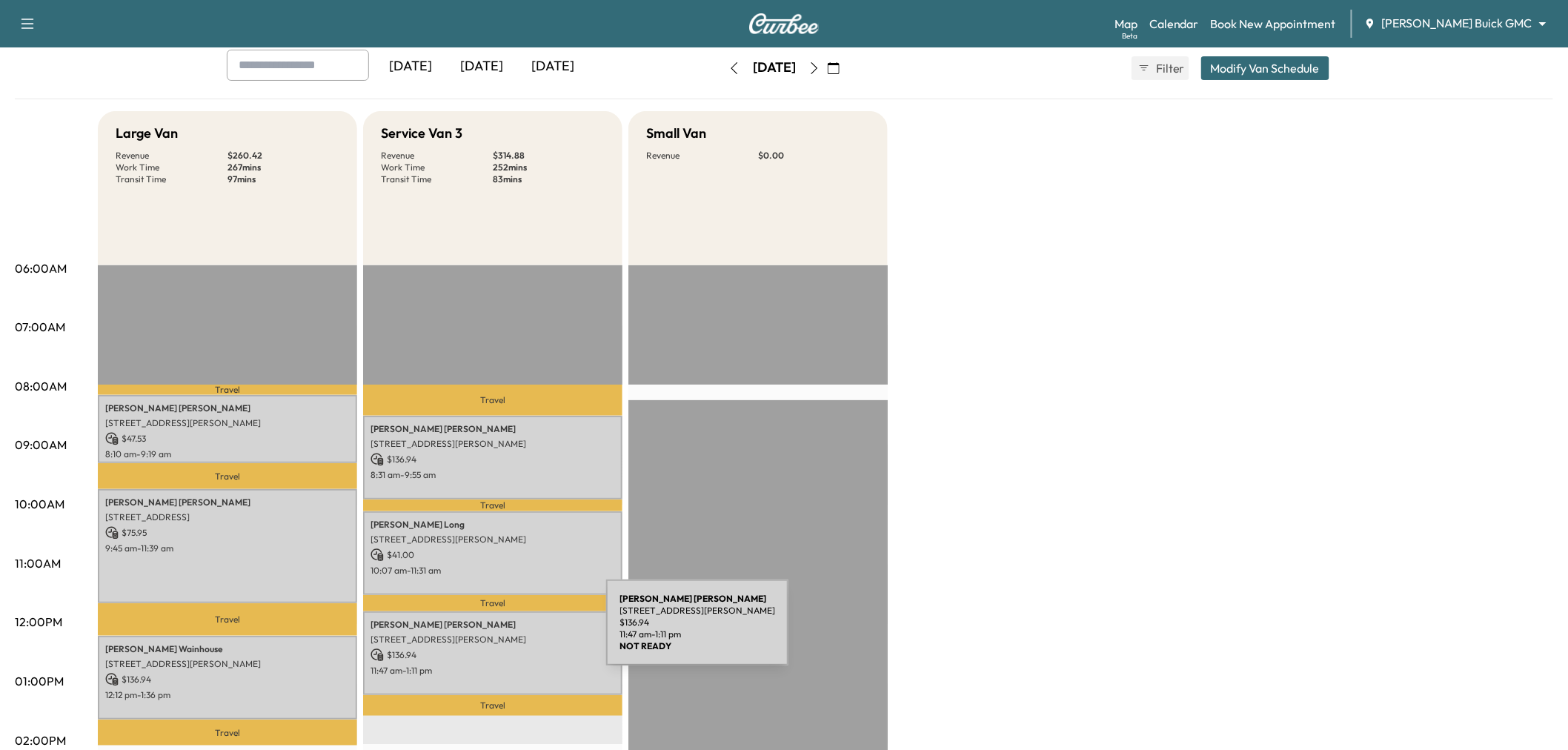
click at [502, 637] on p "1009 Forest Lake Cir, McKinney, TX 75072, USA" at bounding box center [492, 639] width 245 height 12
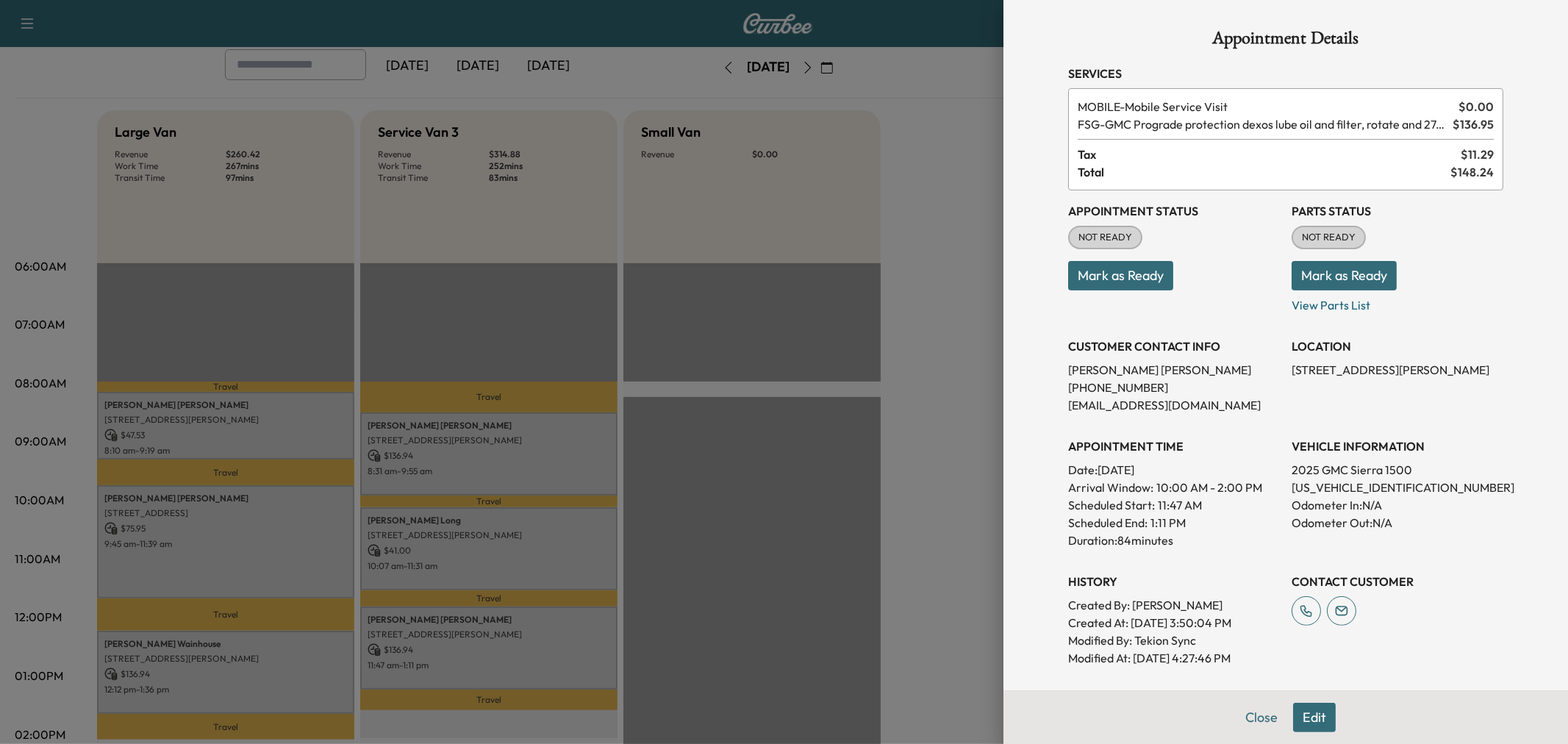
click at [498, 632] on div at bounding box center [784, 372] width 1568 height 744
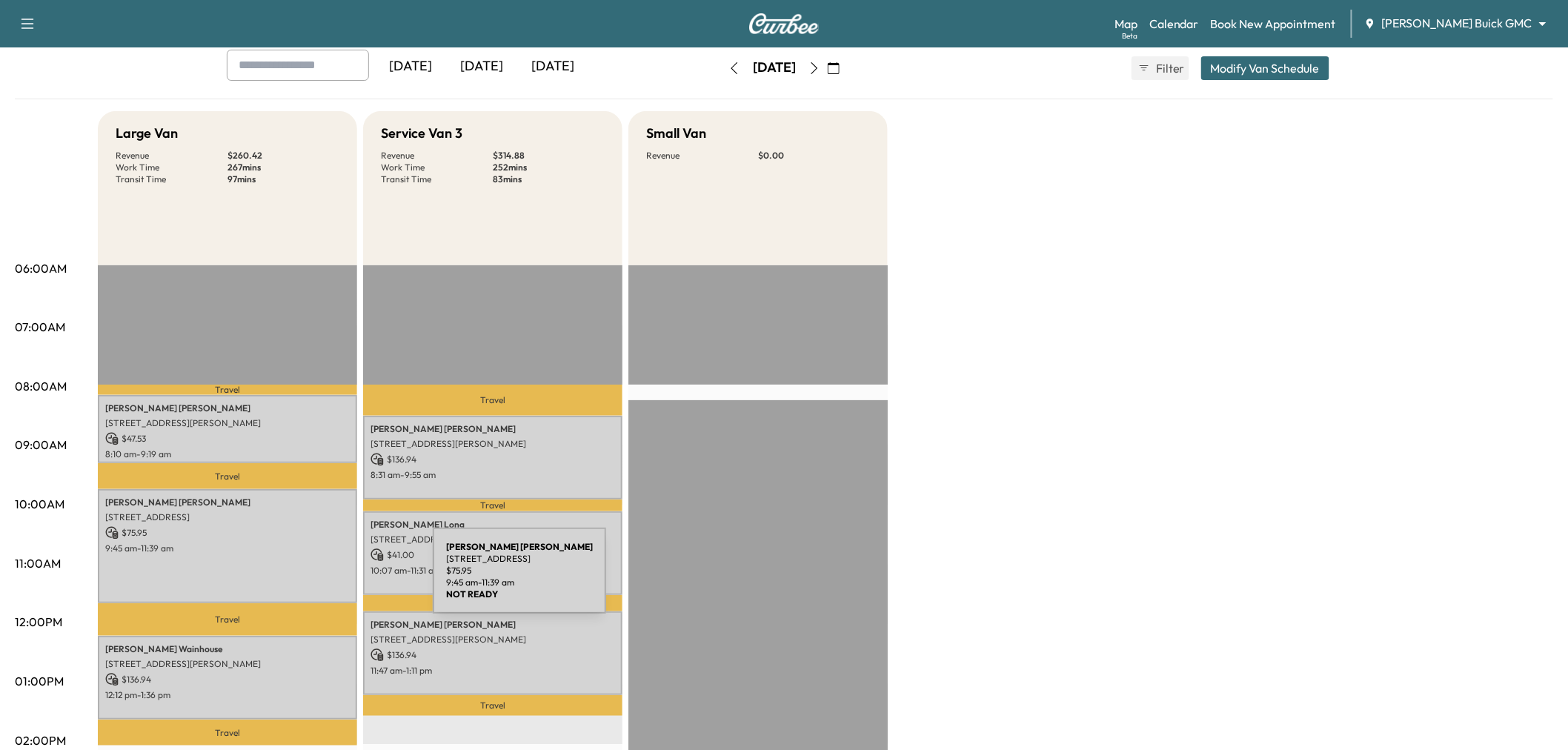
click at [322, 579] on div "Randy Cooper 711 Maple Creek Drive, Fairview, TX 75069, United States of Americ…" at bounding box center [227, 546] width 259 height 113
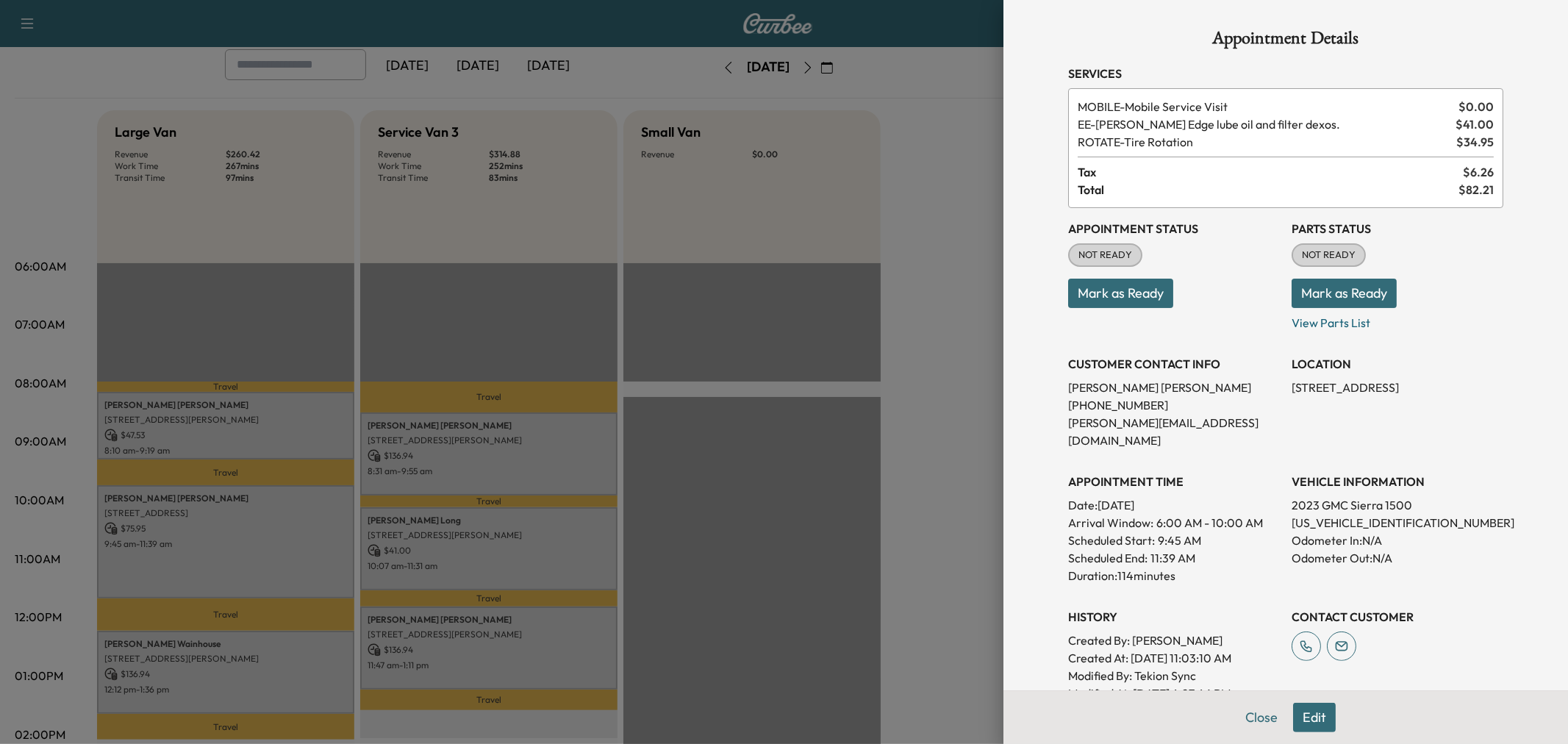
click at [1299, 715] on button "Edit" at bounding box center [1314, 717] width 43 height 30
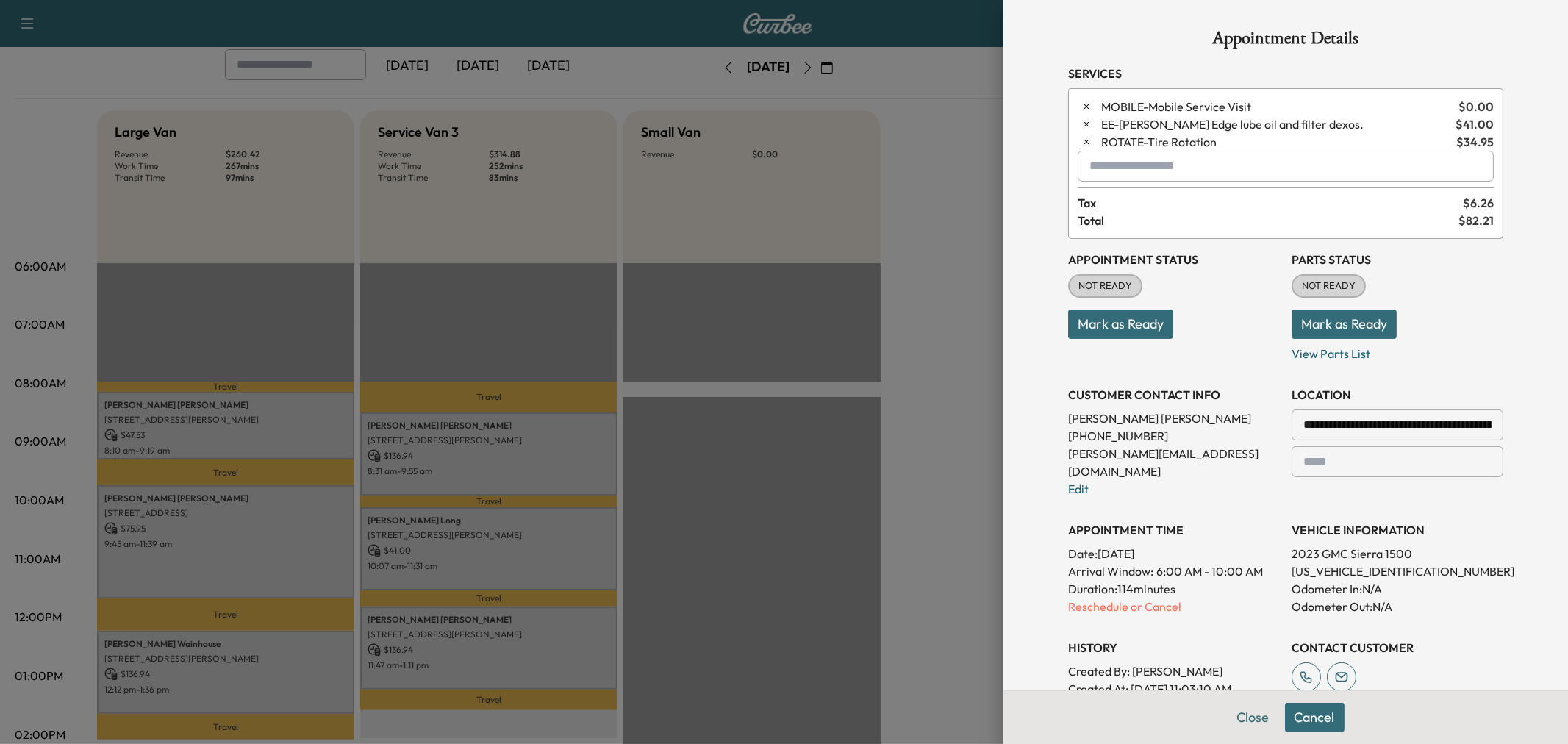
drag, startPoint x: 1076, startPoint y: 143, endPoint x: 1081, endPoint y: 151, distance: 9.4
click at [1081, 143] on icon "button" at bounding box center [1086, 142] width 10 height 10
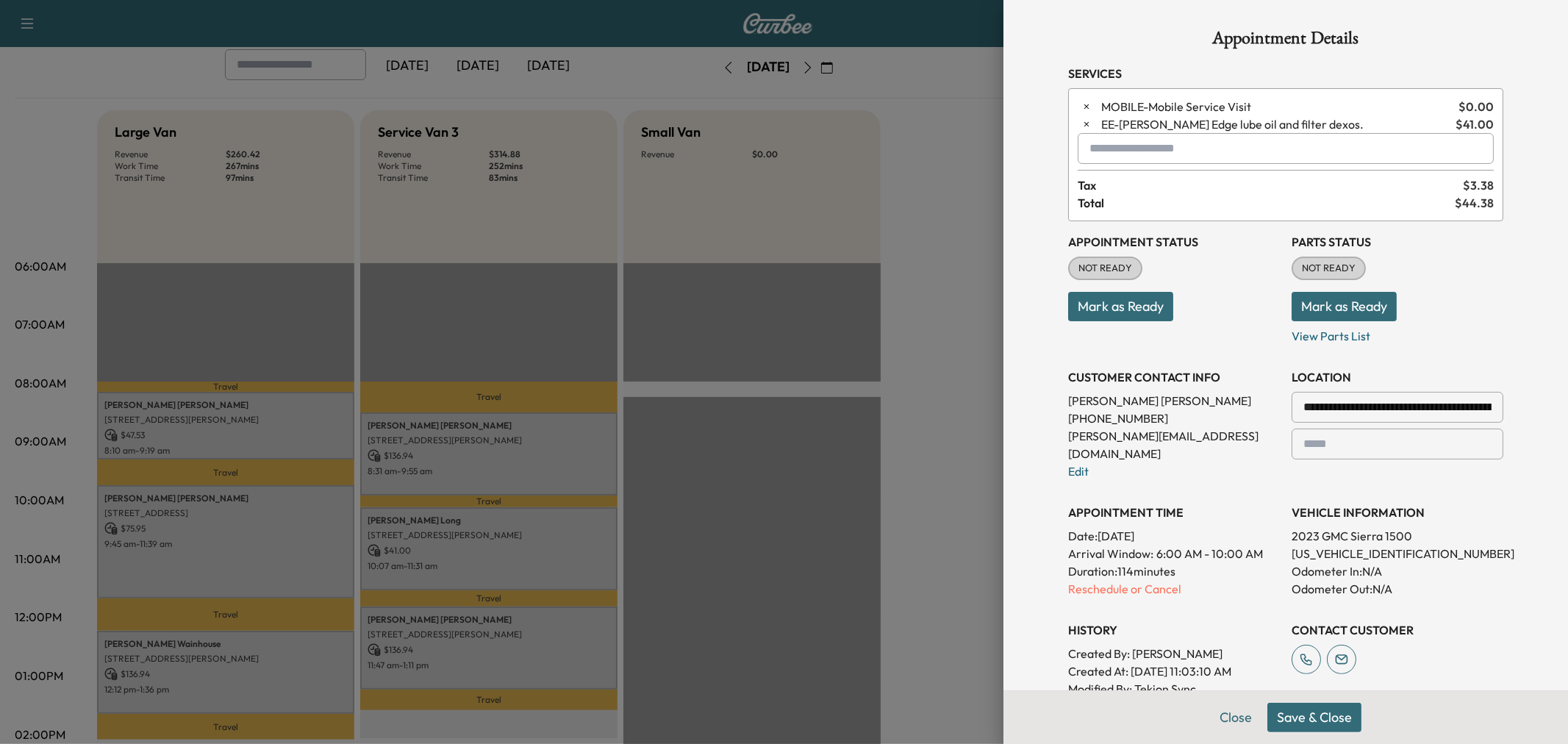
click at [1316, 725] on button "Save & Close" at bounding box center [1314, 717] width 94 height 30
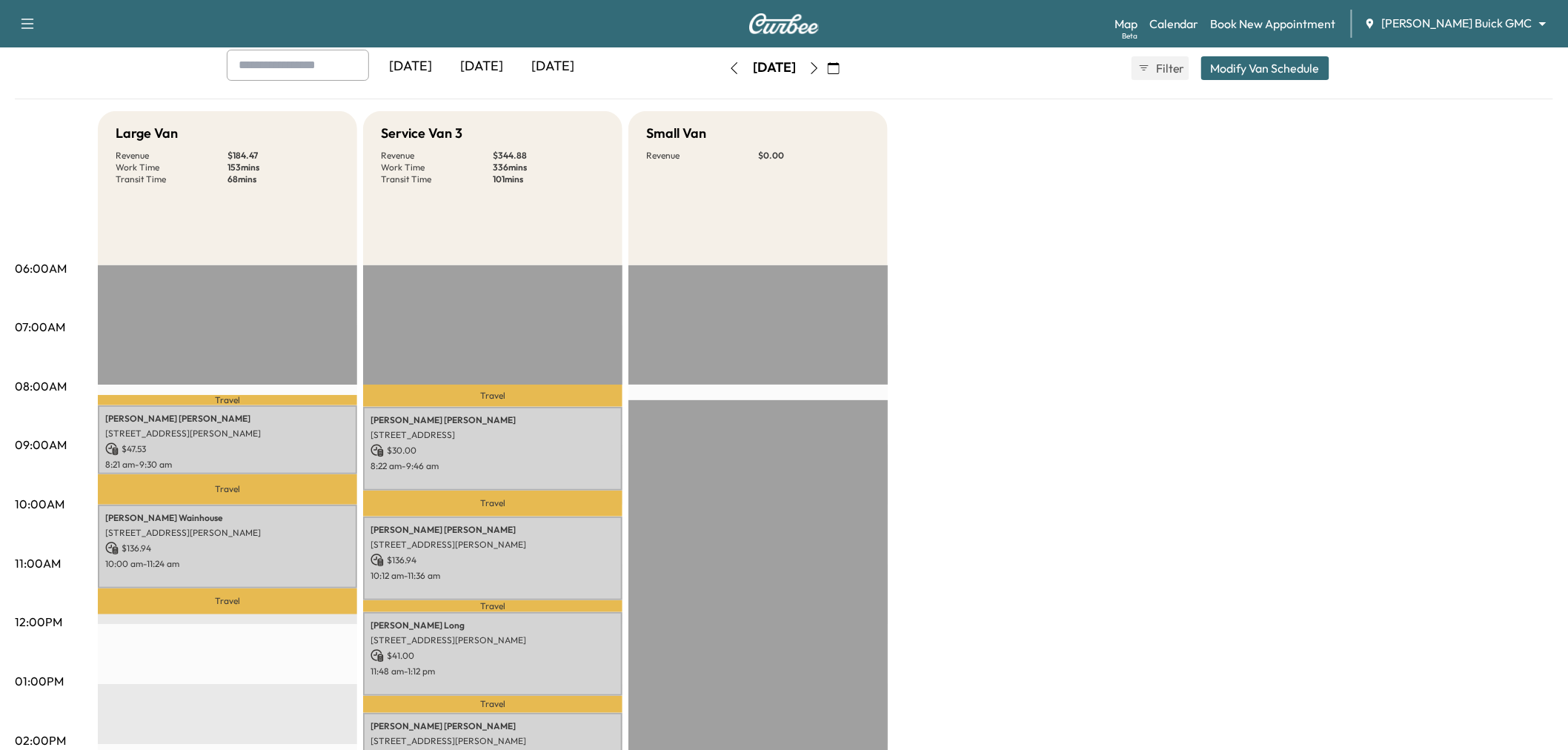
scroll to position [165, 0]
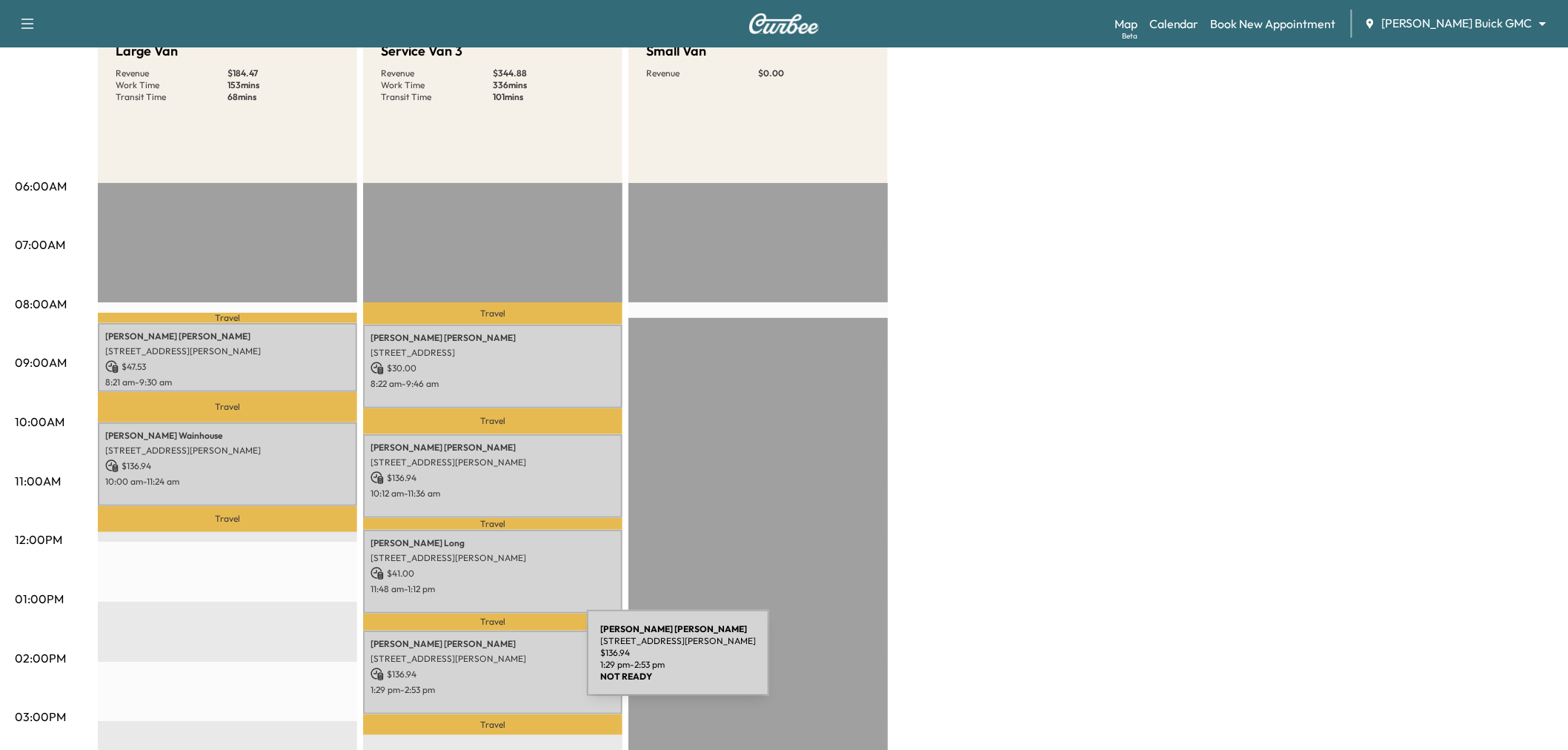
click at [476, 684] on p "1:29 pm - 2:53 pm" at bounding box center [492, 689] width 245 height 12
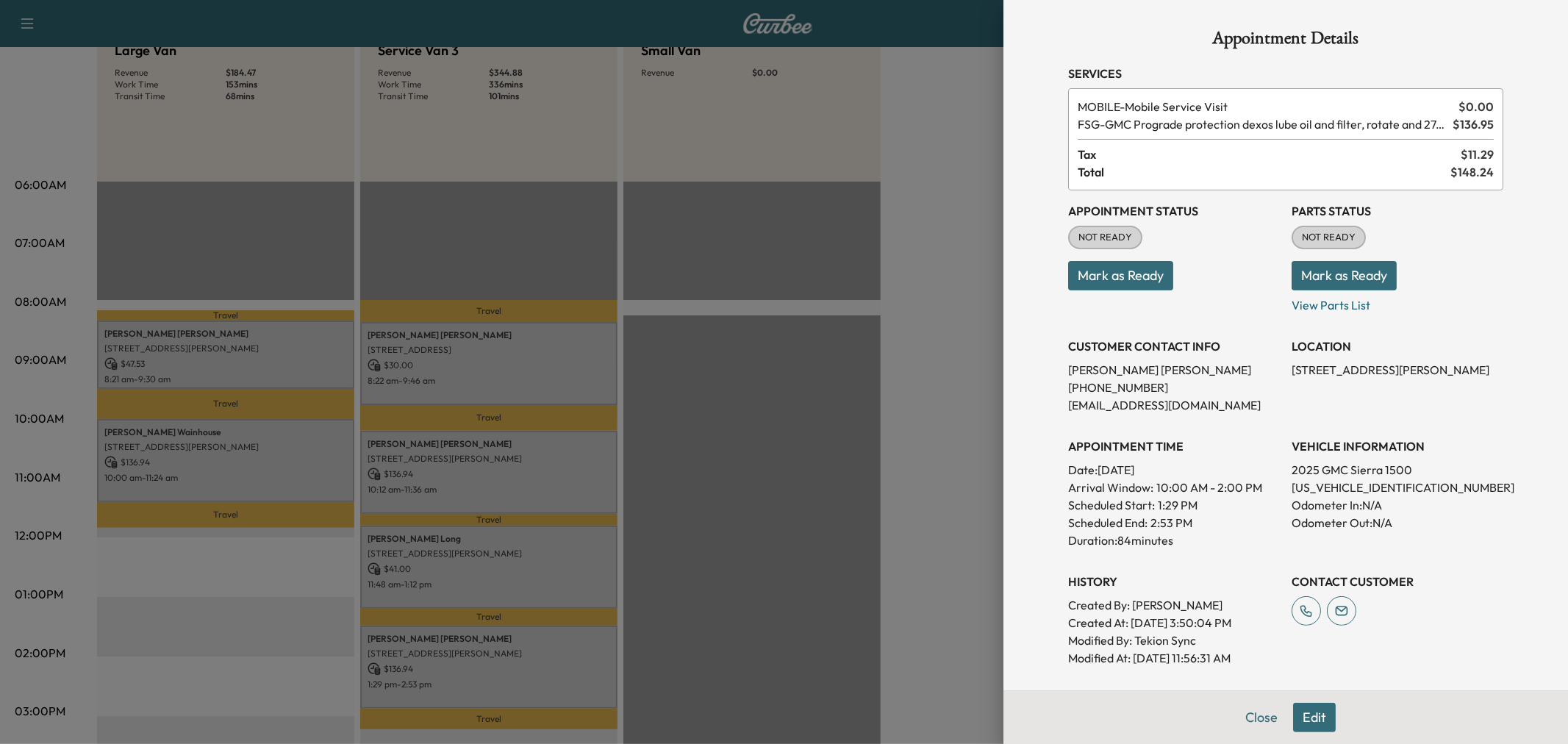
click at [472, 675] on div at bounding box center [784, 372] width 1568 height 744
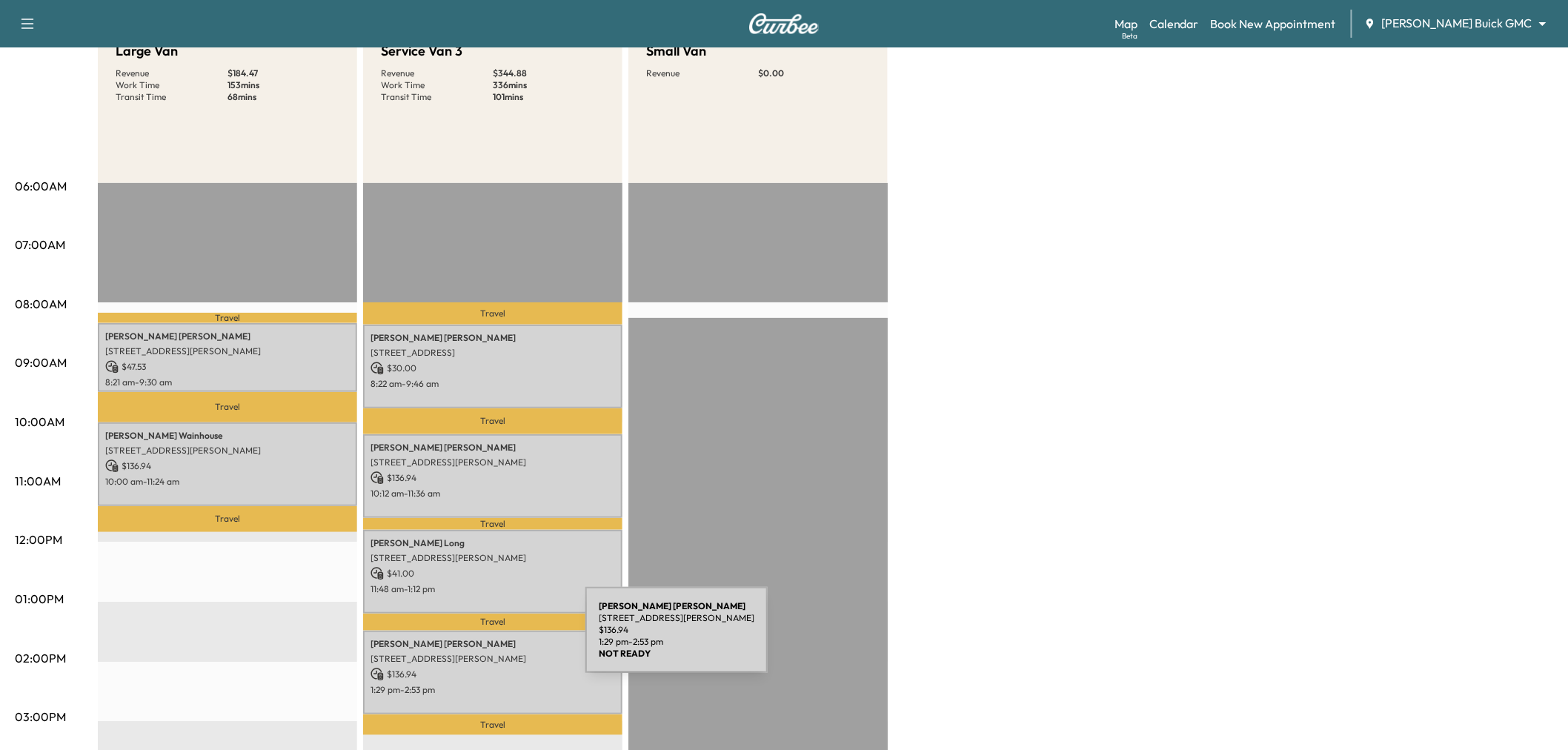
click at [473, 630] on div "Lynn Ballard 1009 Forest Lake Cir, McKinney, TX 75072, USA $ 136.94 1:29 pm - 2…" at bounding box center [492, 672] width 259 height 84
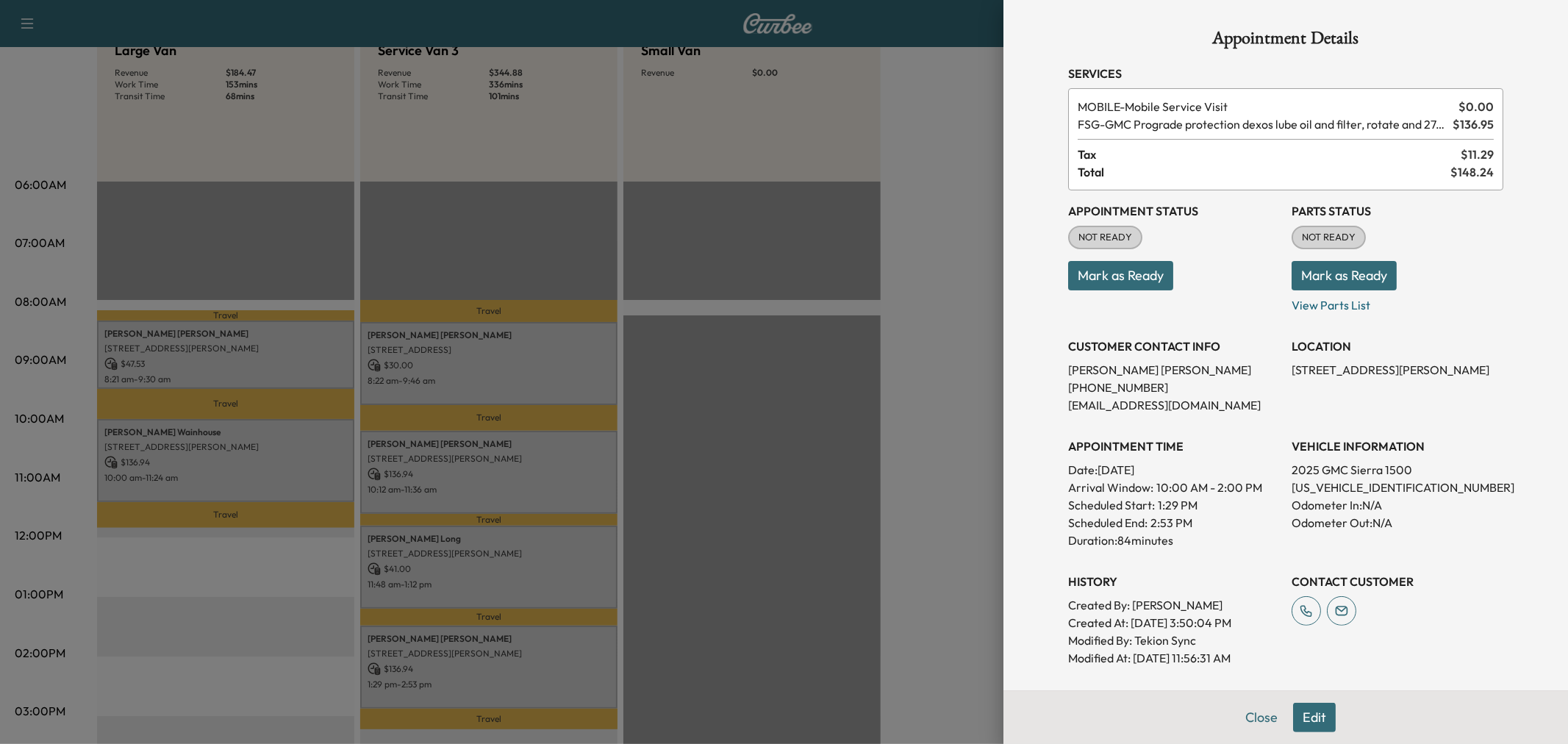
click at [457, 579] on div at bounding box center [784, 372] width 1568 height 744
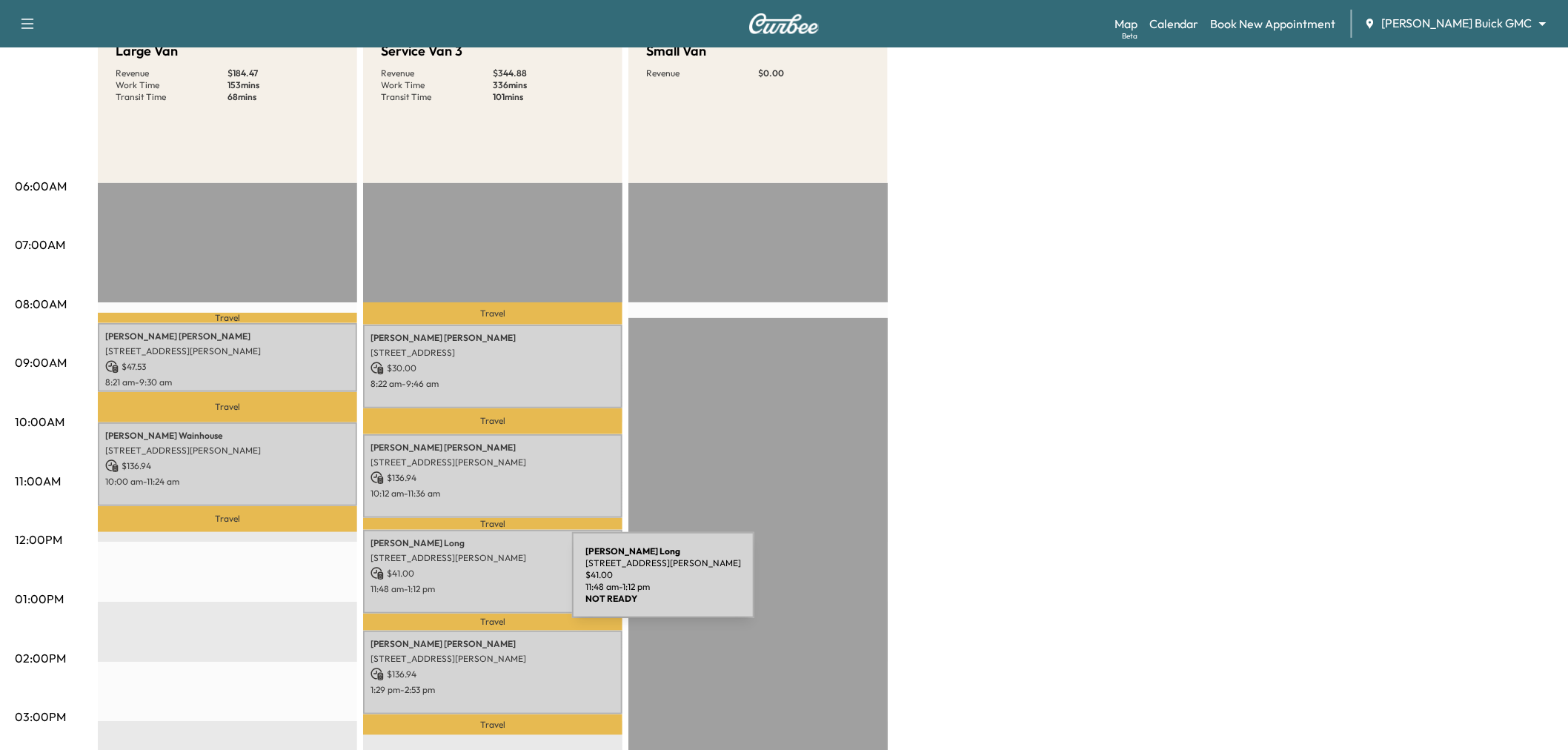
click at [461, 584] on p "11:48 am - 1:12 pm" at bounding box center [492, 588] width 245 height 12
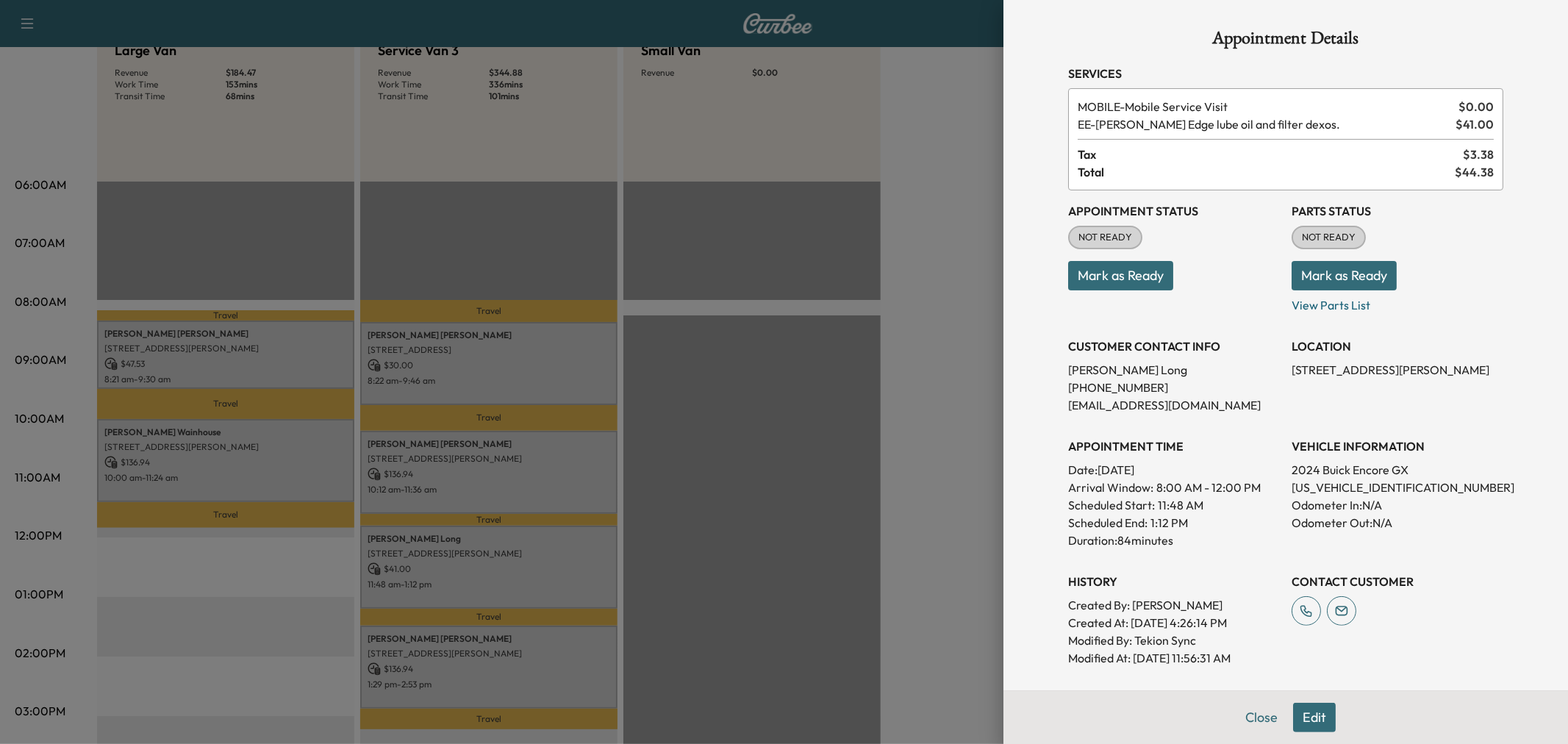
drag, startPoint x: 457, startPoint y: 579, endPoint x: 457, endPoint y: 555, distance: 24.0
click at [457, 578] on div at bounding box center [784, 372] width 1568 height 744
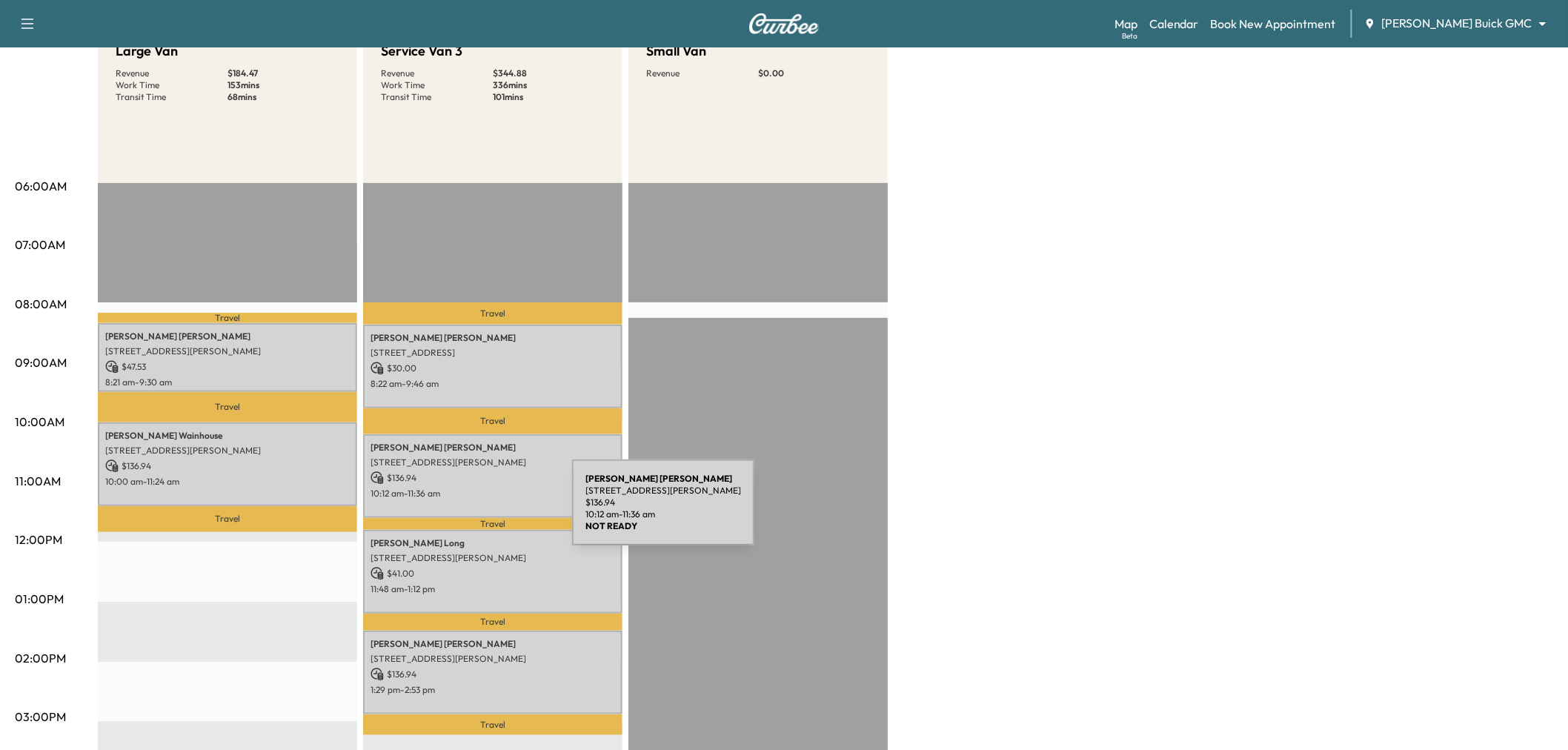
click at [465, 489] on p "10:12 am - 11:36 am" at bounding box center [492, 493] width 245 height 12
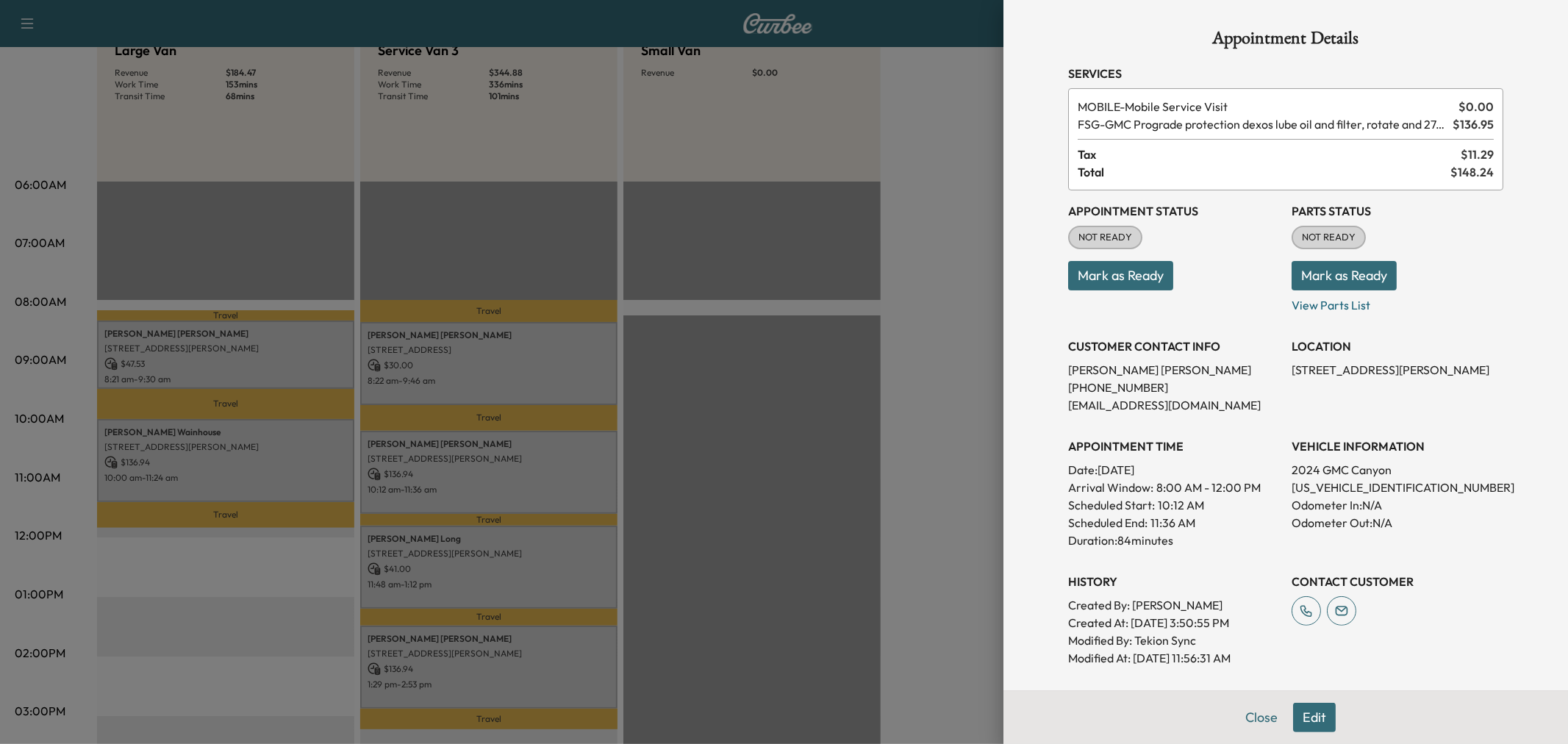
click at [461, 485] on div at bounding box center [784, 372] width 1568 height 744
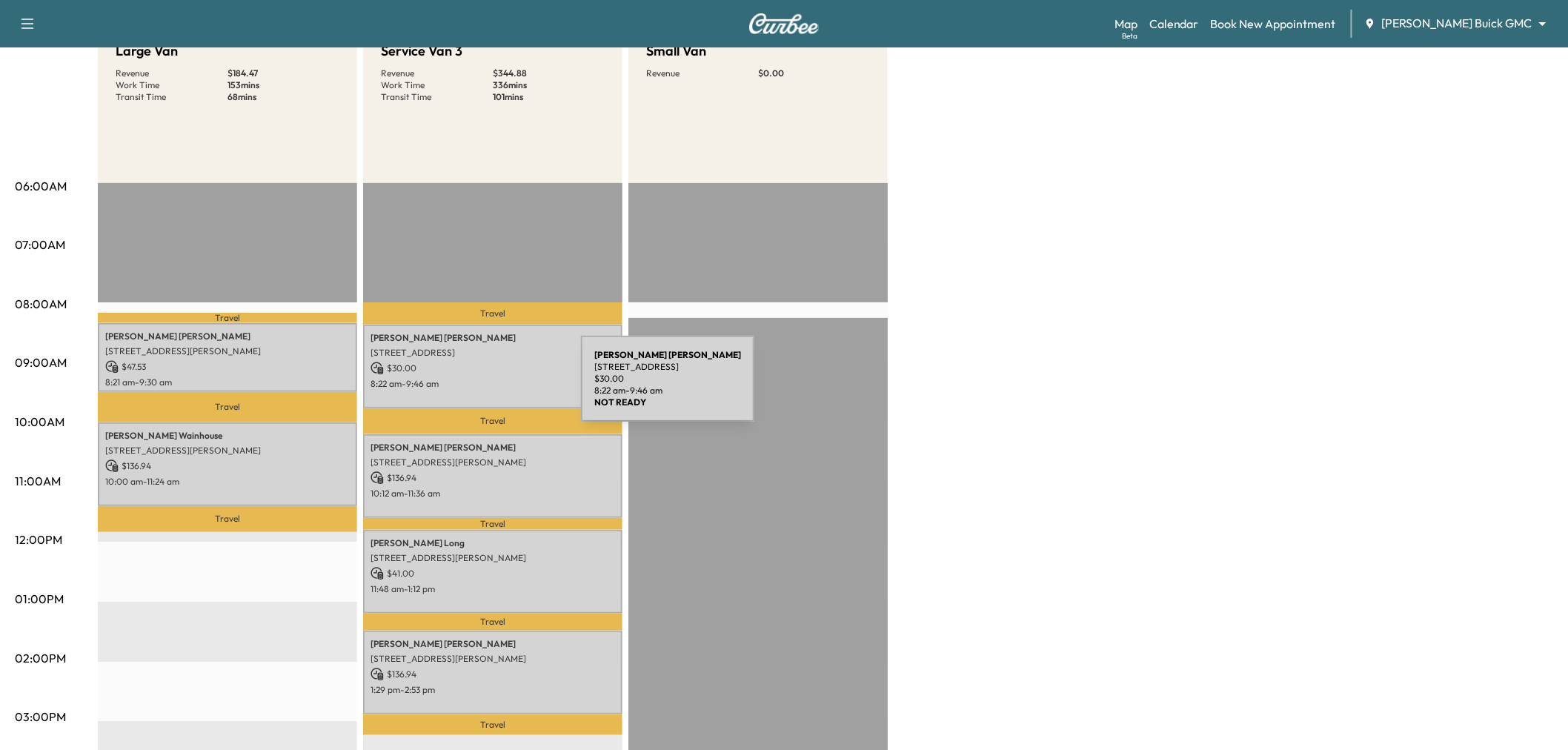
click at [470, 383] on p "8:22 am - 9:46 am" at bounding box center [492, 384] width 245 height 12
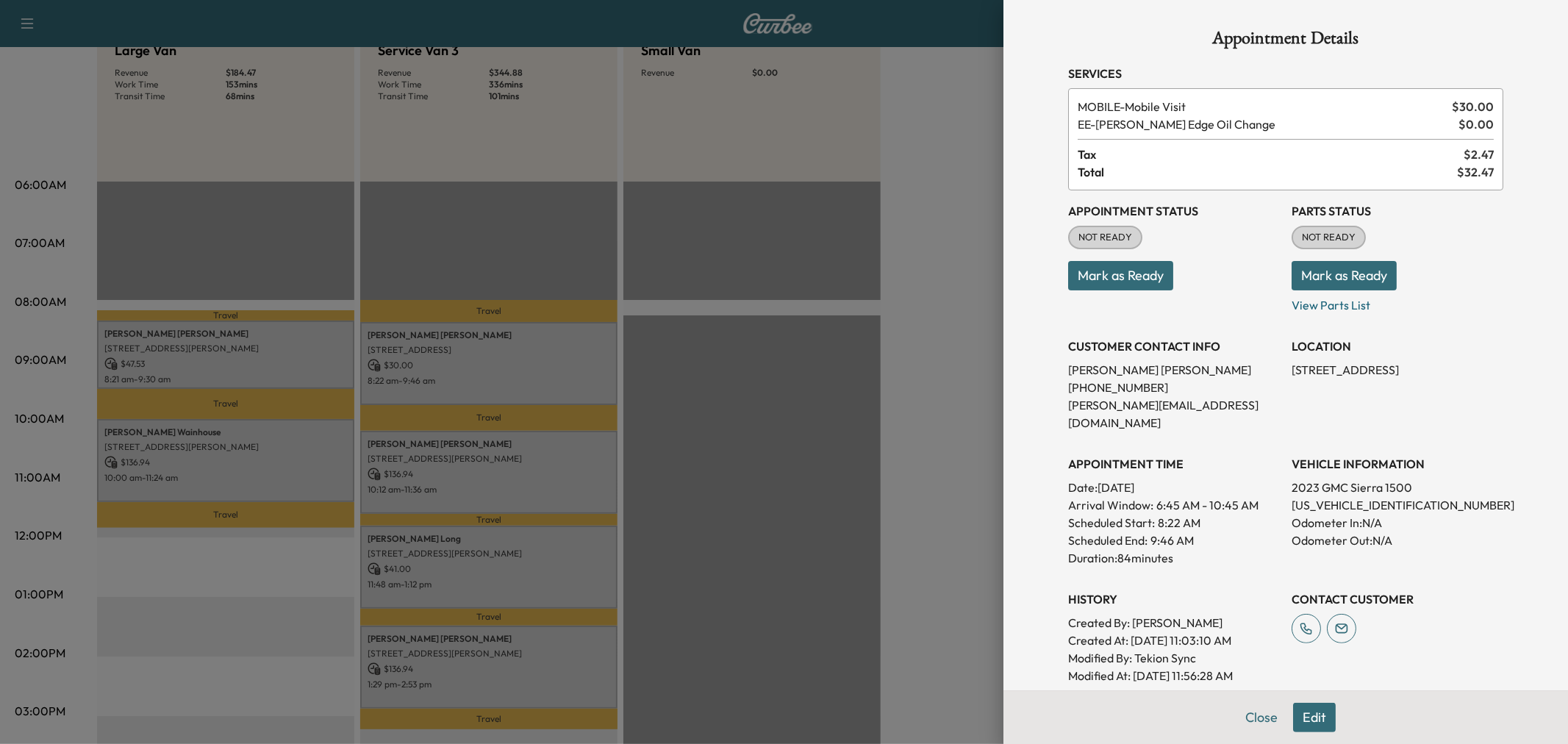
click at [467, 380] on div at bounding box center [784, 372] width 1568 height 744
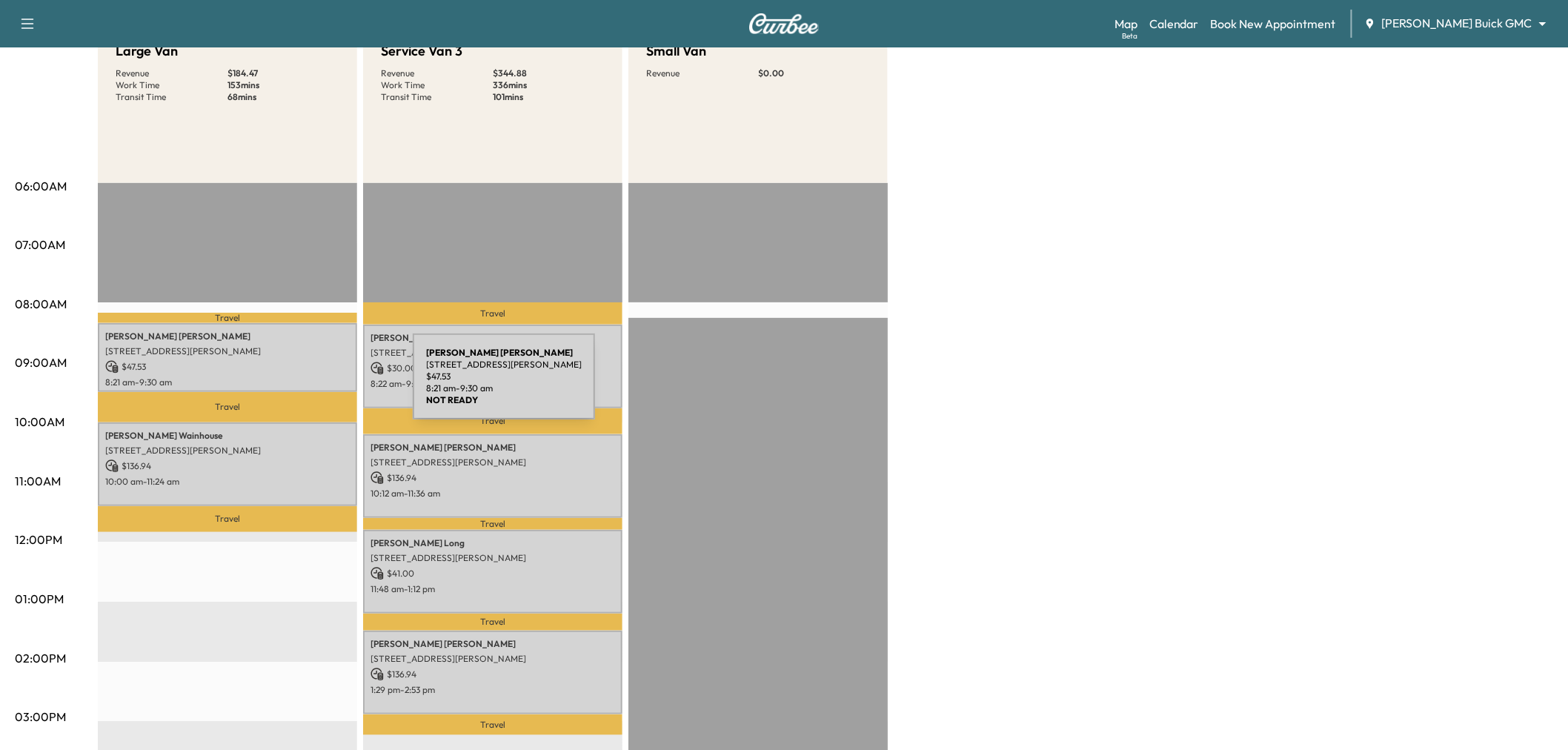
click at [297, 367] on p "$ 47.53" at bounding box center [227, 367] width 245 height 14
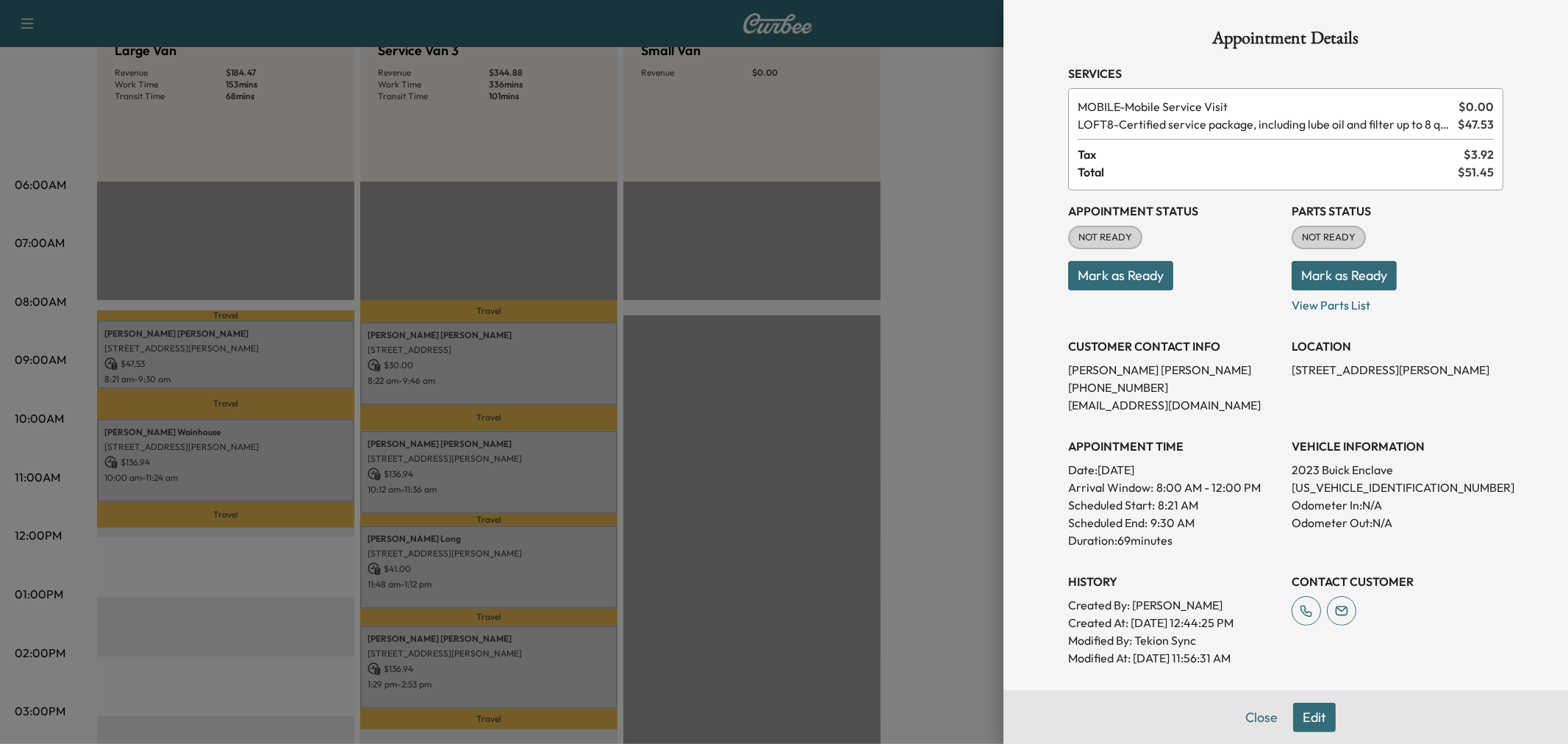
click at [293, 364] on div at bounding box center [784, 372] width 1568 height 744
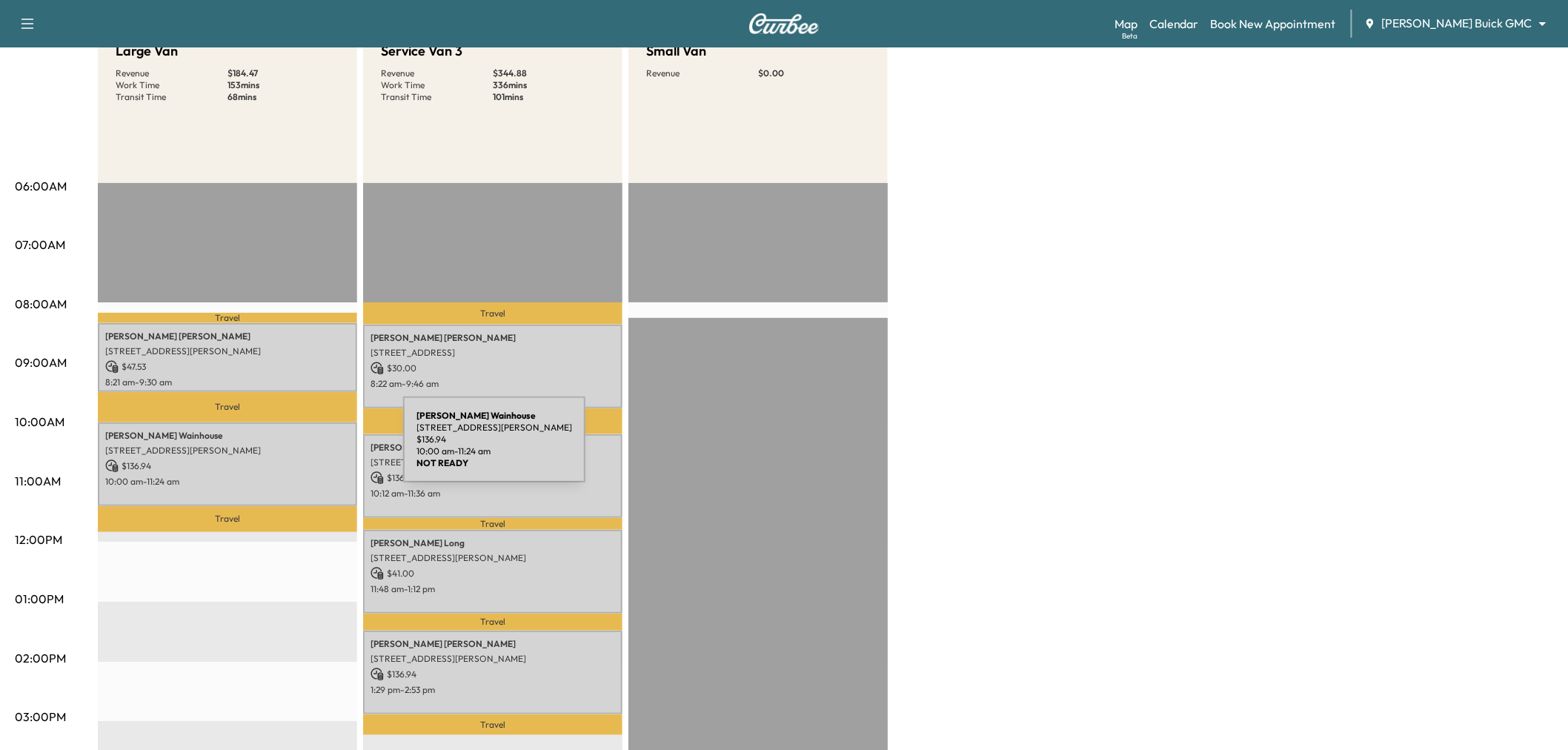
click at [291, 449] on p "4635 Travis St, Dallas, TX 75205, USA" at bounding box center [227, 450] width 245 height 12
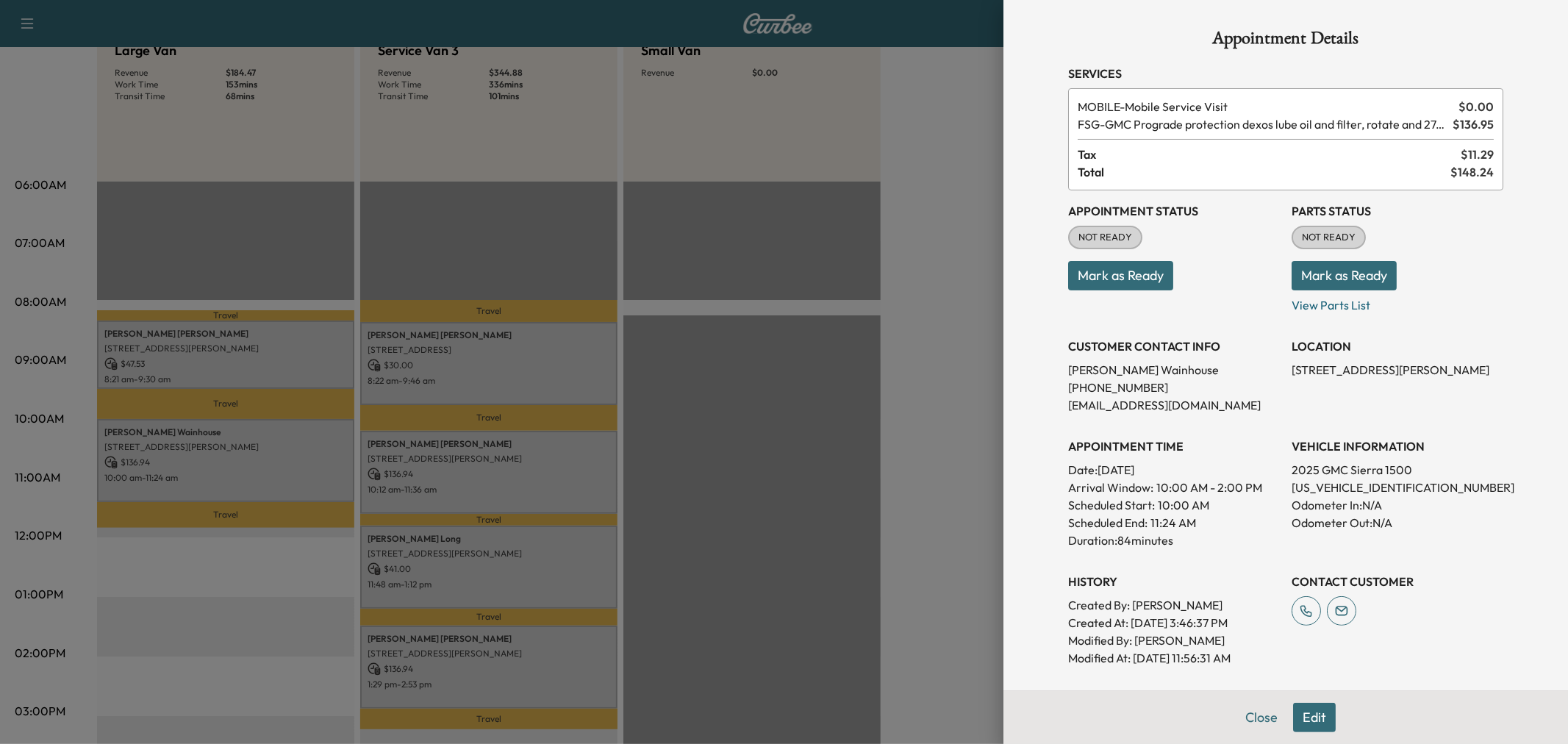
click at [289, 446] on div at bounding box center [784, 372] width 1568 height 744
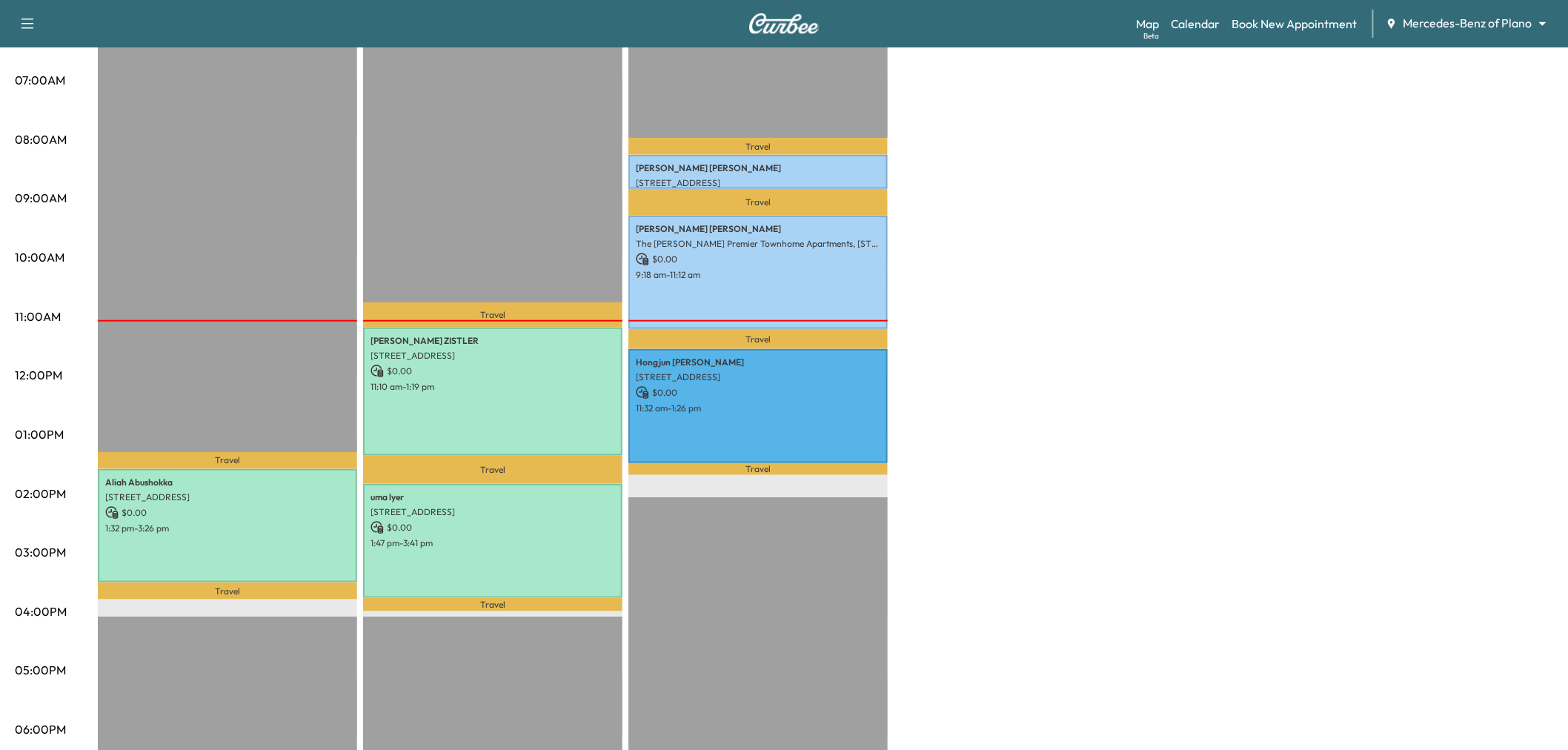
scroll to position [246, 0]
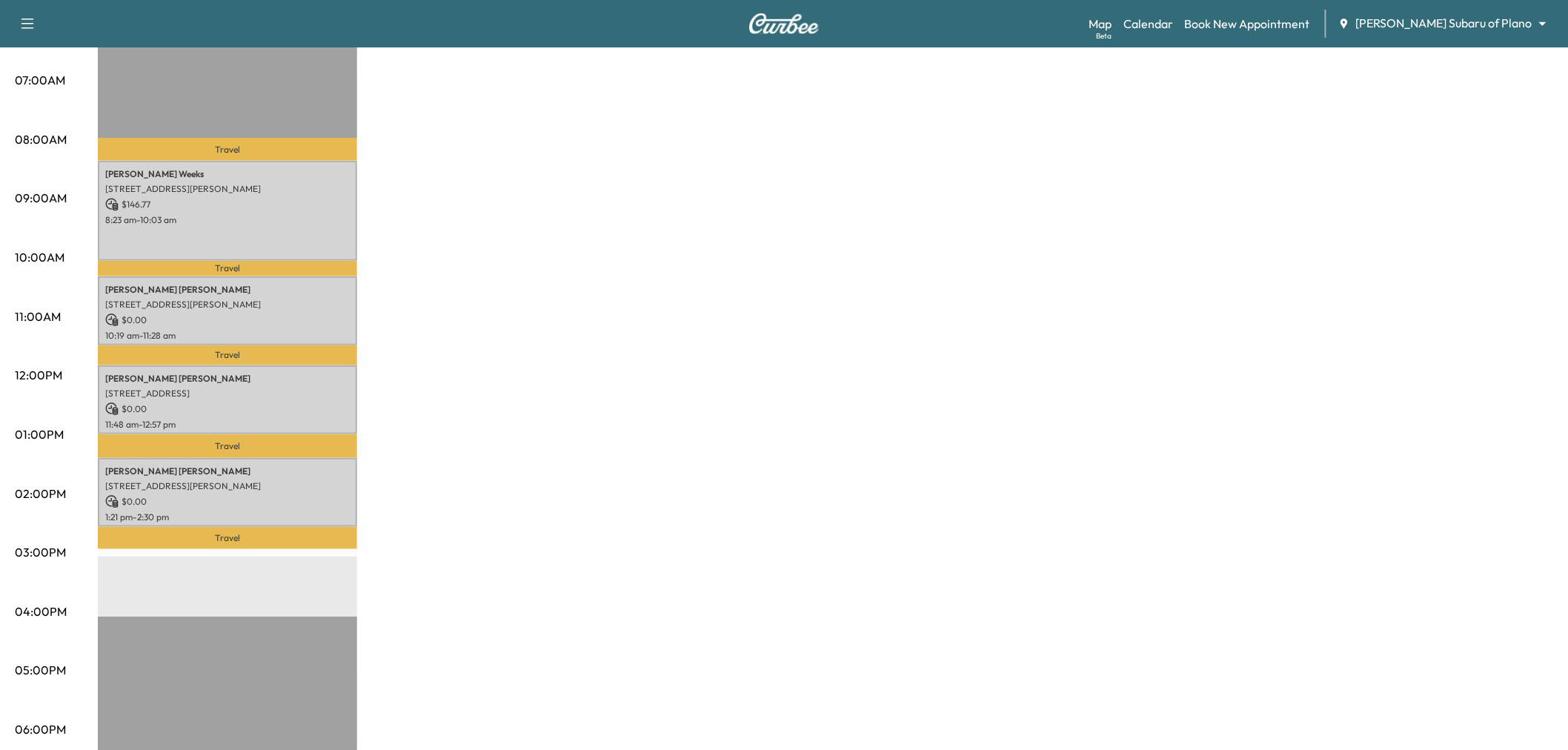
scroll to position [246, 0]
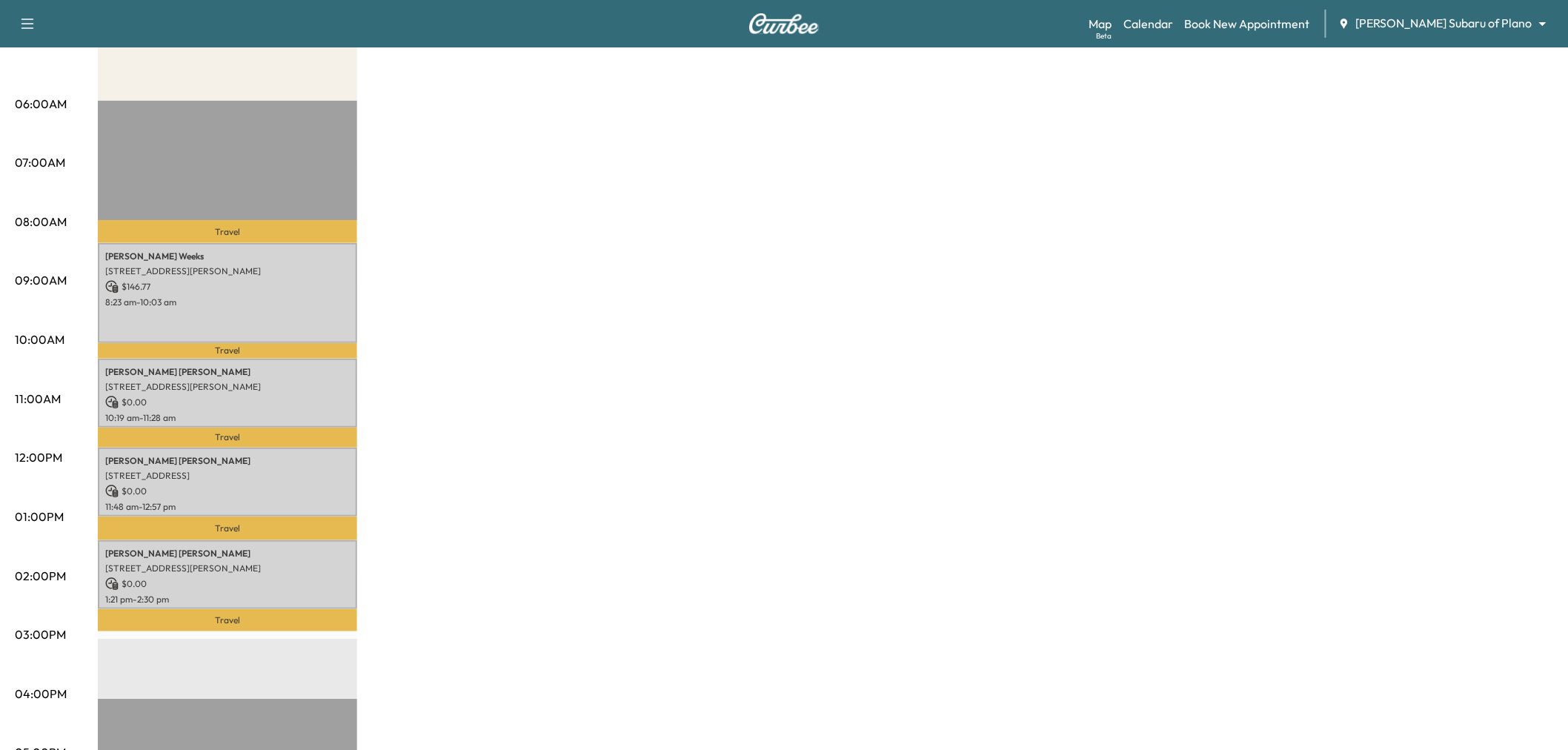
click at [357, 402] on div "Subaru on the Go Revenue $ 146.77 Work Time 307 mins Transit Time 108 mins Trav…" at bounding box center [825, 502] width 1455 height 1111
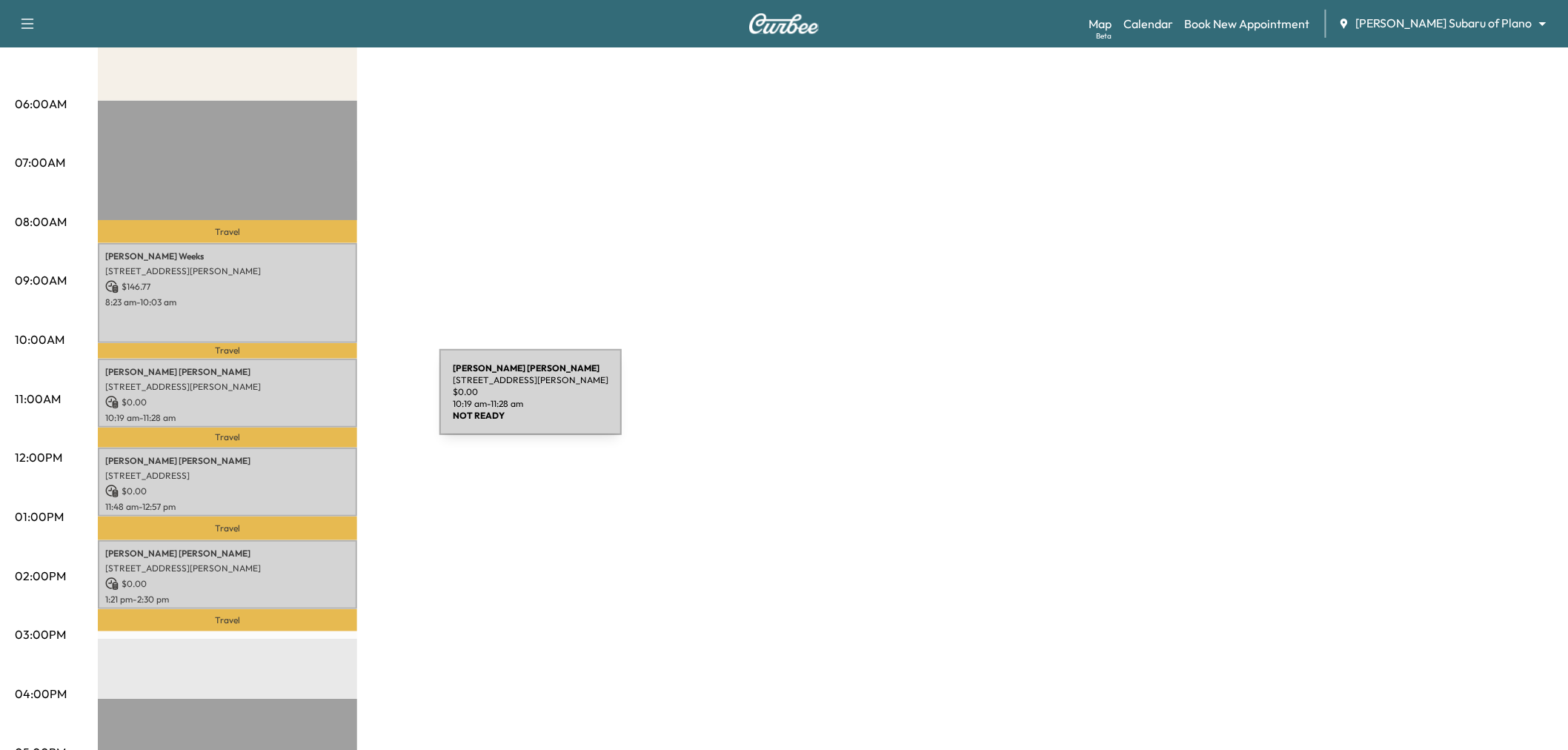
click at [328, 401] on p "$ 0.00" at bounding box center [227, 402] width 245 height 14
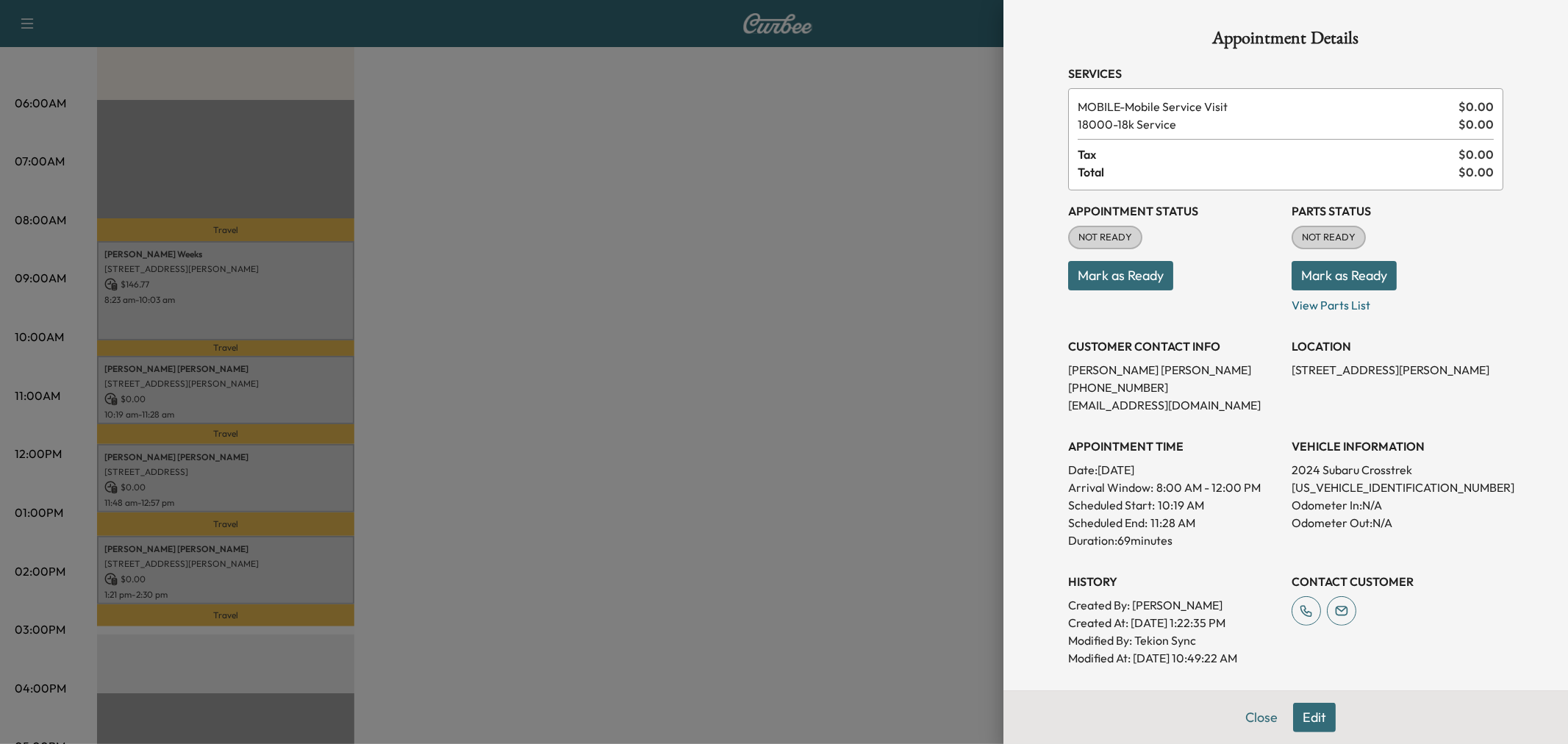
click at [283, 469] on div at bounding box center [784, 372] width 1568 height 744
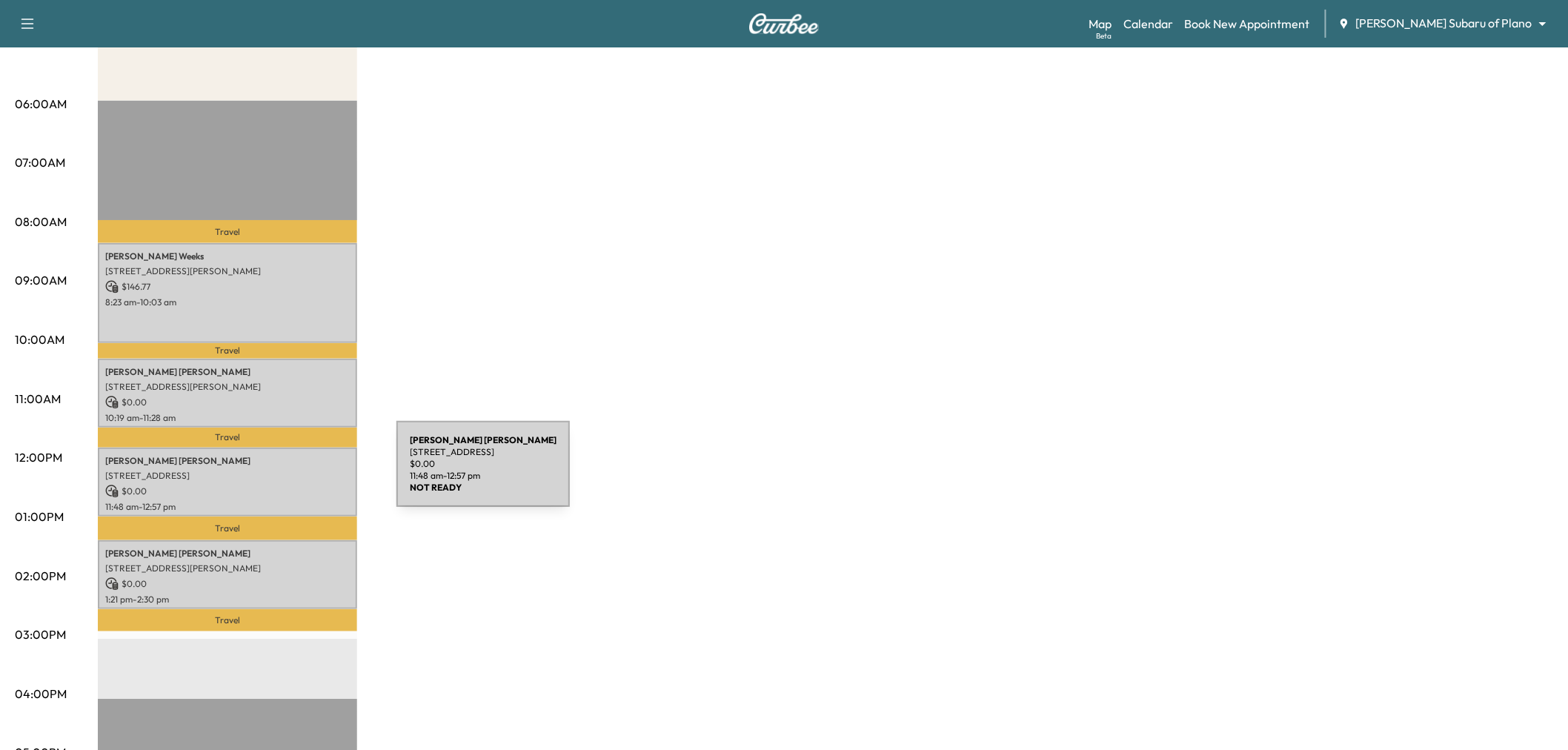
click at [285, 473] on p "[STREET_ADDRESS]" at bounding box center [227, 475] width 245 height 12
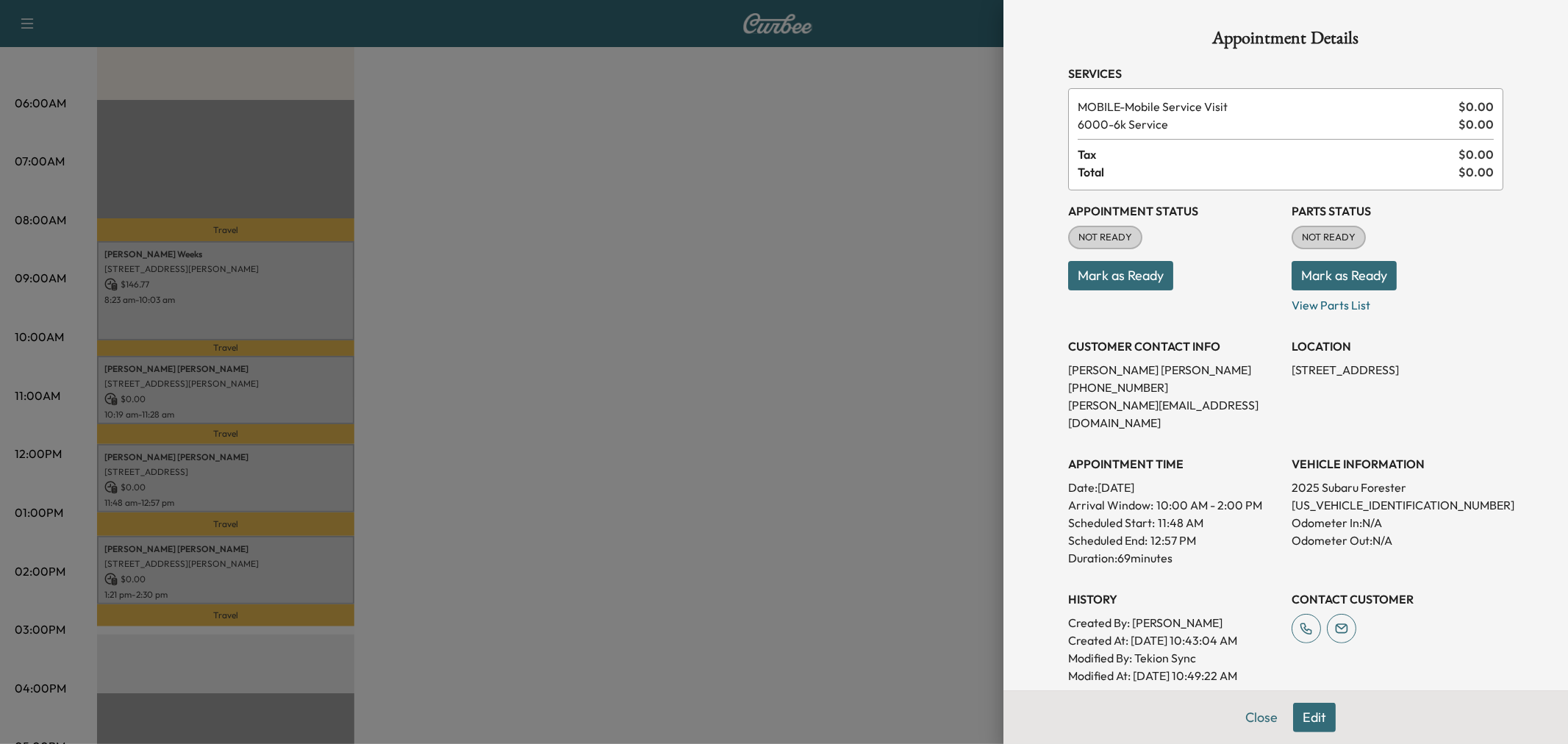
click at [281, 472] on div at bounding box center [784, 372] width 1568 height 744
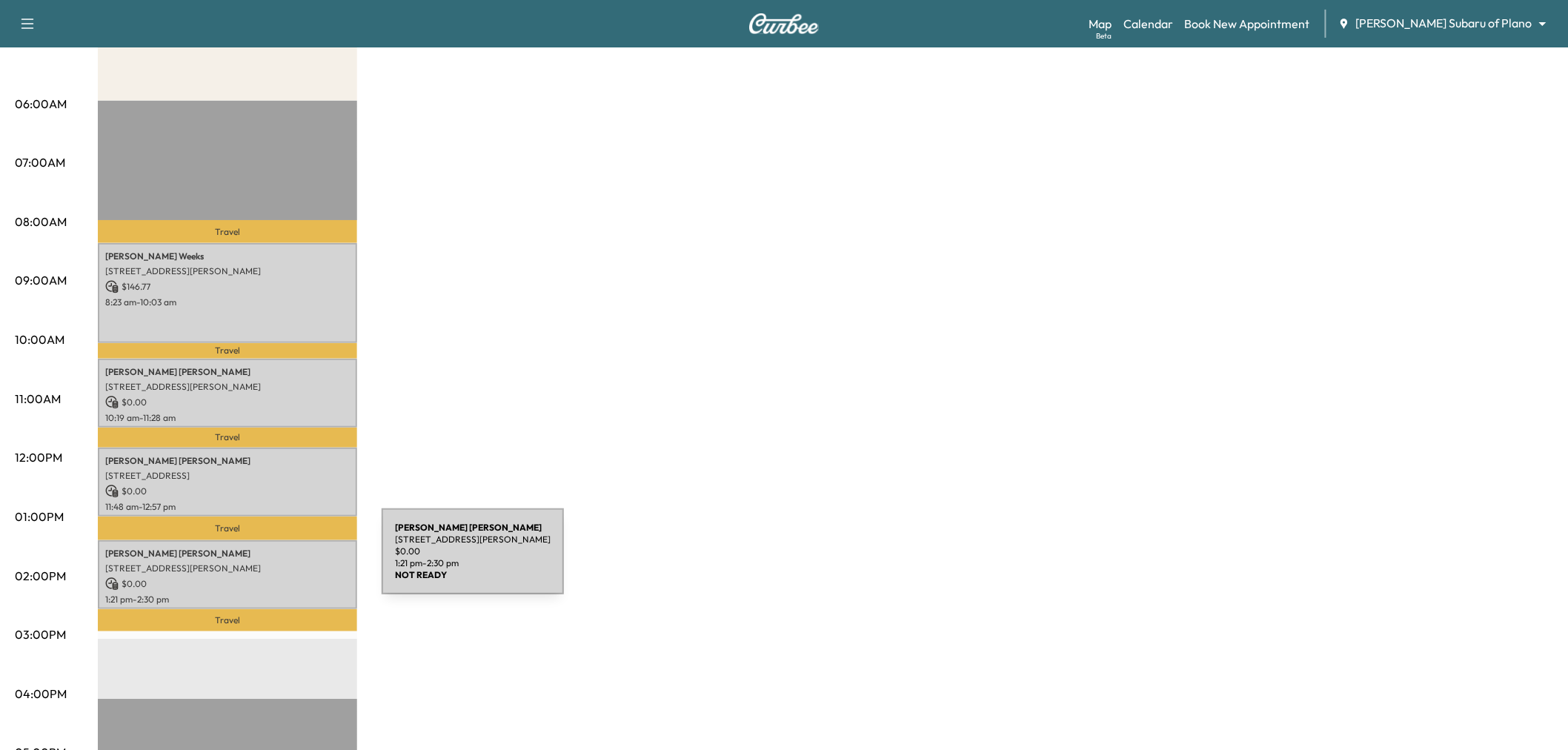
click at [271, 562] on p "[STREET_ADDRESS][PERSON_NAME]" at bounding box center [227, 568] width 245 height 12
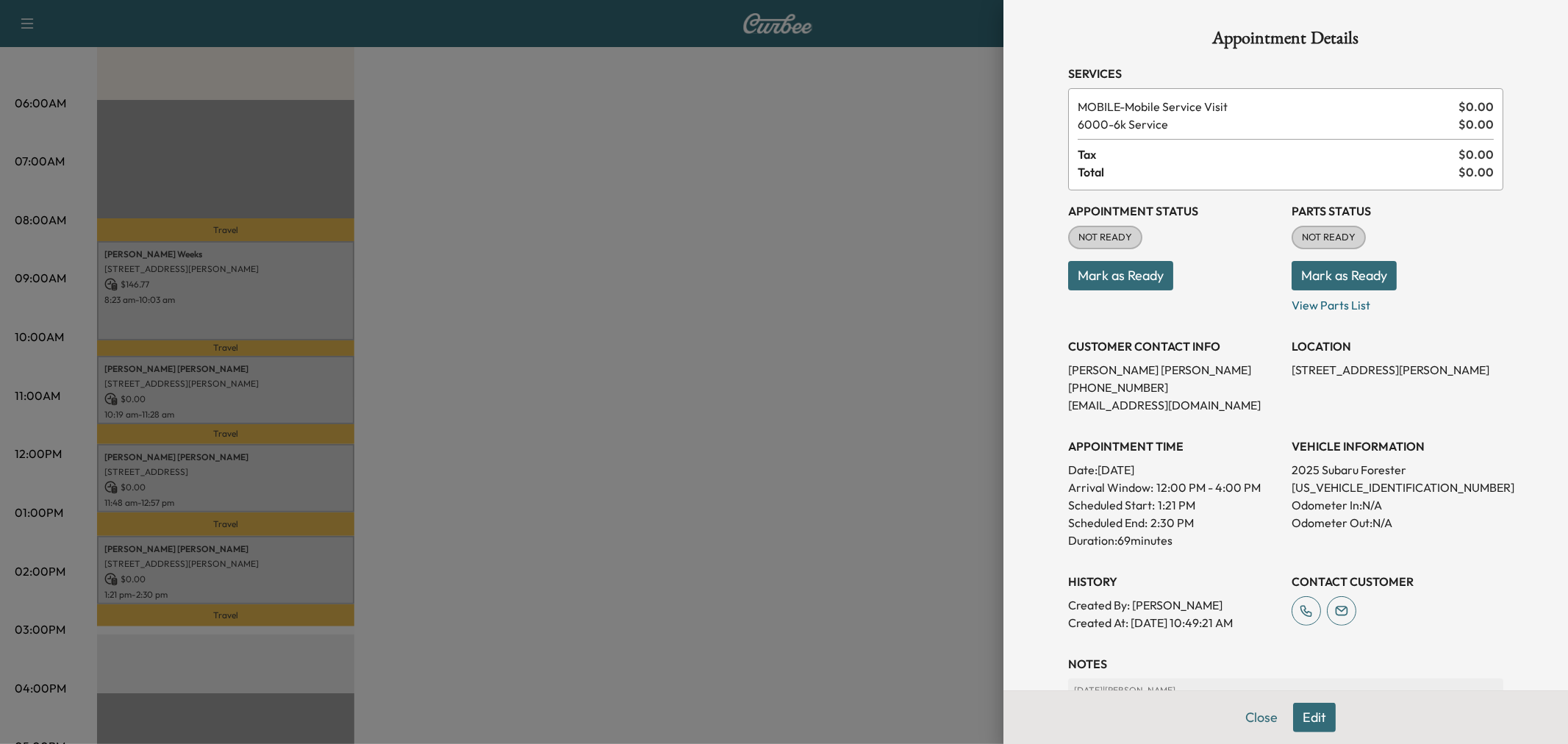
click at [269, 556] on div at bounding box center [784, 372] width 1568 height 744
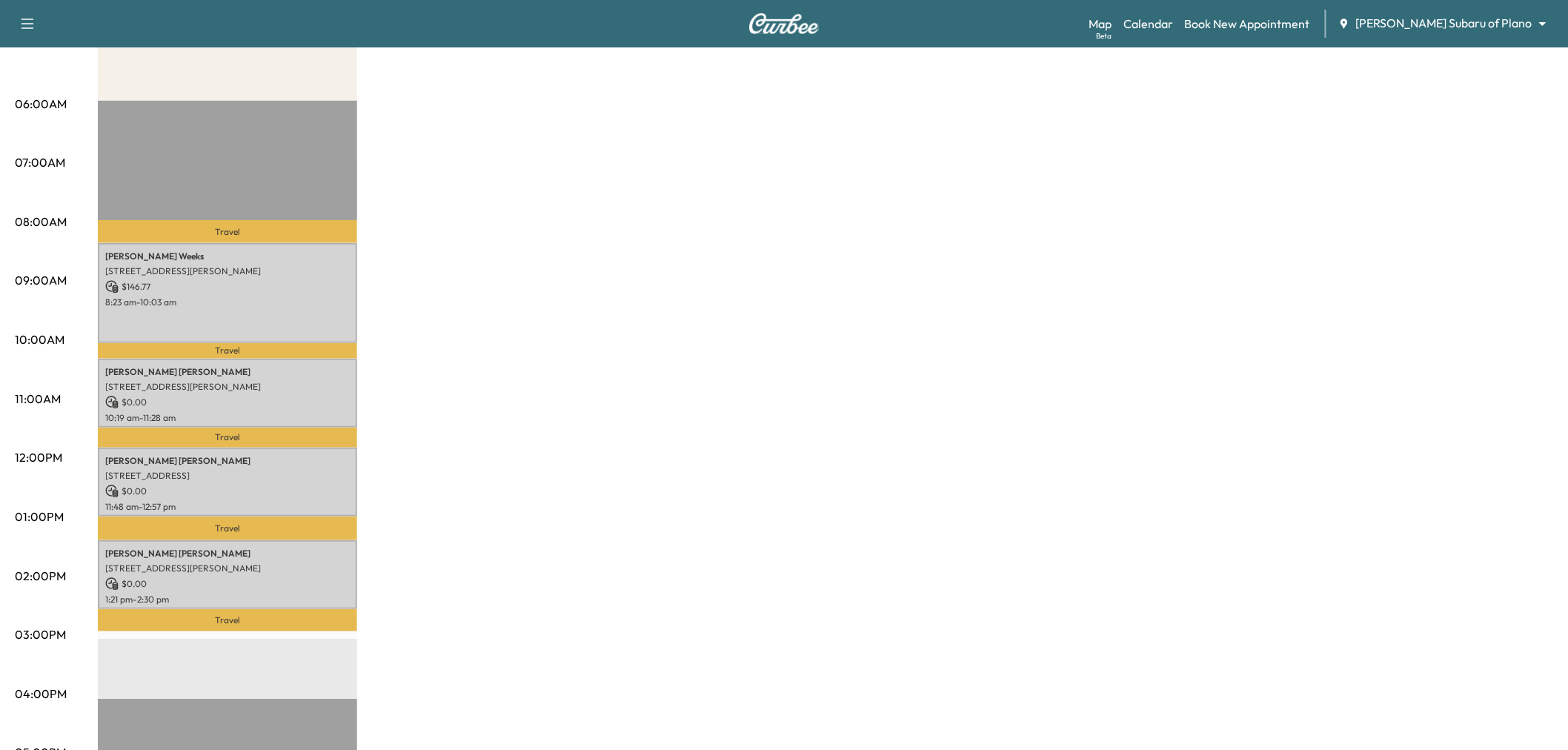
scroll to position [0, 0]
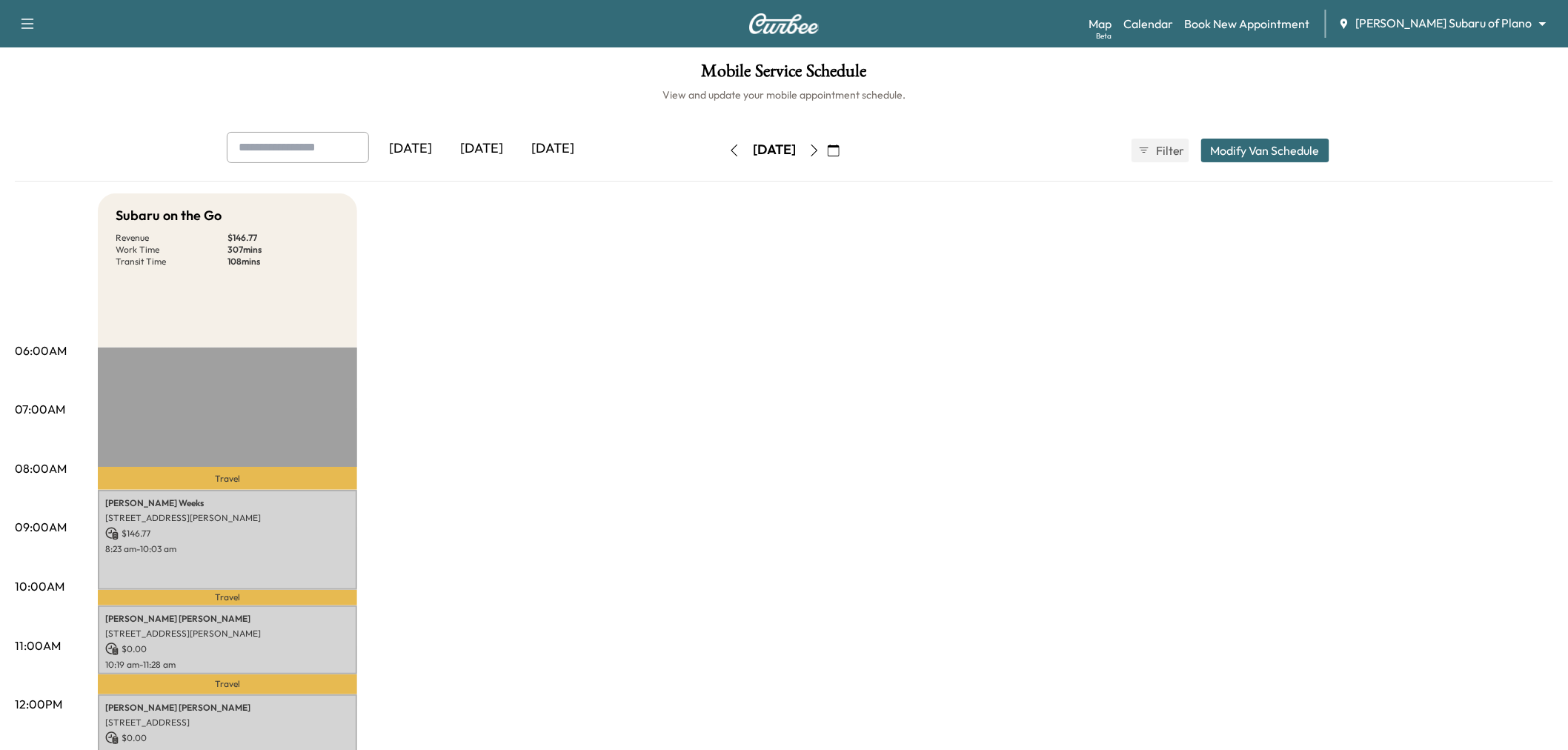
click at [820, 150] on icon "button" at bounding box center [814, 150] width 12 height 12
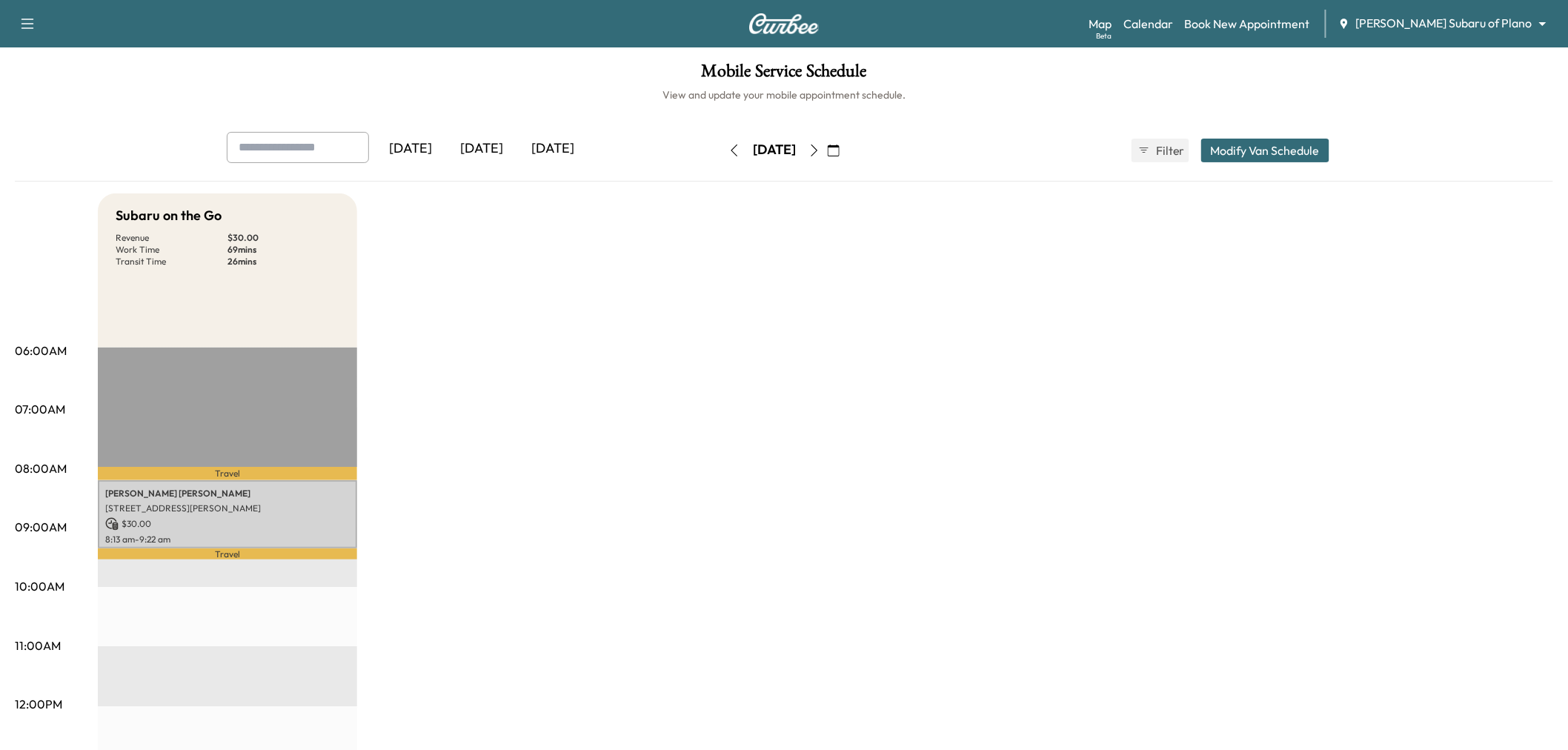
click at [728, 150] on icon "button" at bounding box center [734, 150] width 12 height 12
